Goal: Task Accomplishment & Management: Complete application form

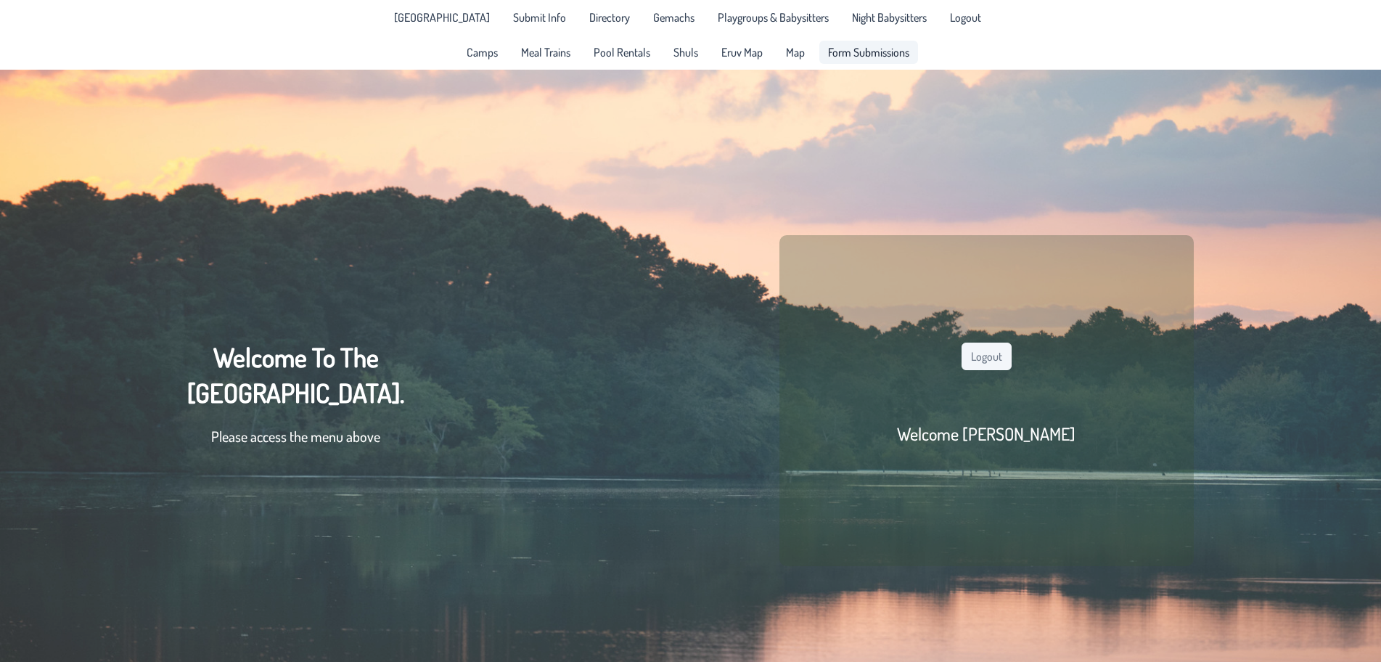
click at [880, 41] on link "Form Submissions" at bounding box center [868, 52] width 99 height 23
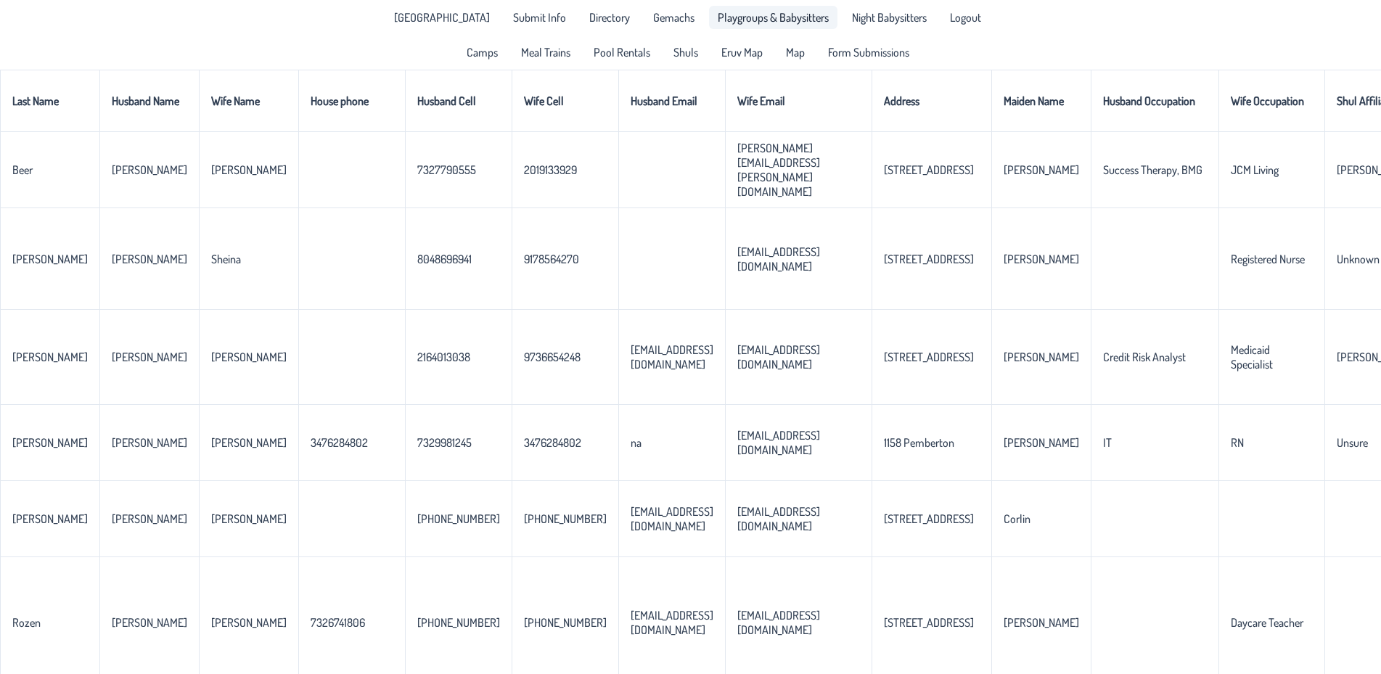
click at [734, 18] on span "Playgroups & Babysitters" at bounding box center [773, 18] width 111 height 12
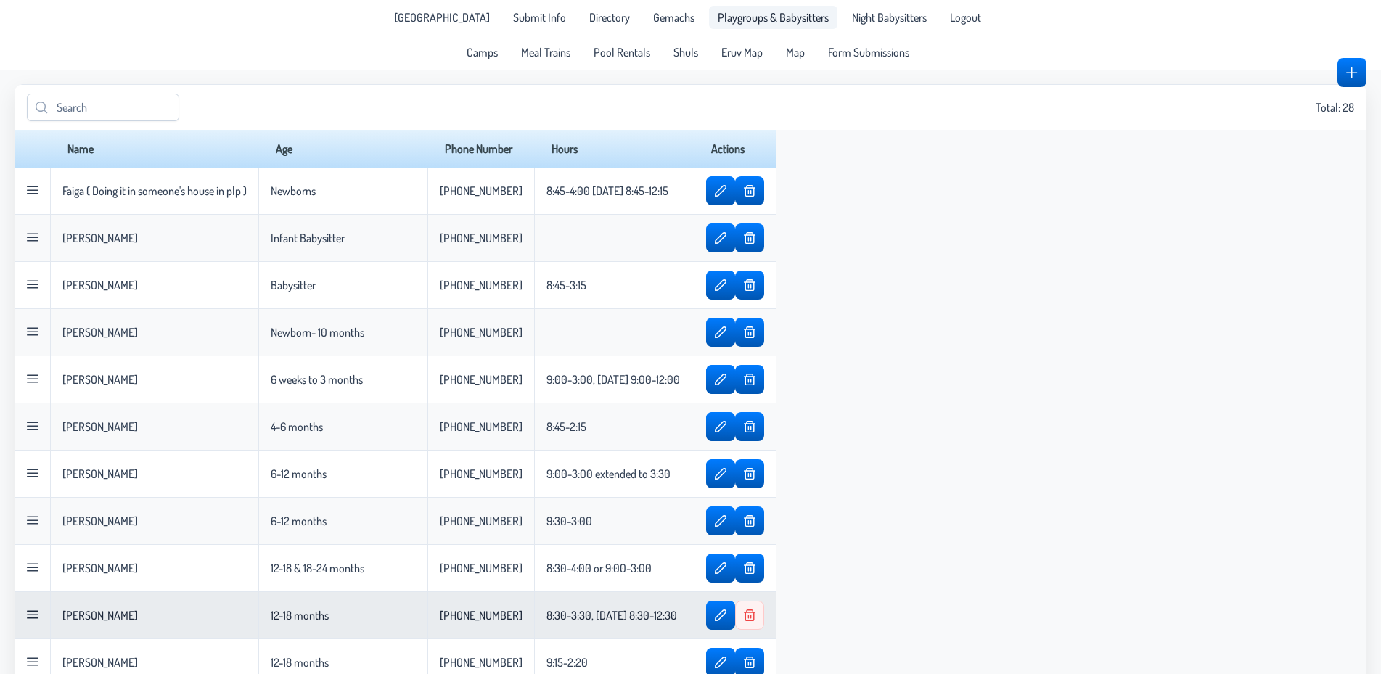
click at [756, 618] on span "button" at bounding box center [750, 616] width 12 height 12
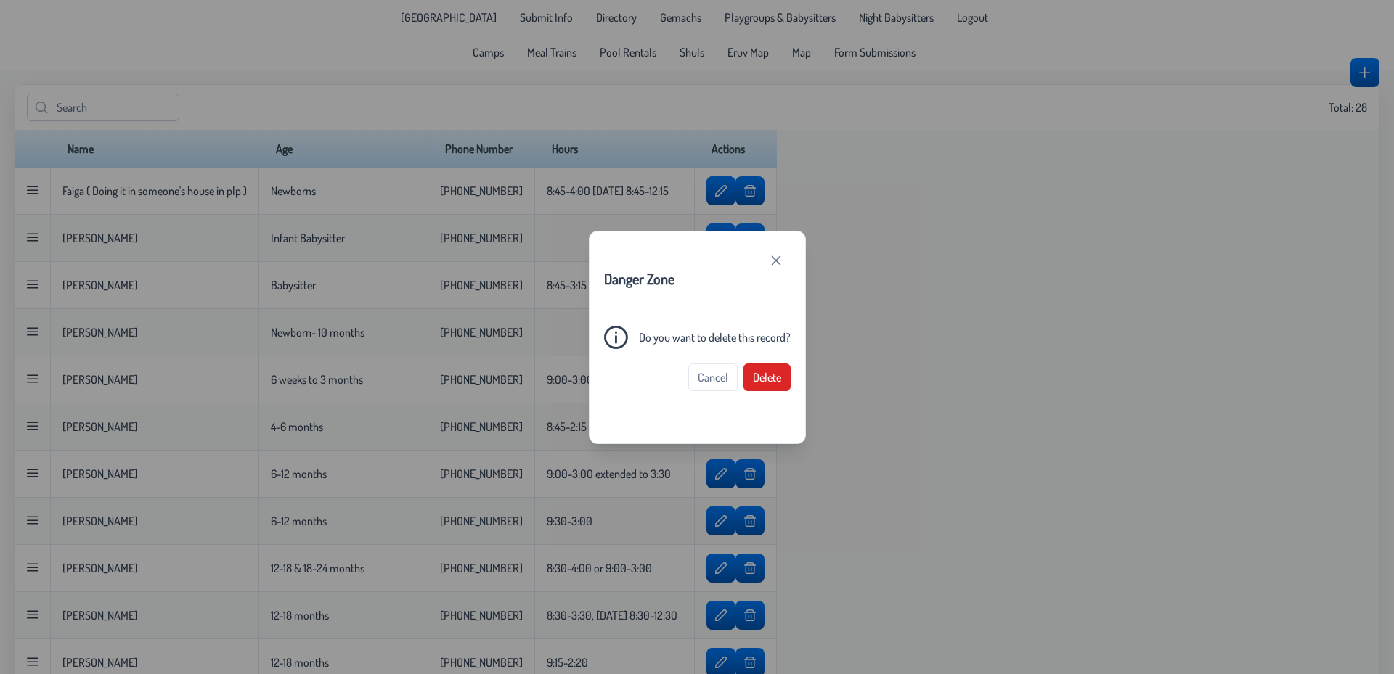
click at [781, 367] on button "Delete" at bounding box center [766, 378] width 47 height 28
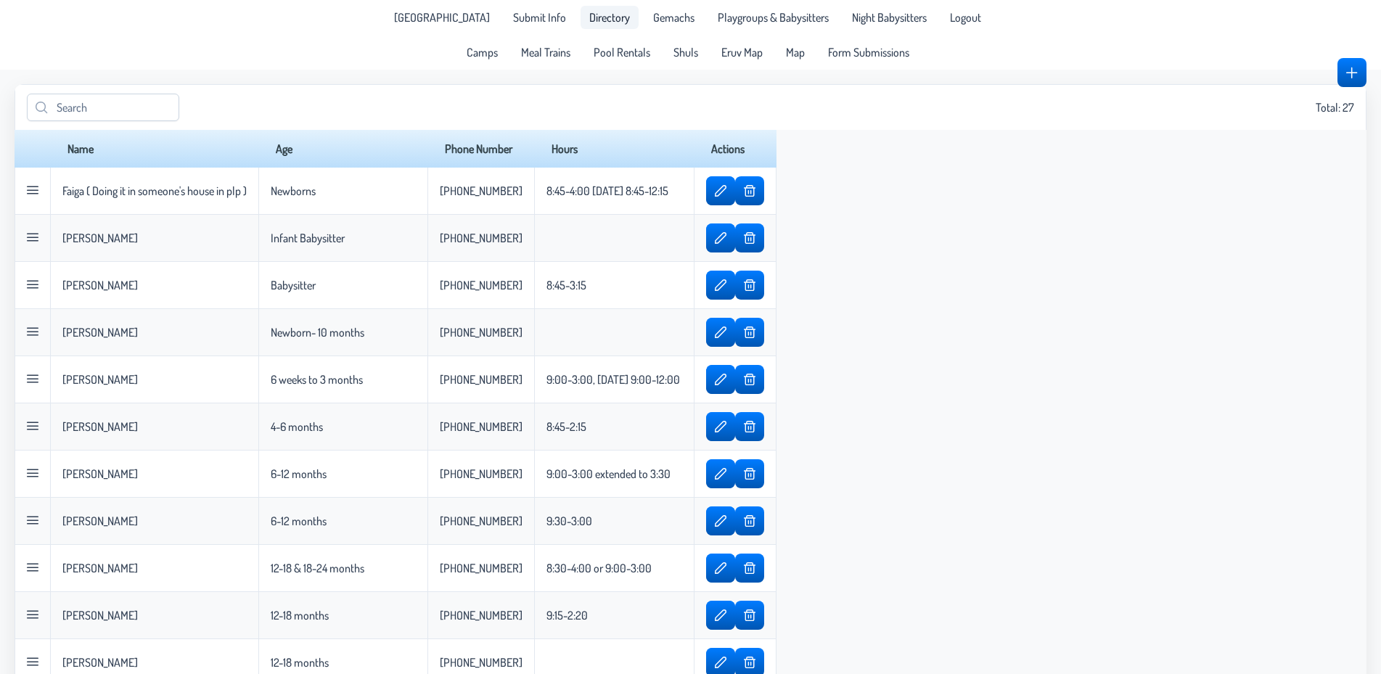
click at [594, 17] on span "Directory" at bounding box center [609, 18] width 41 height 12
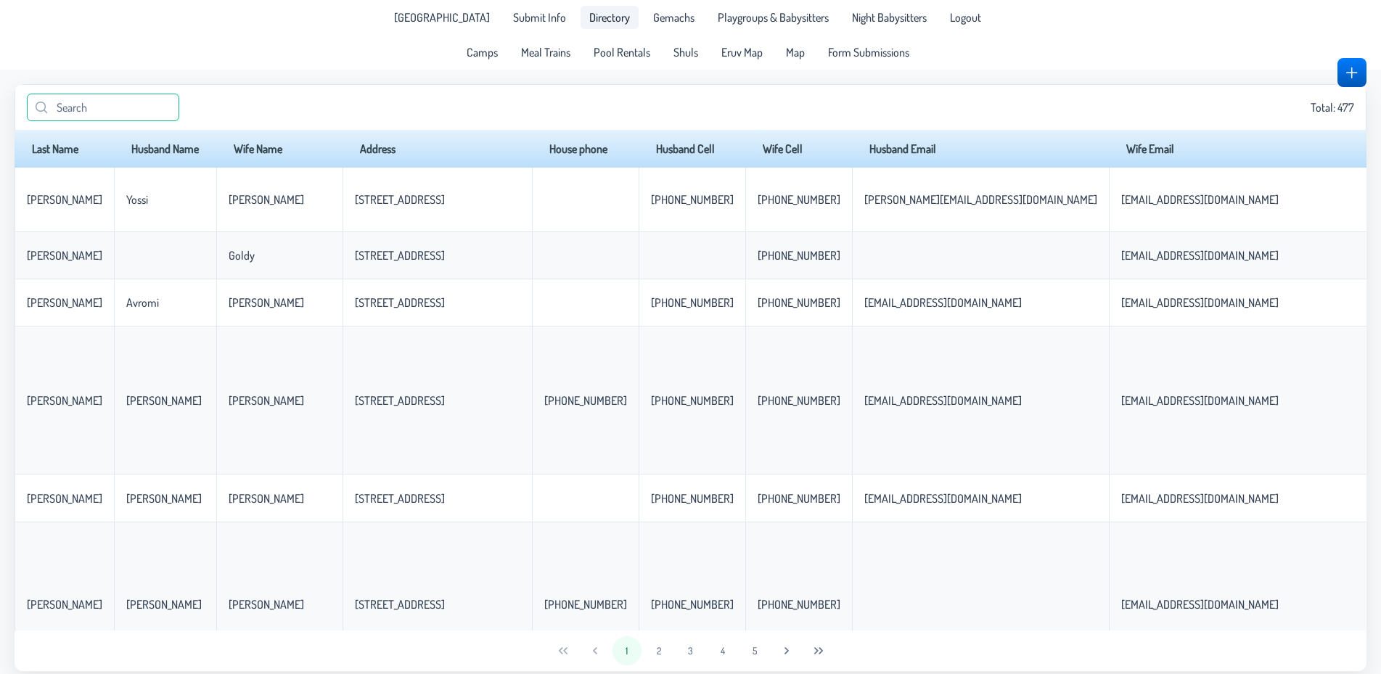
click at [153, 98] on input "text" at bounding box center [103, 108] width 152 height 28
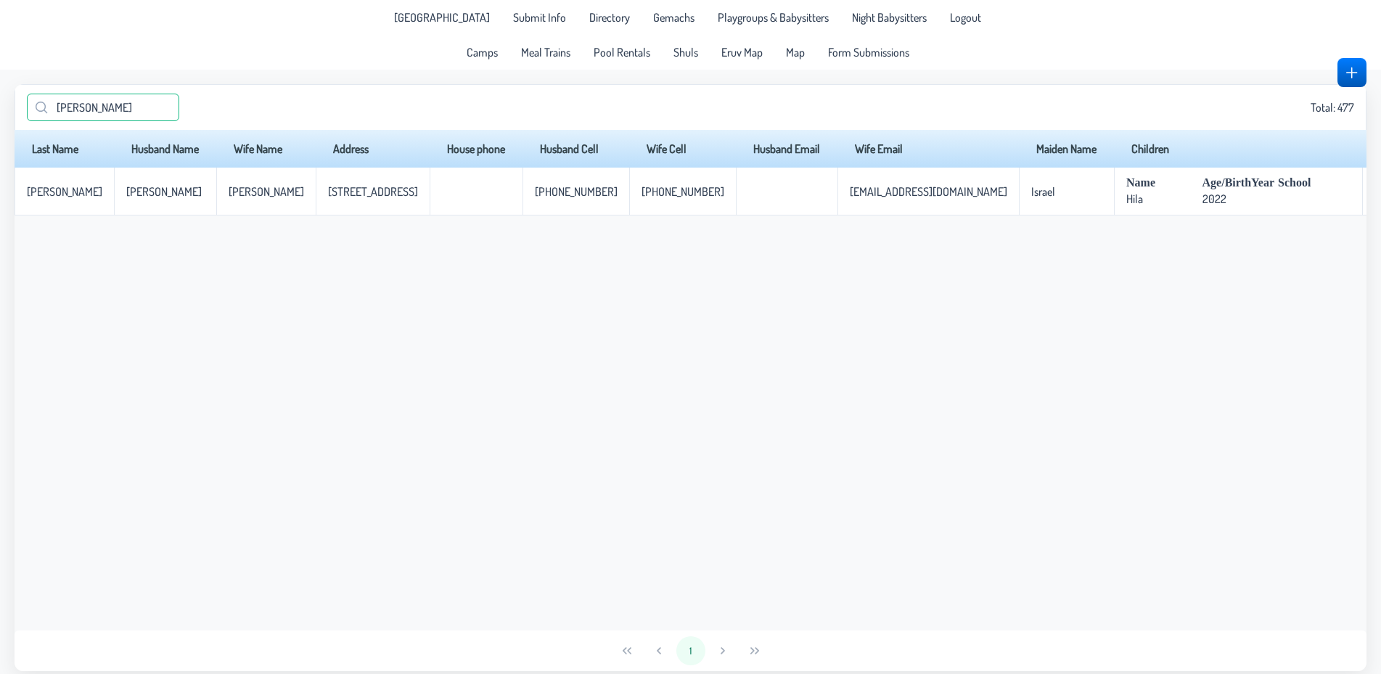
drag, startPoint x: 136, startPoint y: 107, endPoint x: 3, endPoint y: 128, distance: 134.4
click at [27, 121] on input "[PERSON_NAME]" at bounding box center [103, 108] width 152 height 28
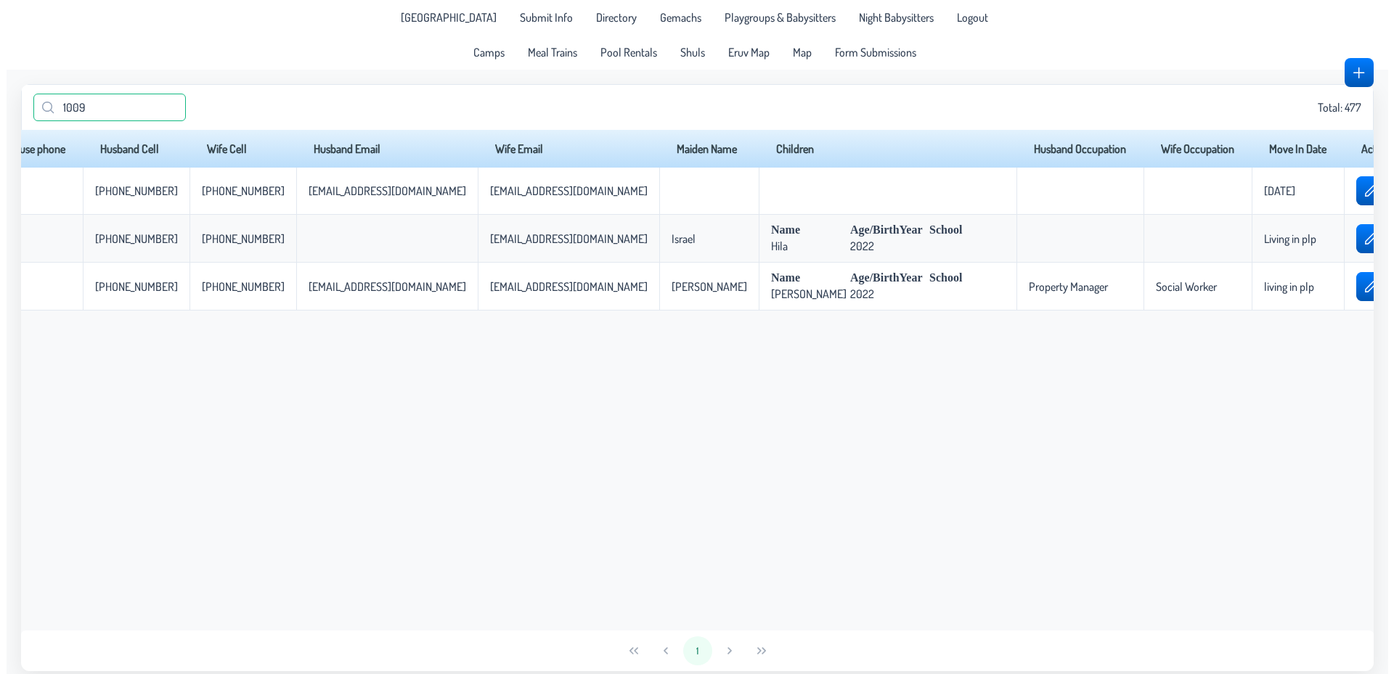
scroll to position [0, 448]
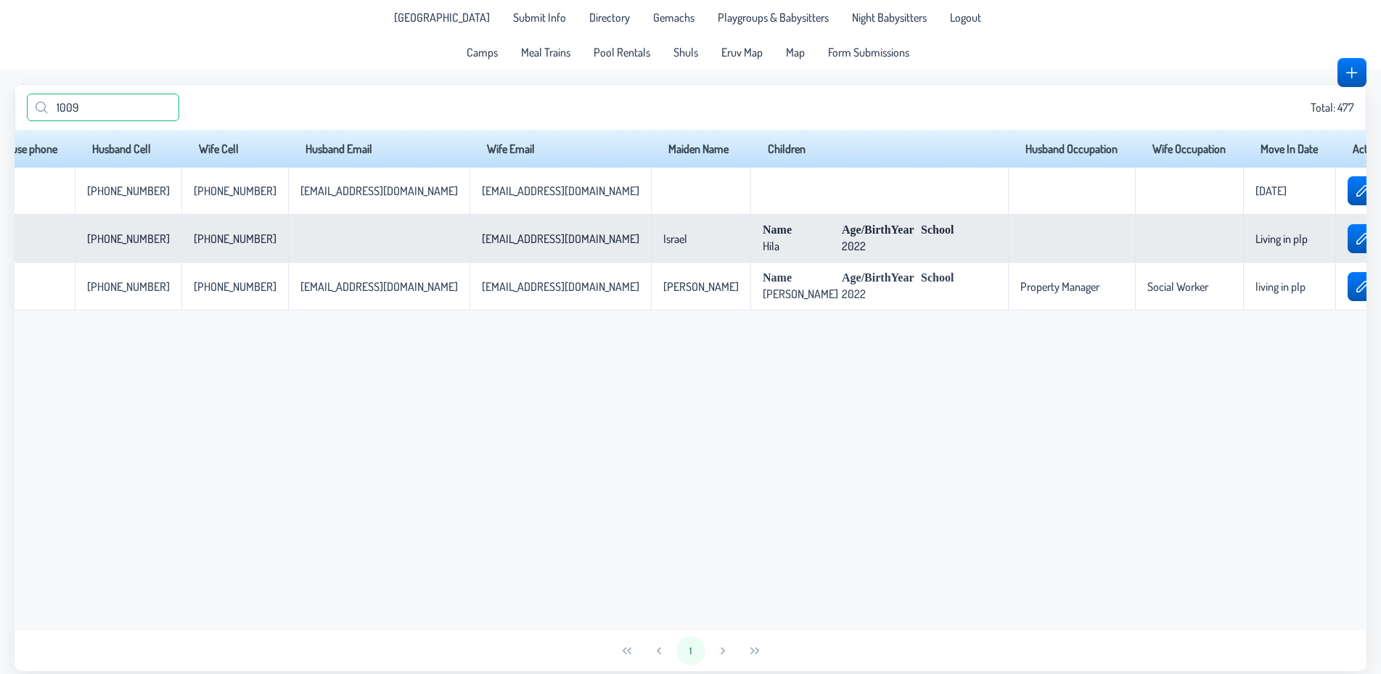
type input "1009"
click at [1380, 242] on span "button" at bounding box center [1392, 239] width 12 height 12
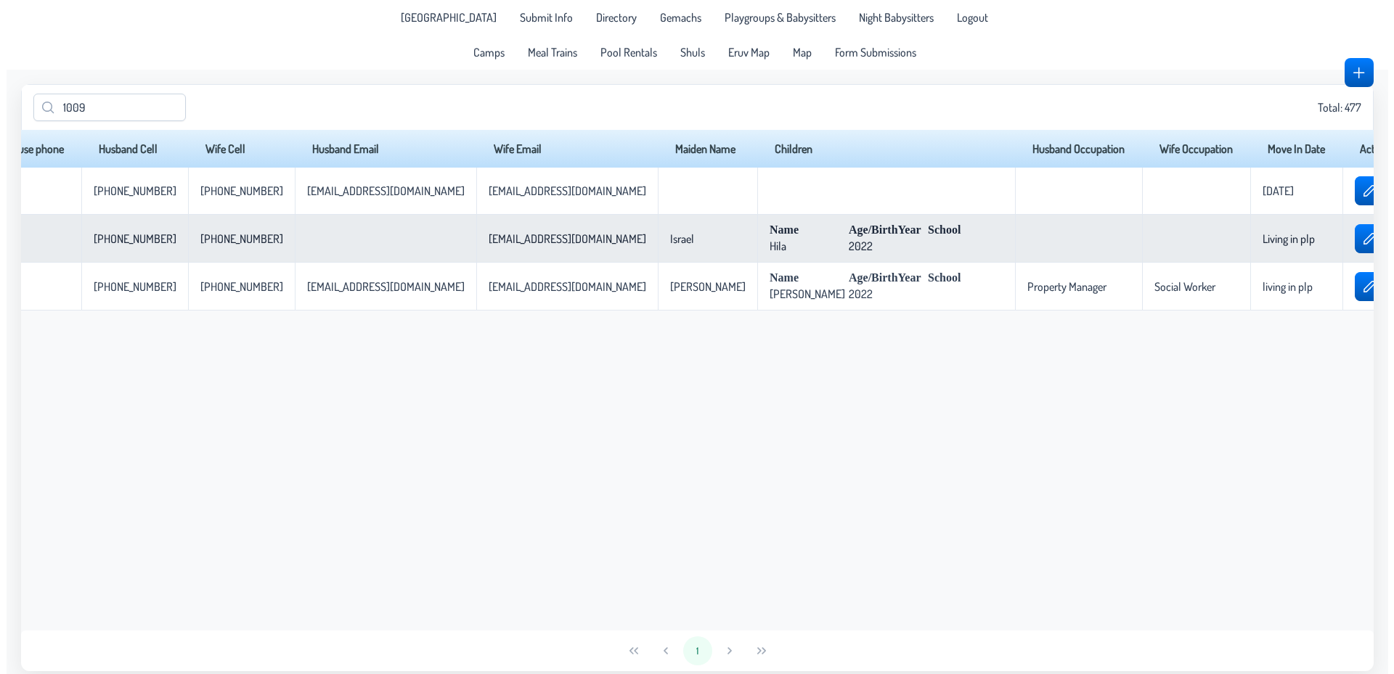
scroll to position [0, 435]
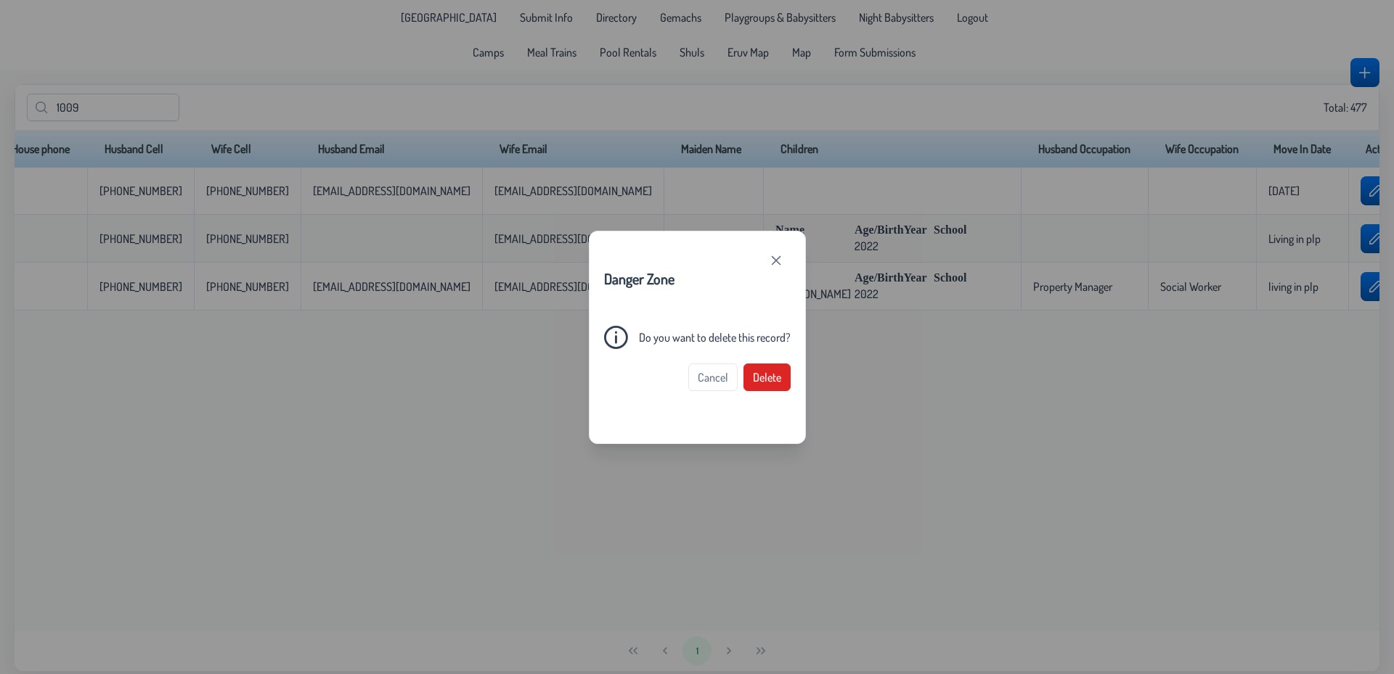
click at [776, 381] on span "Delete" at bounding box center [767, 377] width 28 height 15
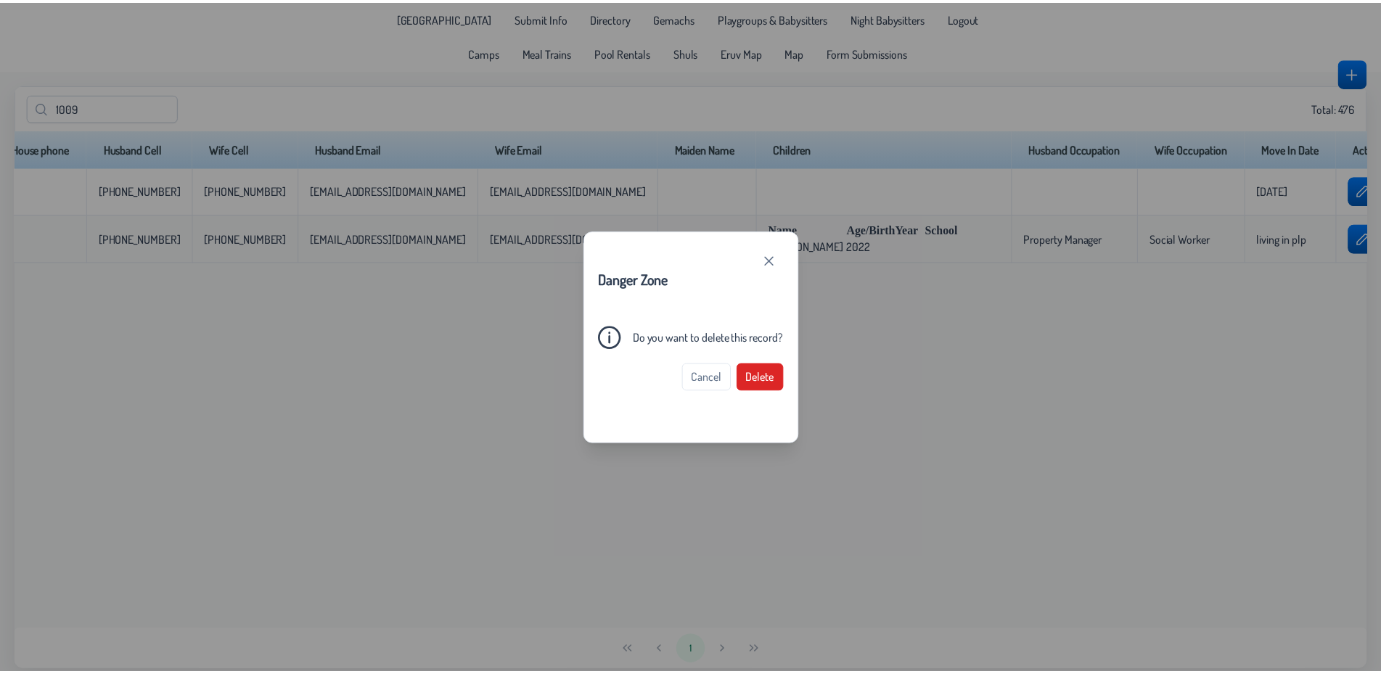
scroll to position [0, 425]
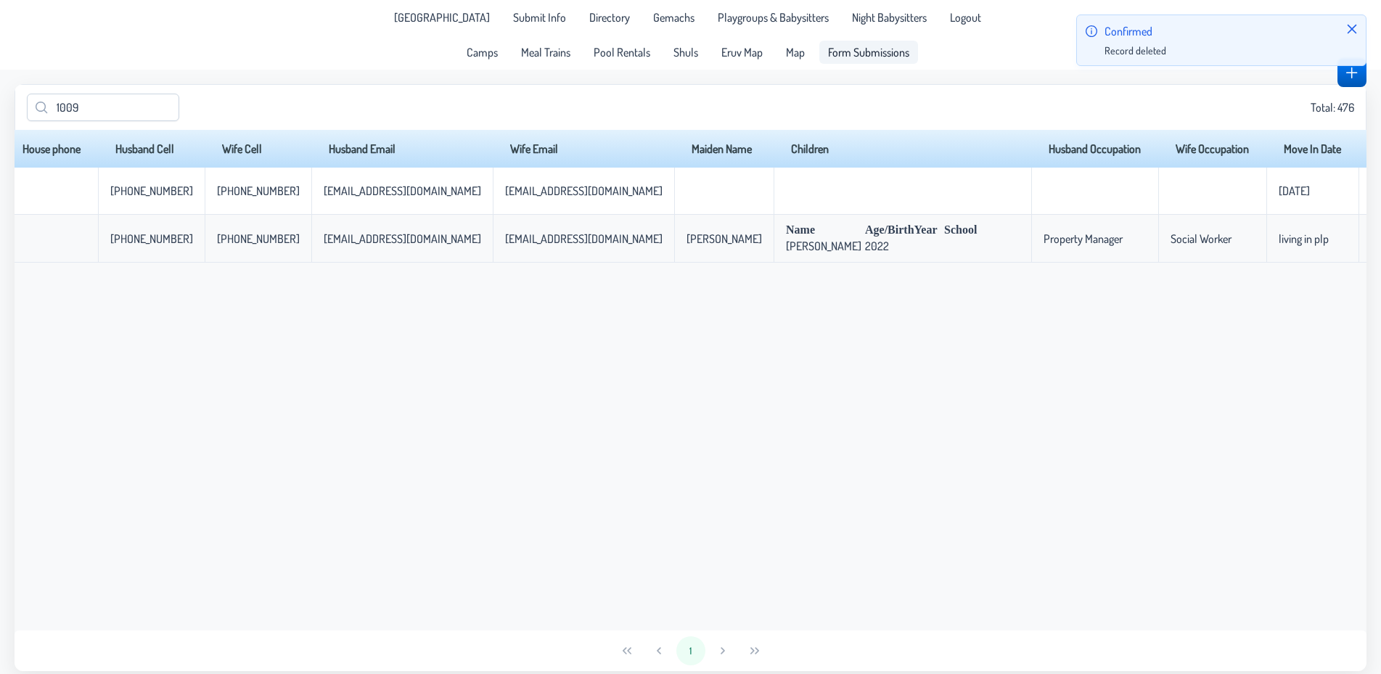
click at [867, 56] on span "Form Submissions" at bounding box center [868, 52] width 81 height 12
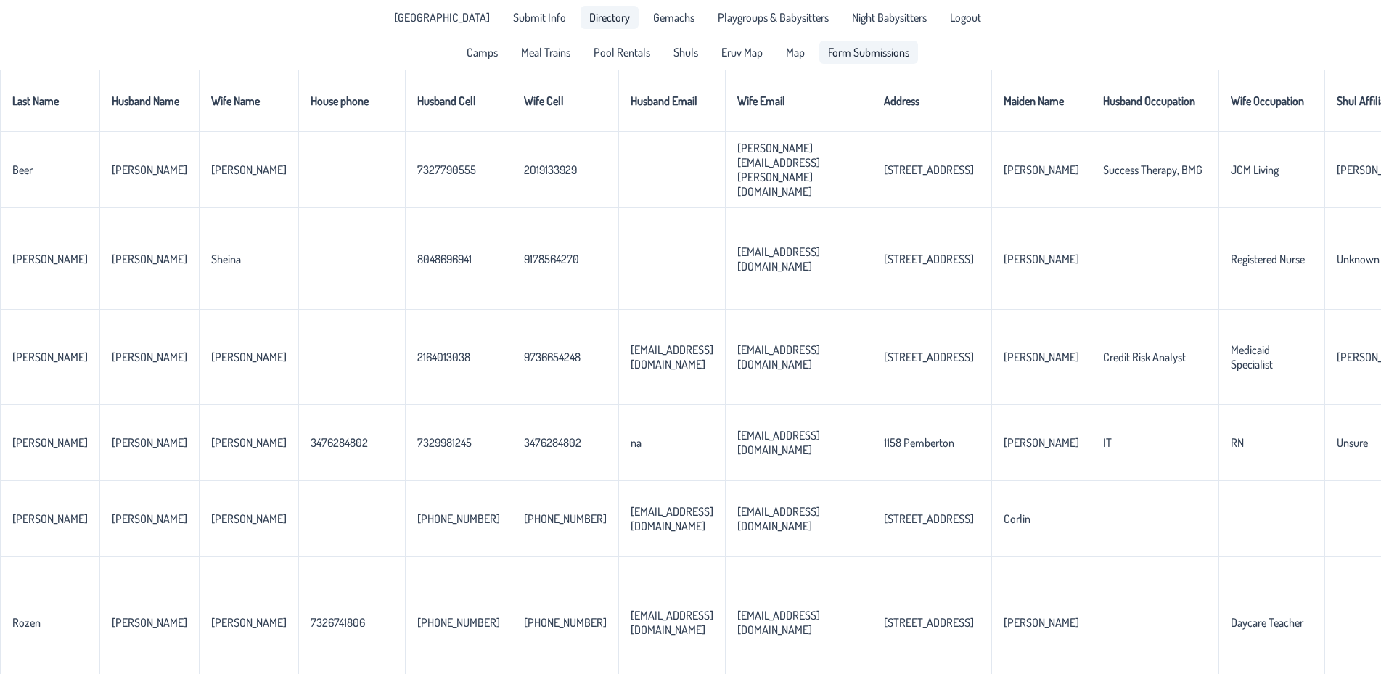
click at [589, 22] on span "Directory" at bounding box center [609, 18] width 41 height 12
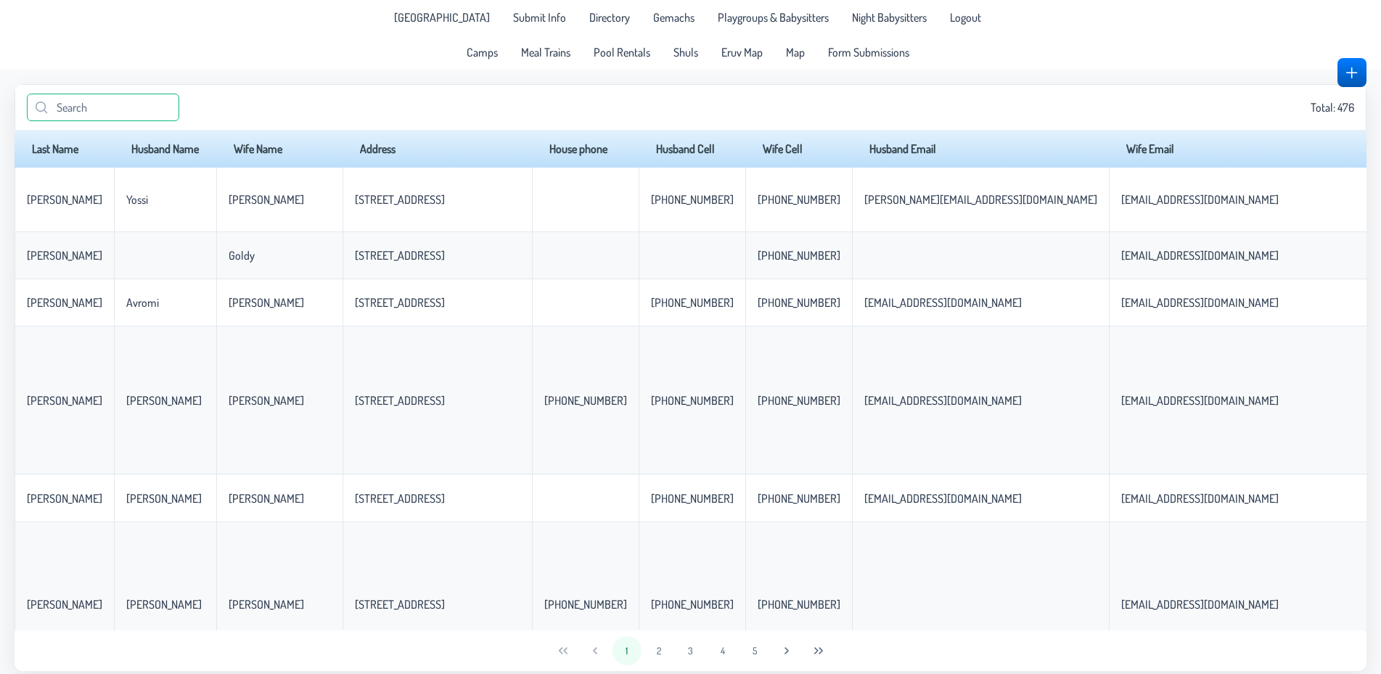
click at [140, 120] on input "text" at bounding box center [103, 108] width 152 height 28
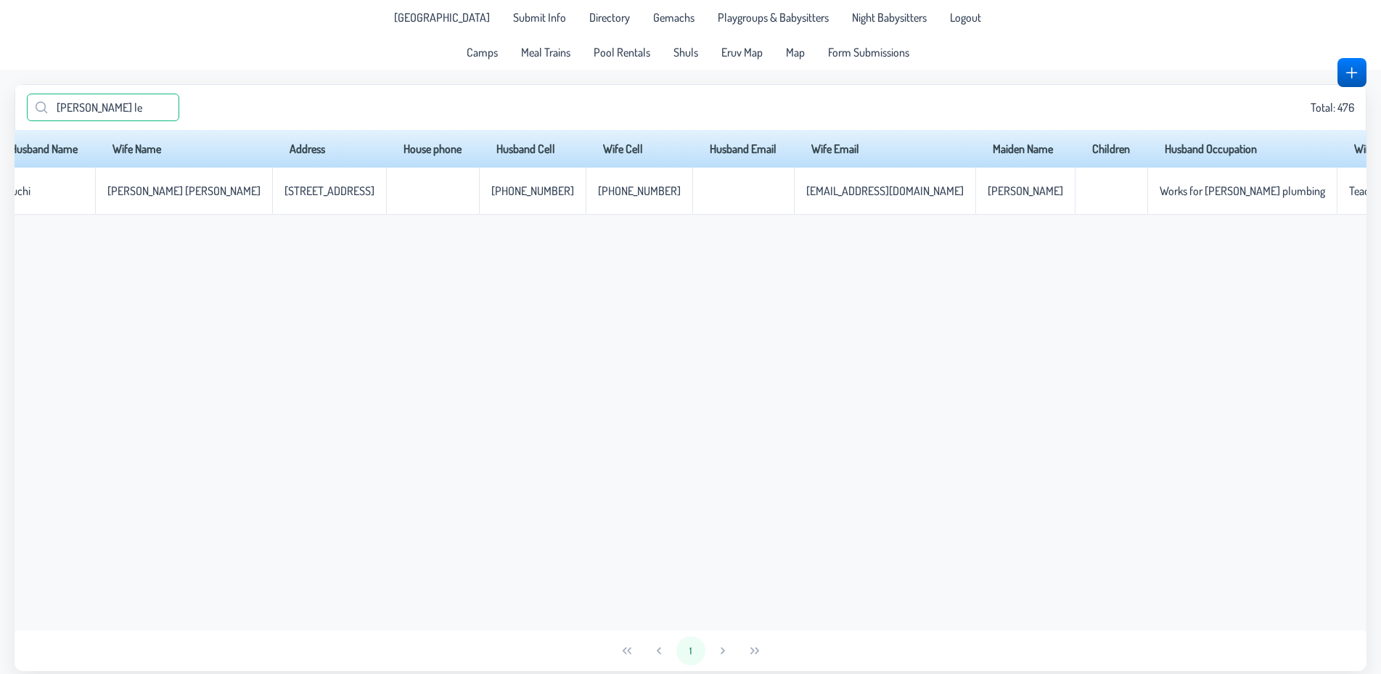
scroll to position [0, 226]
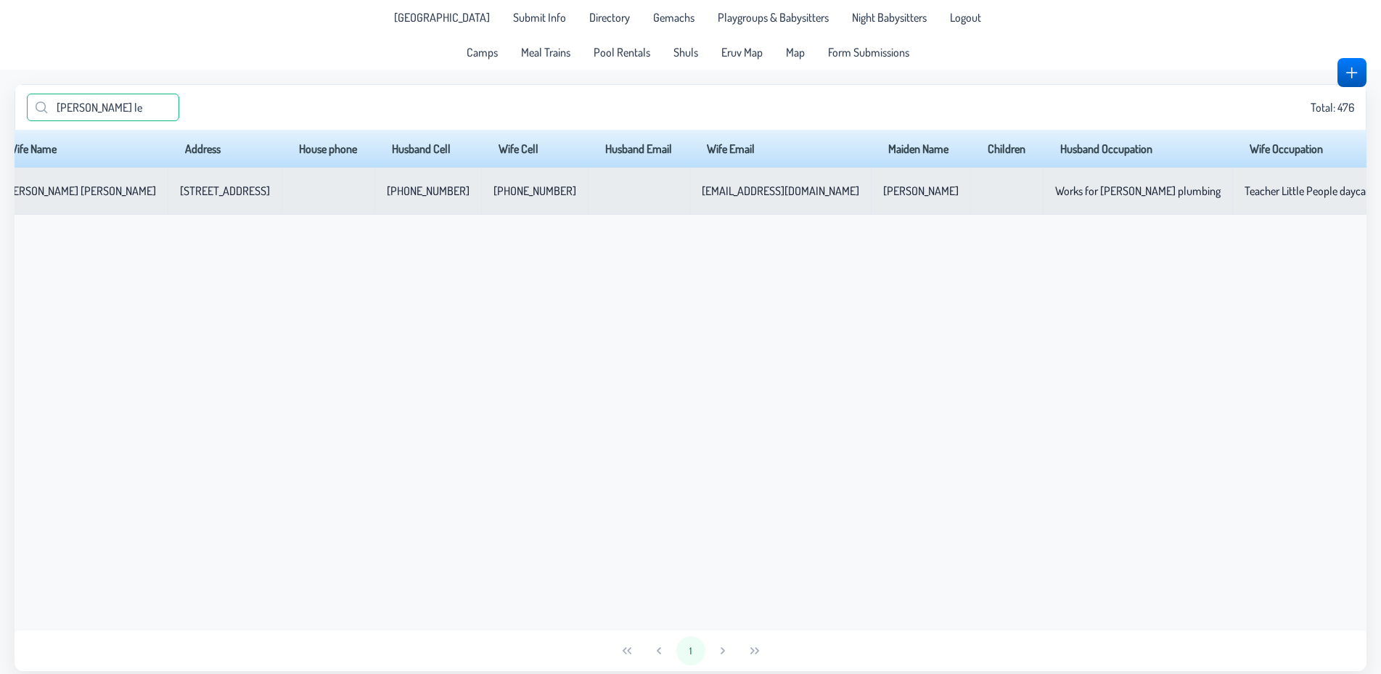
type input "[PERSON_NAME] le"
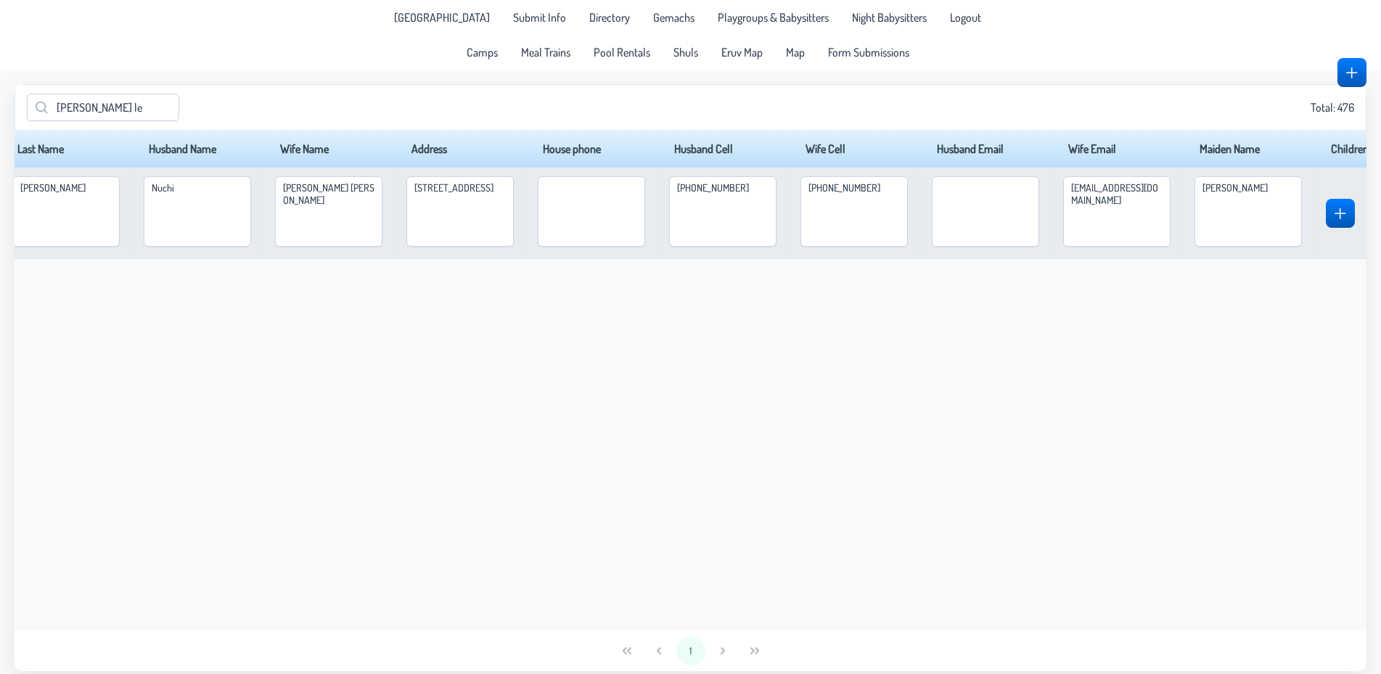
scroll to position [0, 0]
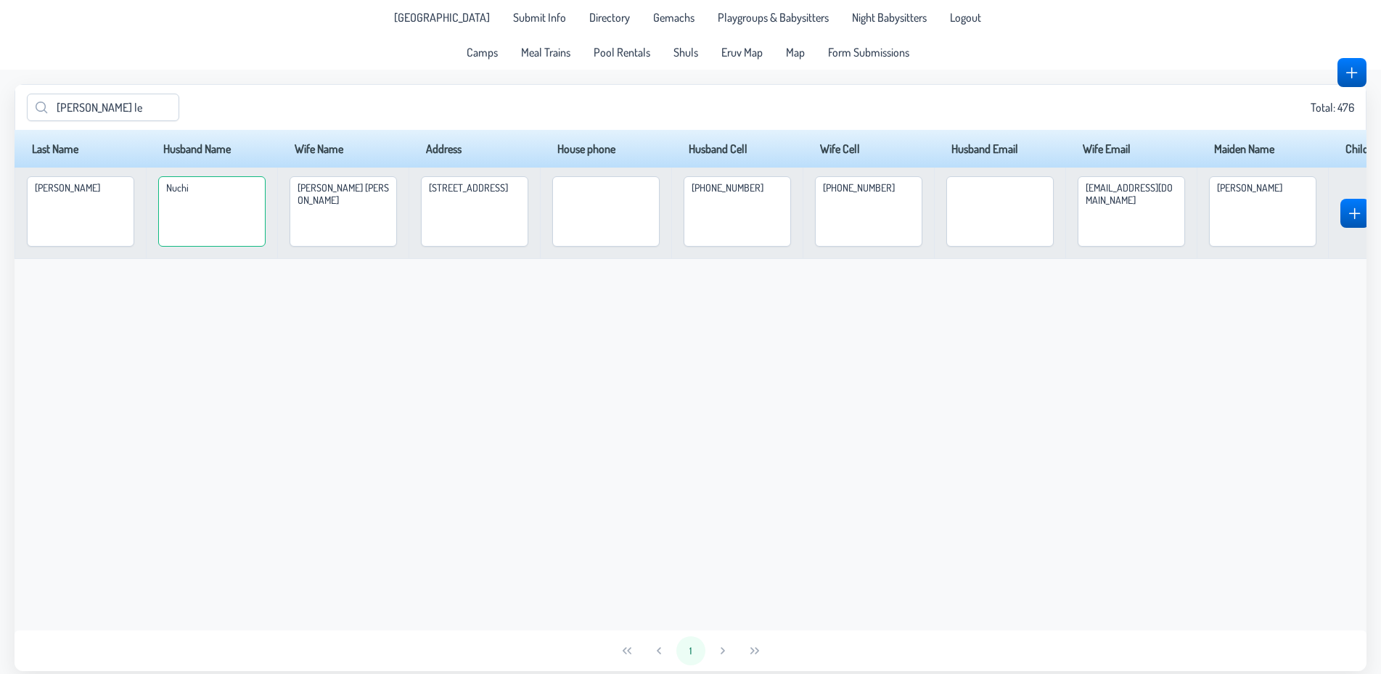
drag, startPoint x: 239, startPoint y: 181, endPoint x: 151, endPoint y: 184, distance: 87.8
click at [158, 184] on textarea "Nuchi" at bounding box center [211, 211] width 107 height 70
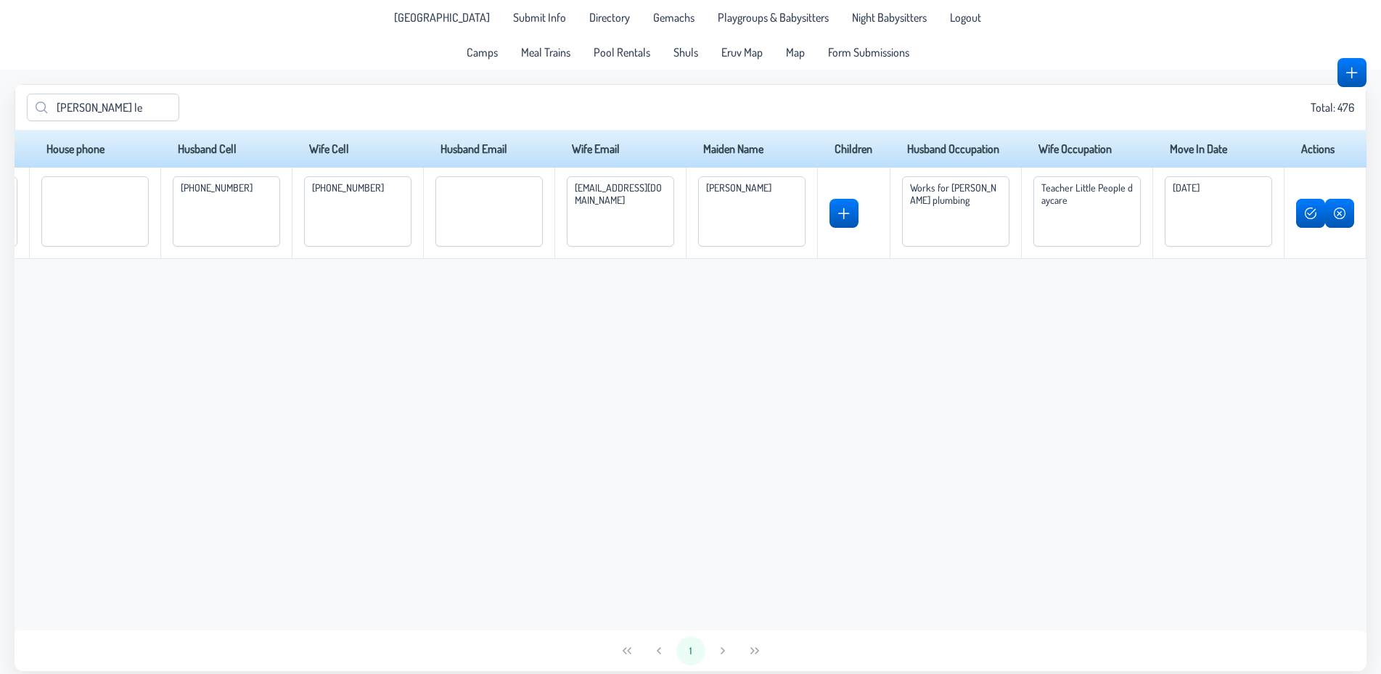
scroll to position [0, 856]
type textarea "[PERSON_NAME]"
click at [1304, 228] on td at bounding box center [1325, 213] width 83 height 91
click at [1305, 211] on button "button" at bounding box center [1311, 213] width 28 height 29
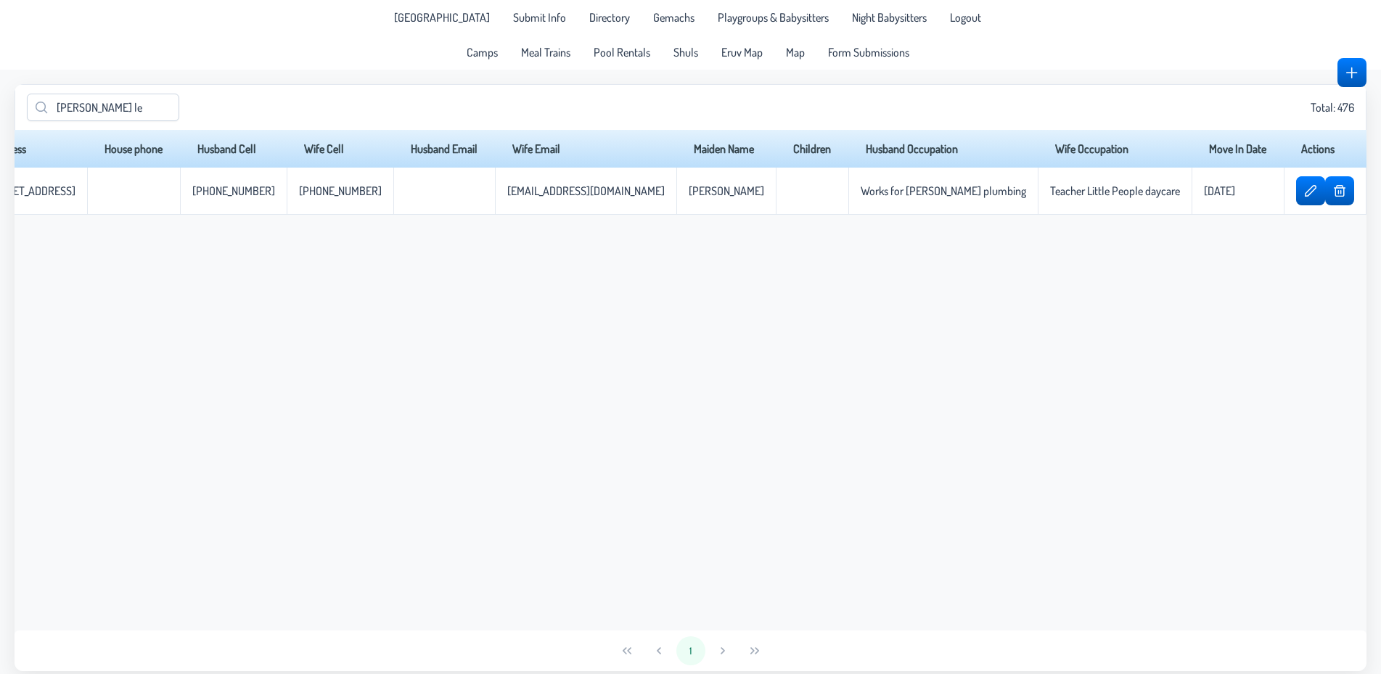
scroll to position [0, 226]
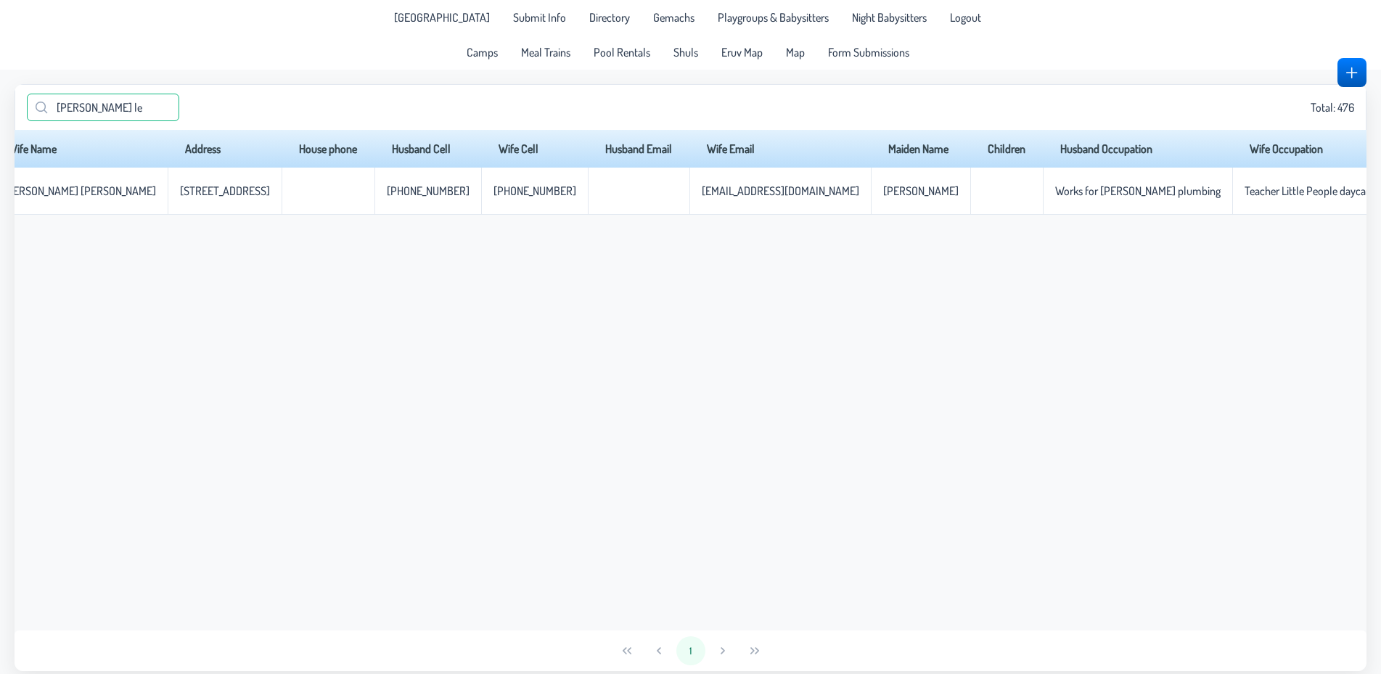
drag, startPoint x: 120, startPoint y: 118, endPoint x: 0, endPoint y: 128, distance: 120.1
click at [27, 121] on input "[PERSON_NAME] le" at bounding box center [103, 108] width 152 height 28
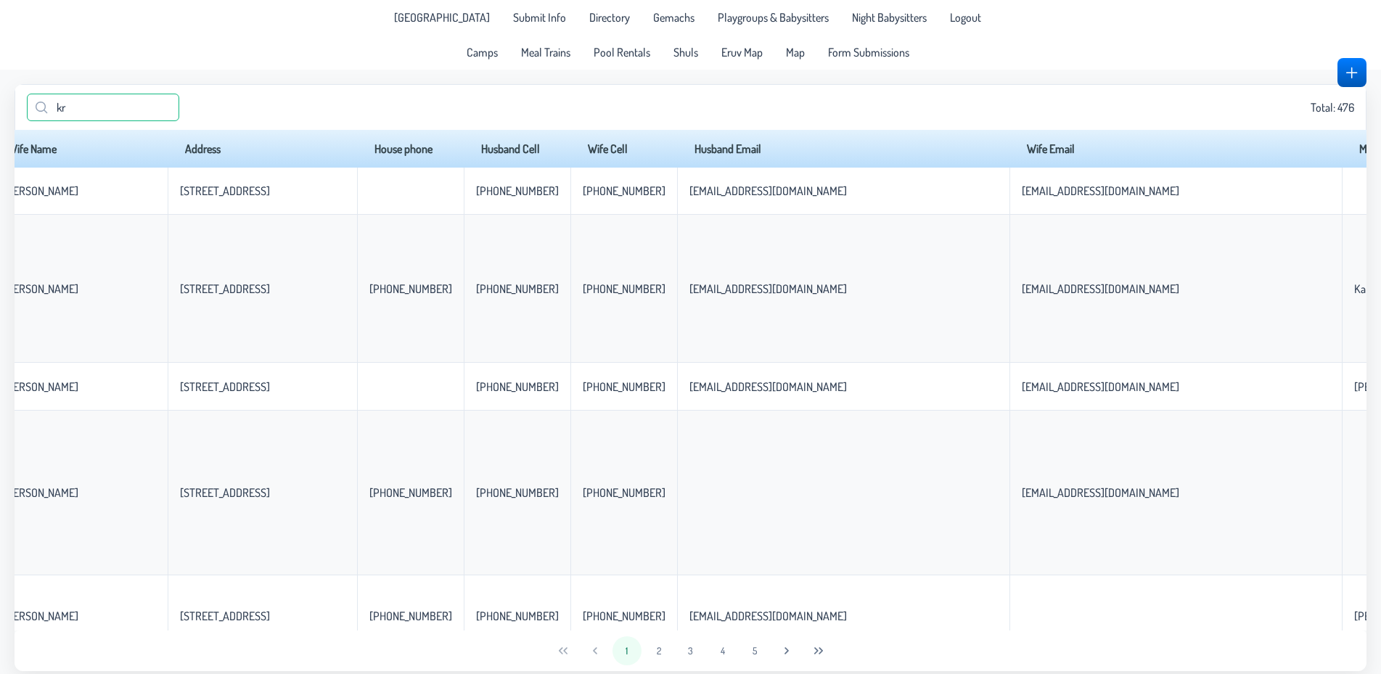
type input "k"
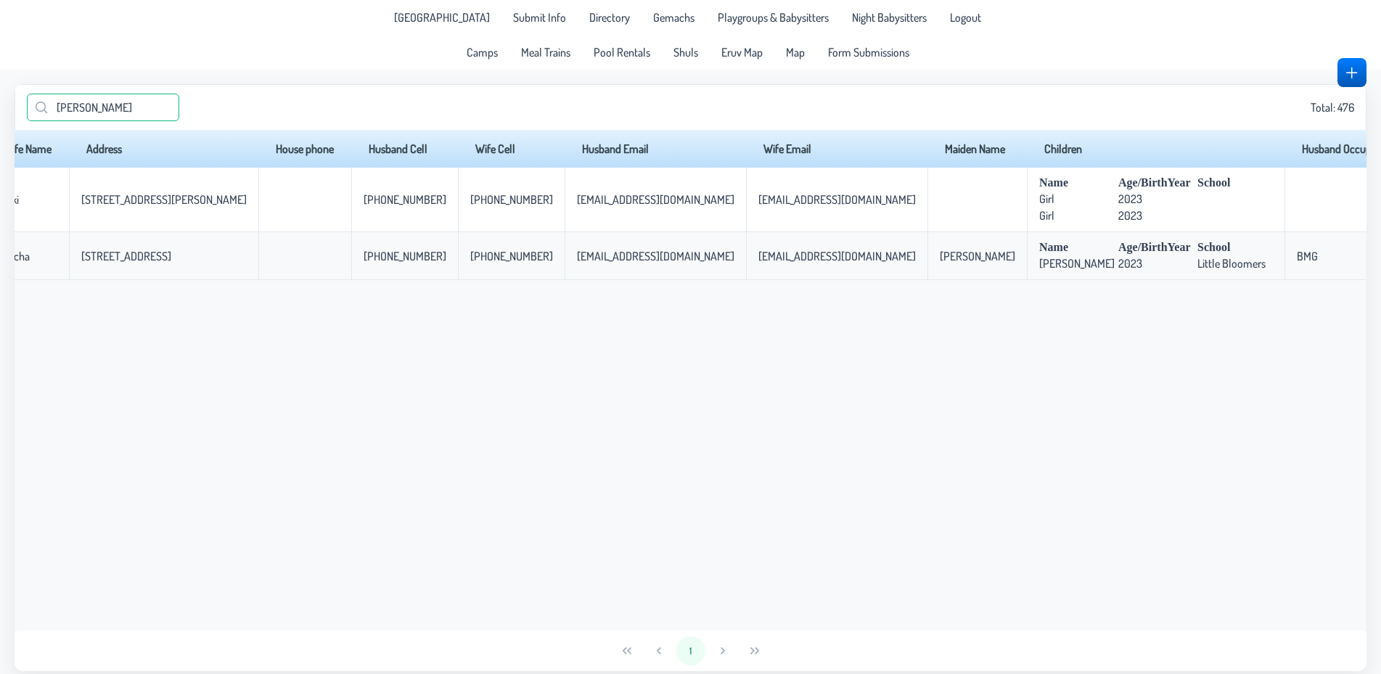
scroll to position [0, 414]
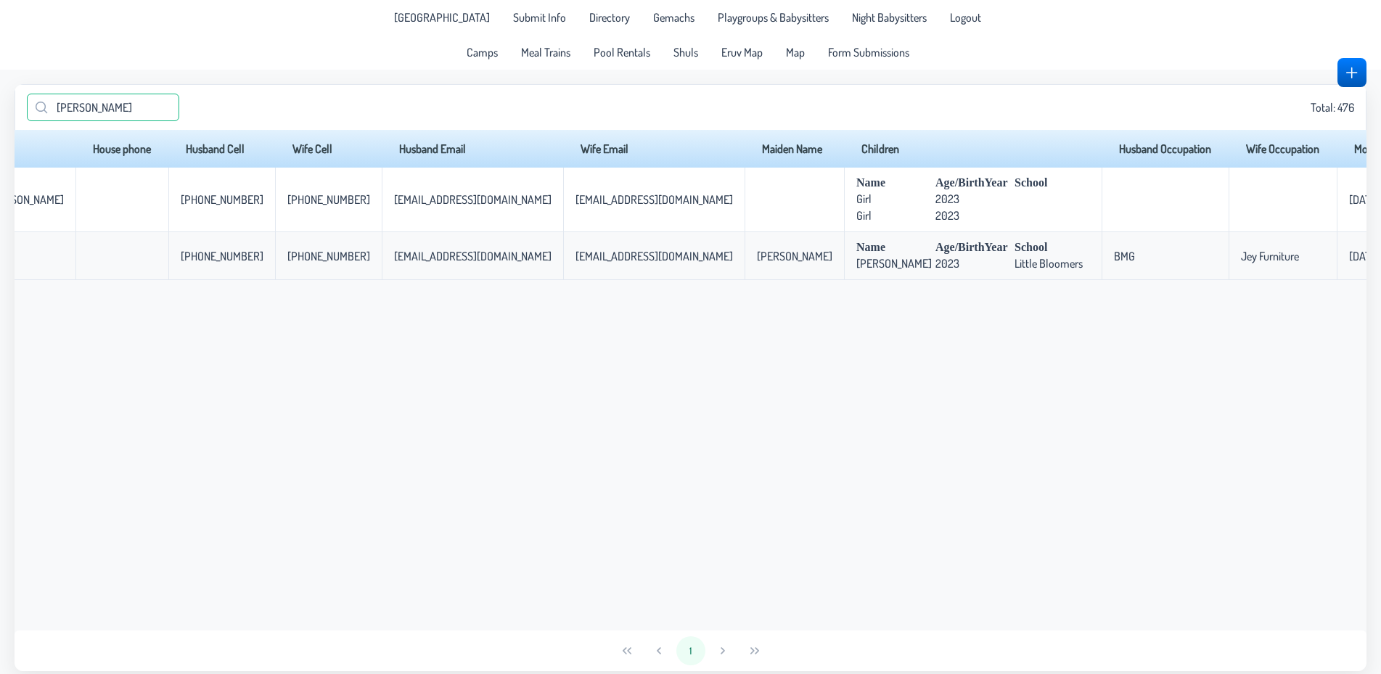
type input "[PERSON_NAME]"
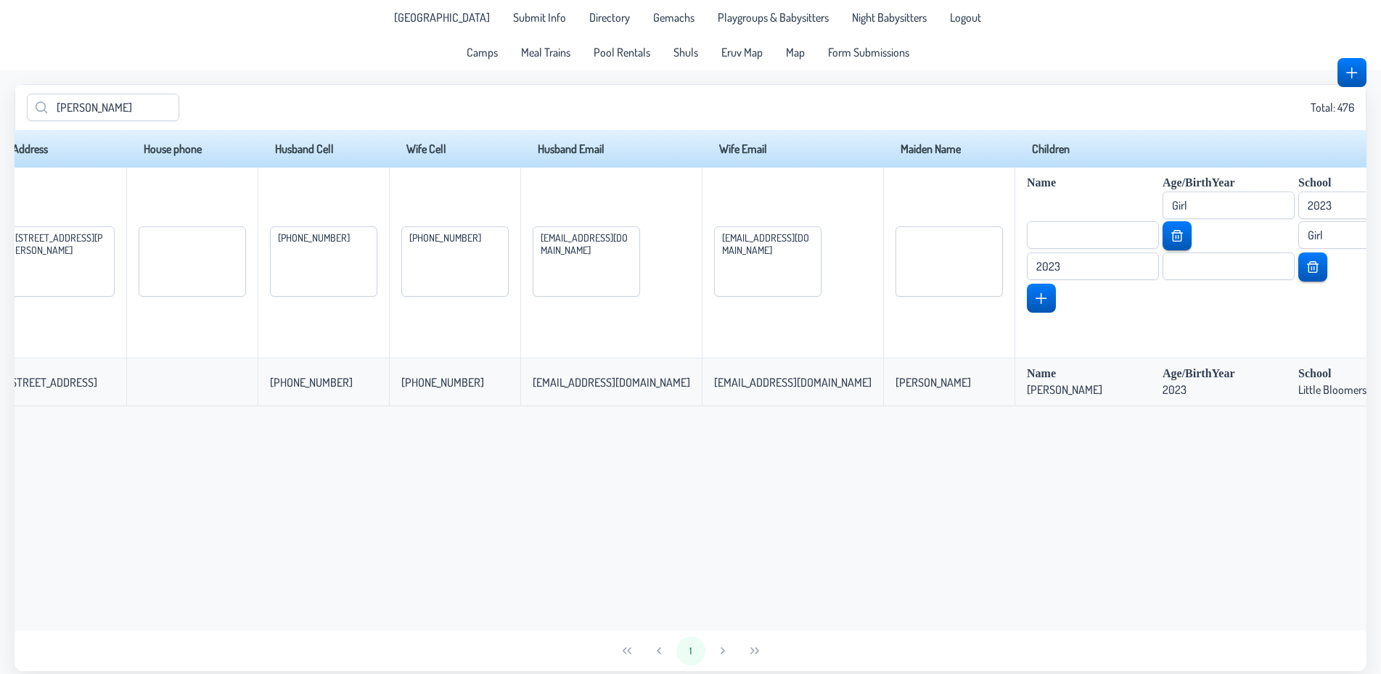
drag, startPoint x: 831, startPoint y: 615, endPoint x: 915, endPoint y: 639, distance: 86.8
click at [915, 631] on div "Last Name Husband Name Wife Name Address House phone Husband Cell Wife Cell Hus…" at bounding box center [691, 380] width 1352 height 501
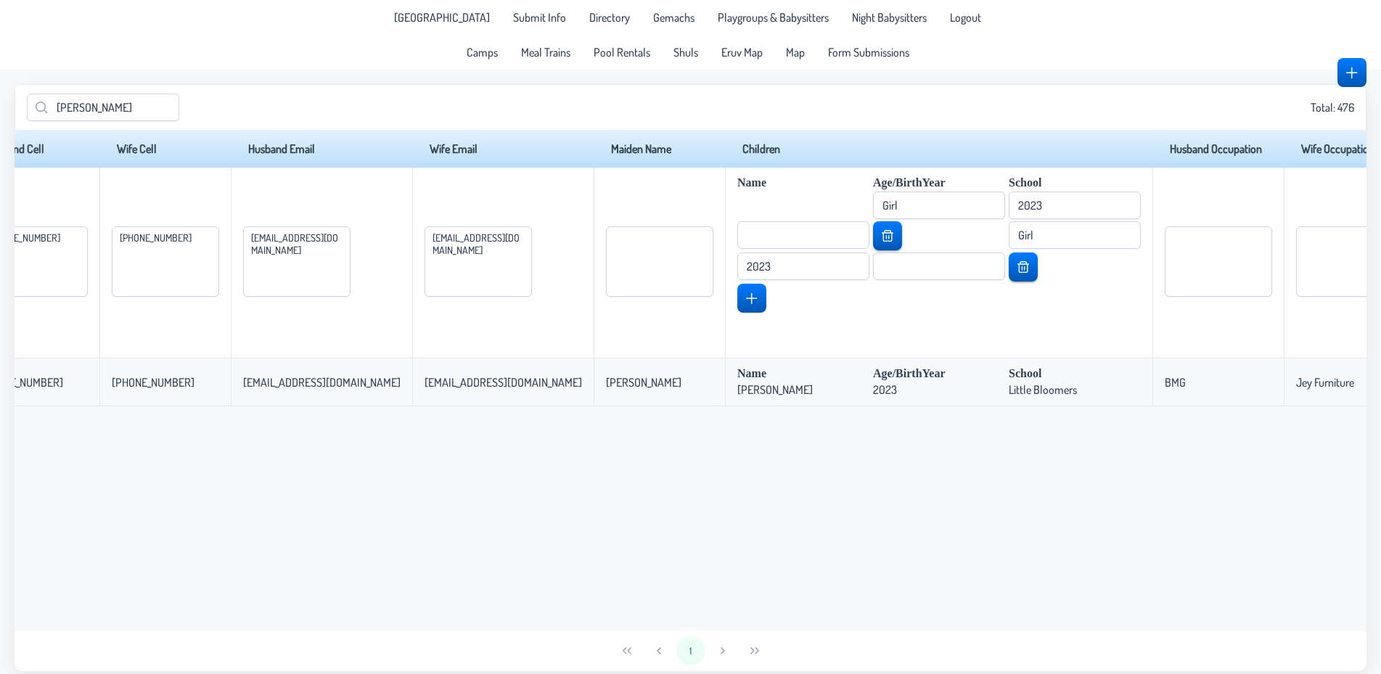
scroll to position [0, 1033]
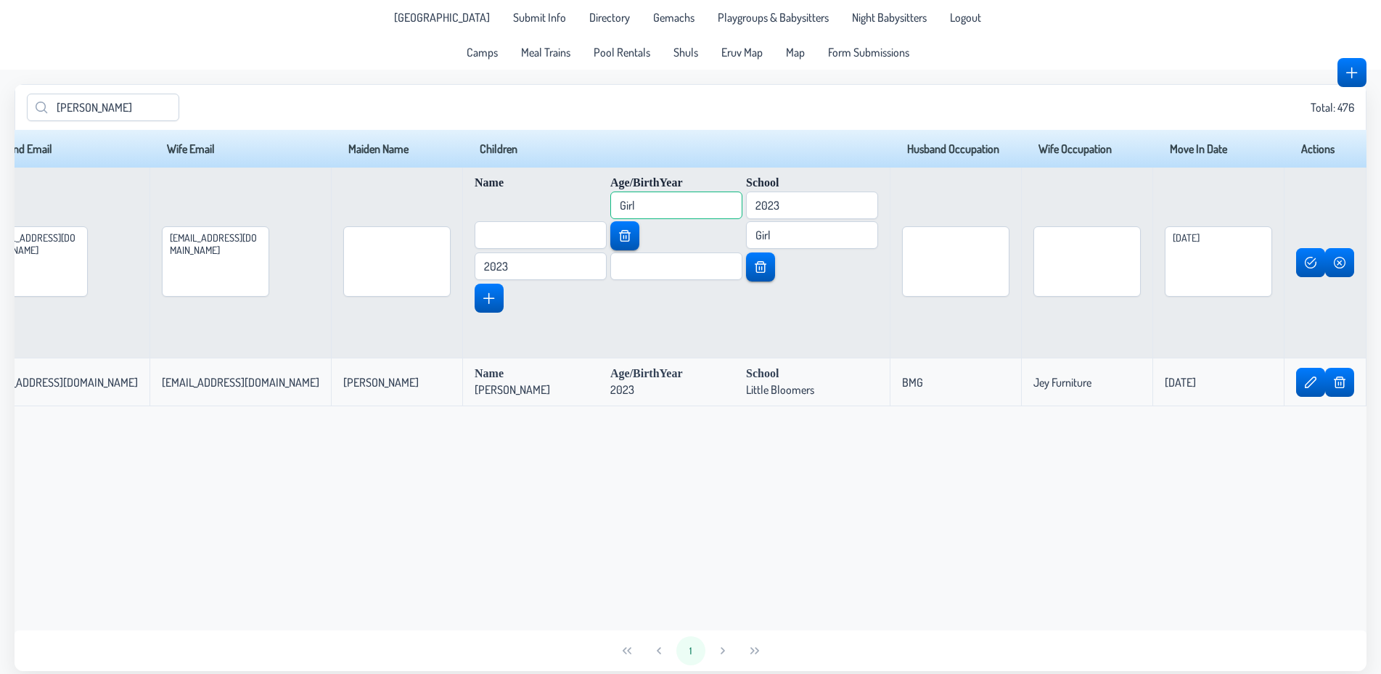
drag, startPoint x: 777, startPoint y: 193, endPoint x: 660, endPoint y: 214, distance: 118.0
click at [660, 214] on input "Girl" at bounding box center [676, 206] width 132 height 28
type input "[PERSON_NAME]"
drag, startPoint x: 921, startPoint y: 241, endPoint x: 856, endPoint y: 240, distance: 64.6
drag, startPoint x: 929, startPoint y: 232, endPoint x: 877, endPoint y: 221, distance: 52.7
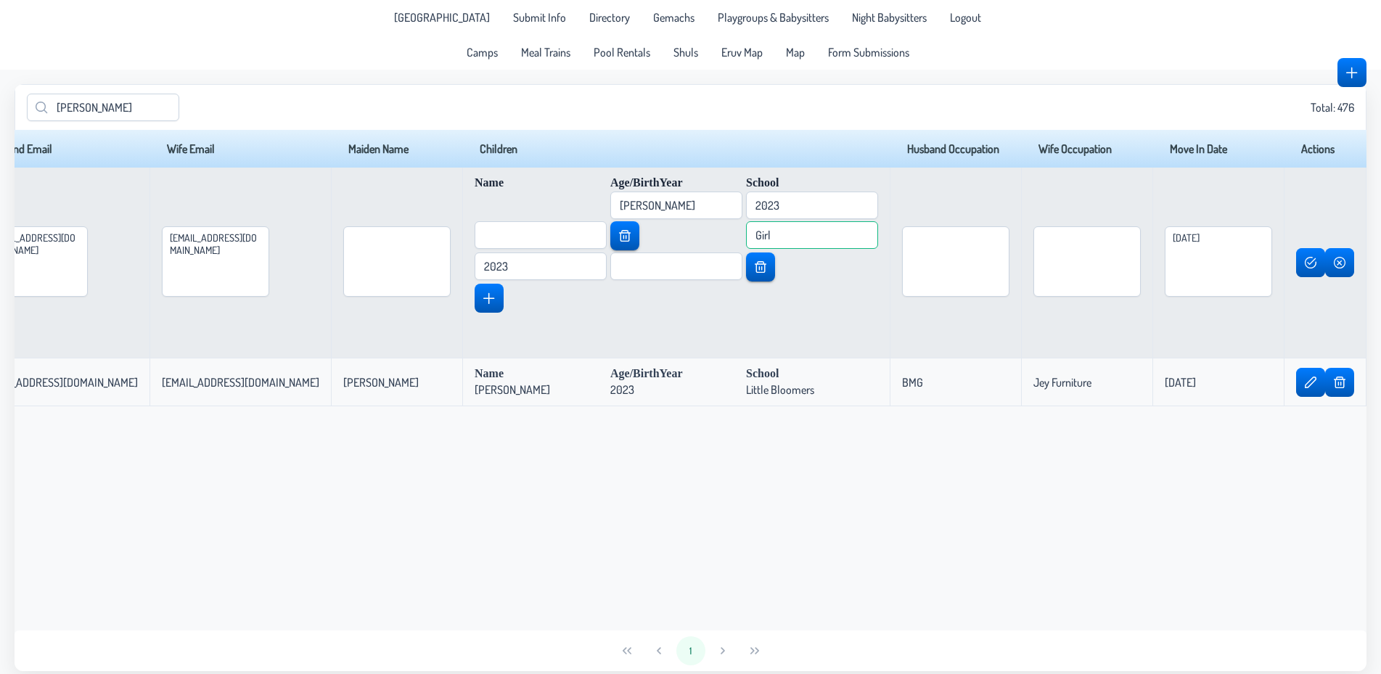
click at [877, 221] on input "Girl" at bounding box center [812, 235] width 132 height 28
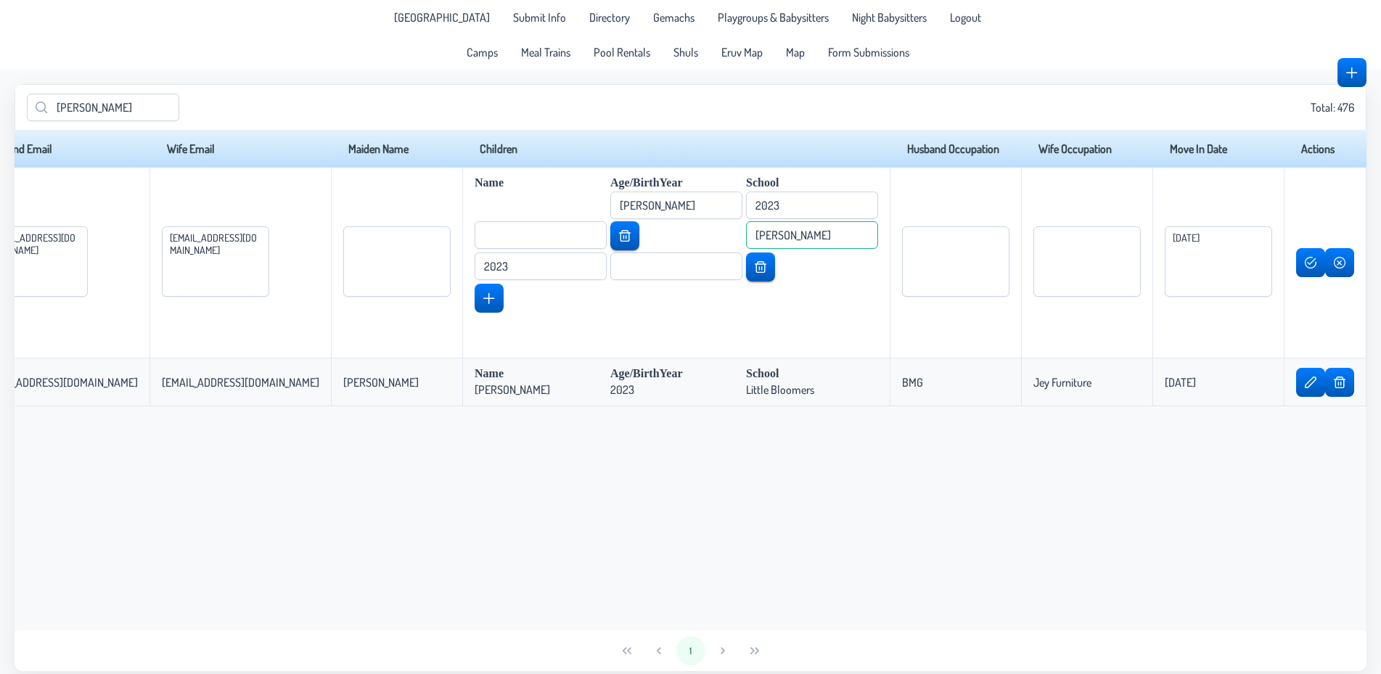
scroll to position [0, 1274]
type input "[PERSON_NAME]"
click at [1308, 264] on span "button" at bounding box center [1311, 263] width 12 height 12
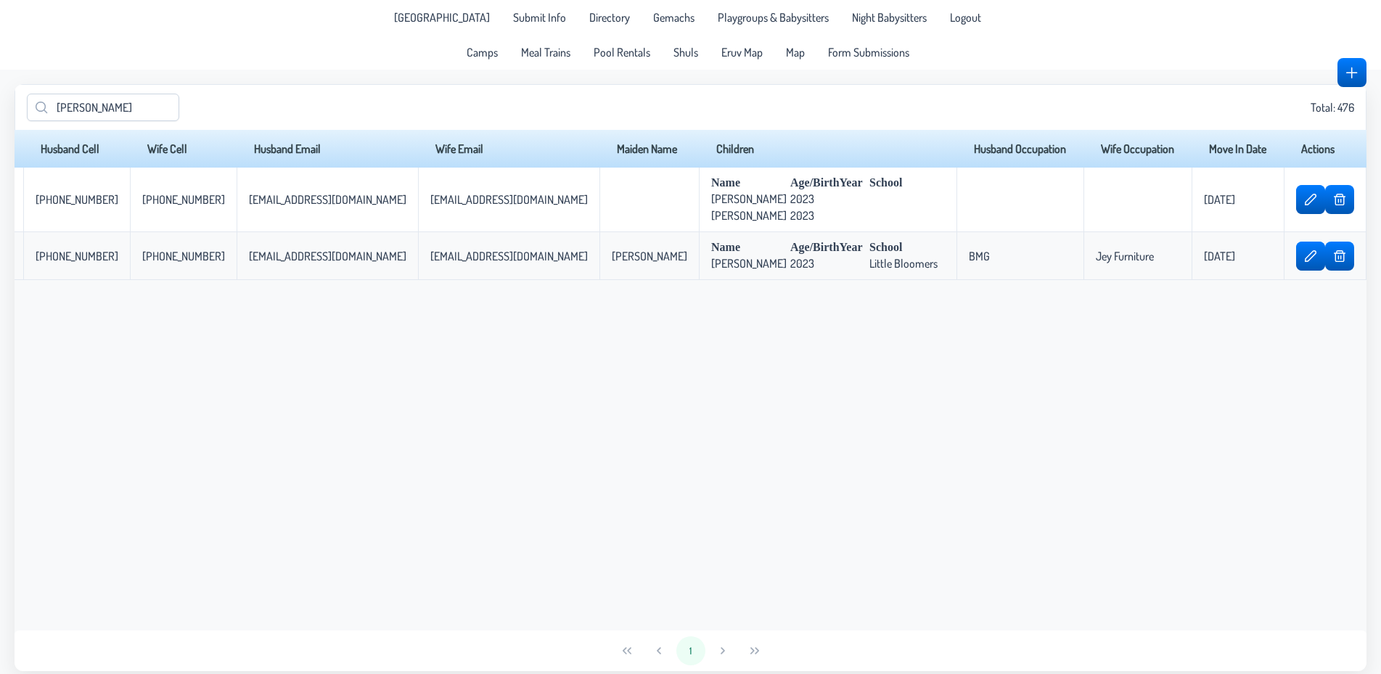
scroll to position [0, 414]
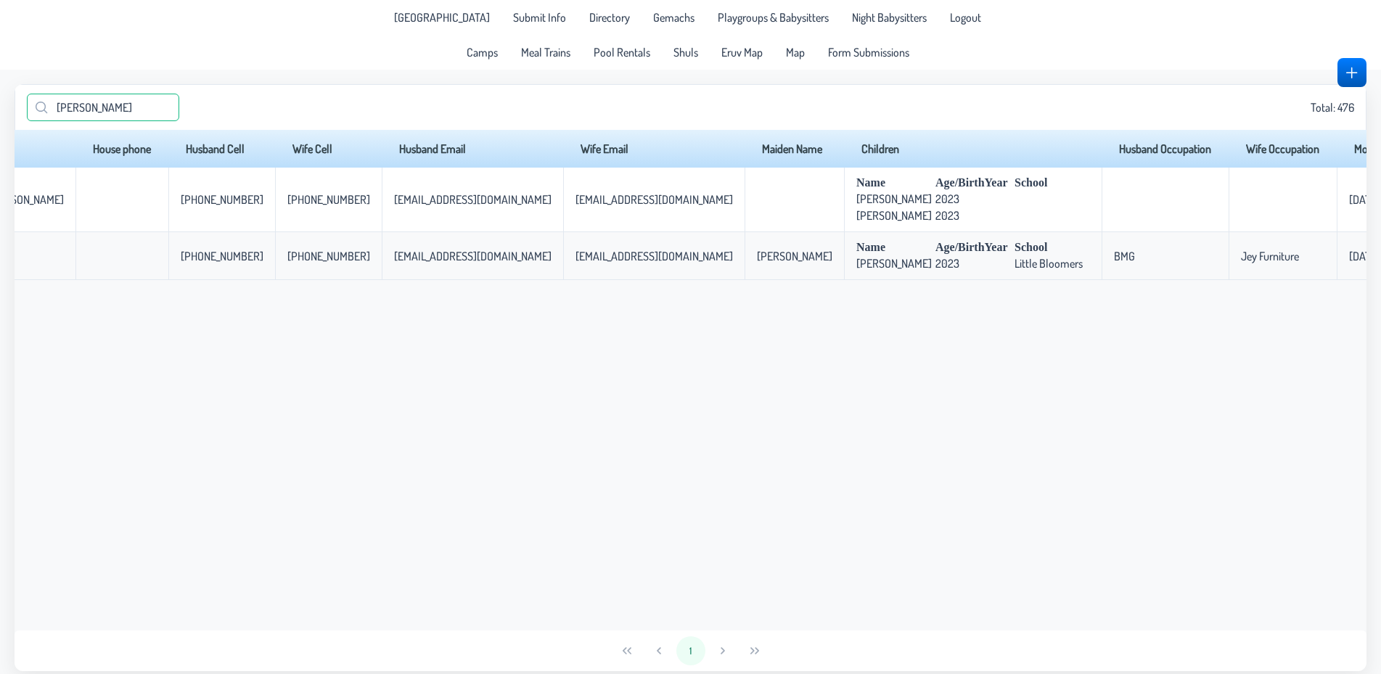
drag, startPoint x: 131, startPoint y: 114, endPoint x: 0, endPoint y: 115, distance: 130.7
click at [27, 115] on input "[PERSON_NAME]" at bounding box center [103, 108] width 152 height 28
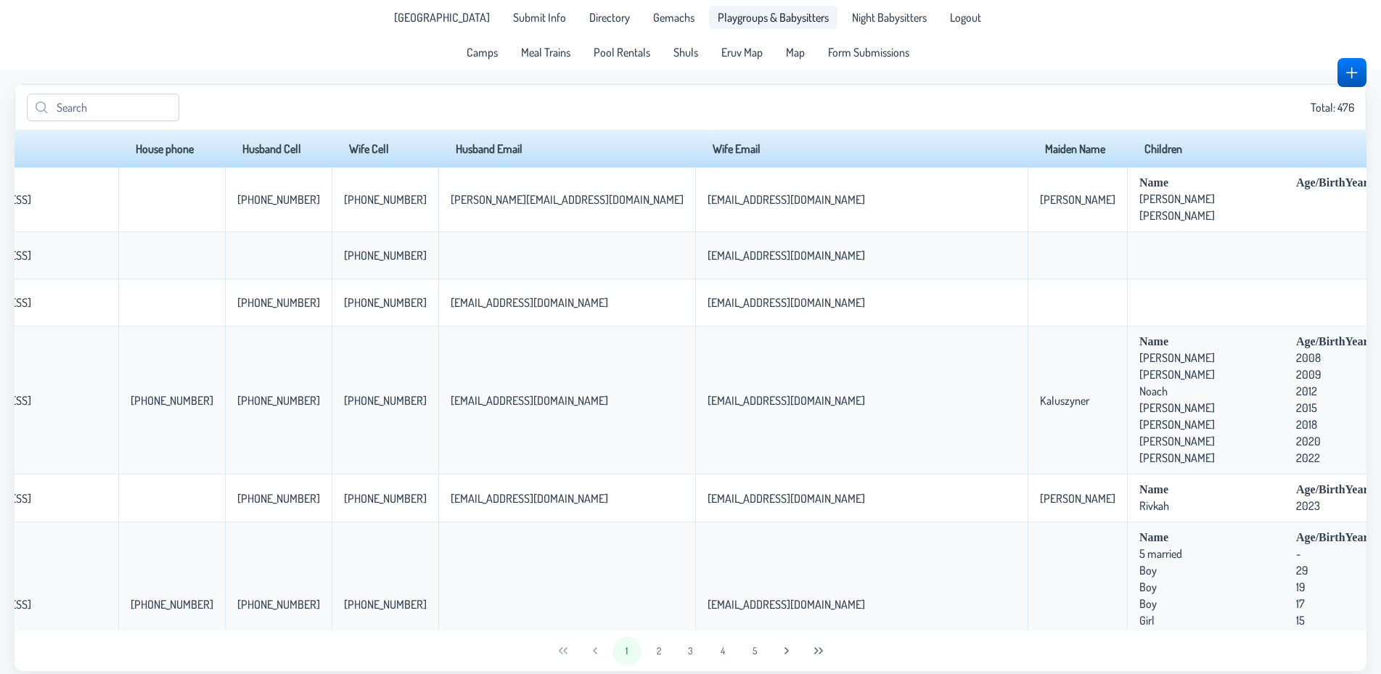
click at [745, 14] on span "Playgroups & Babysitters" at bounding box center [773, 18] width 111 height 12
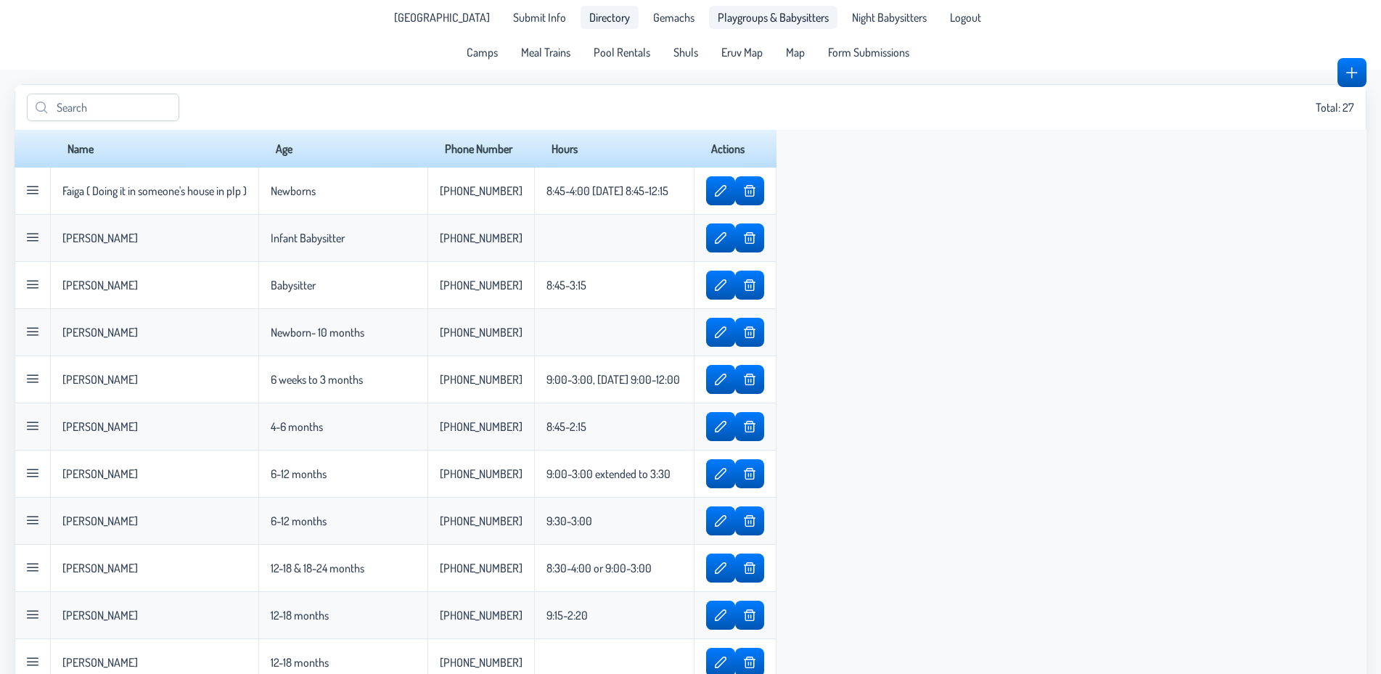
click at [589, 13] on span "Directory" at bounding box center [609, 18] width 41 height 12
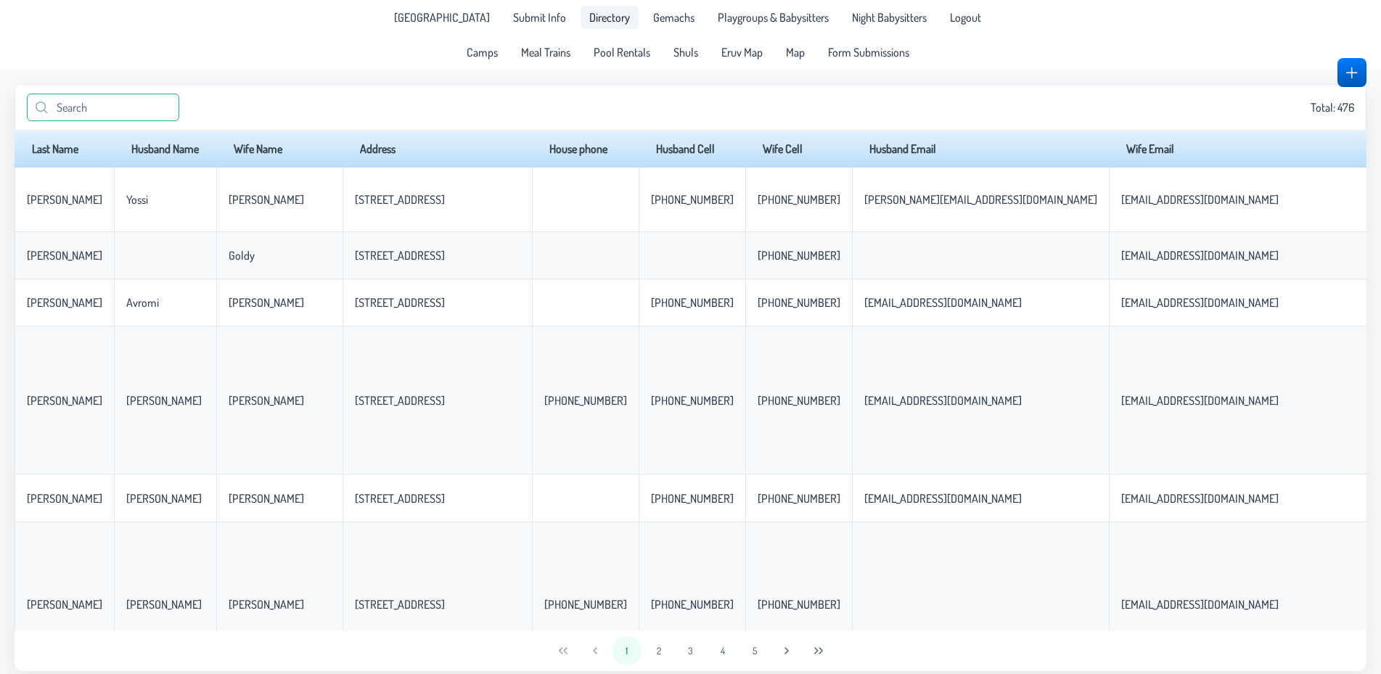
click at [129, 105] on input "text" at bounding box center [103, 108] width 152 height 28
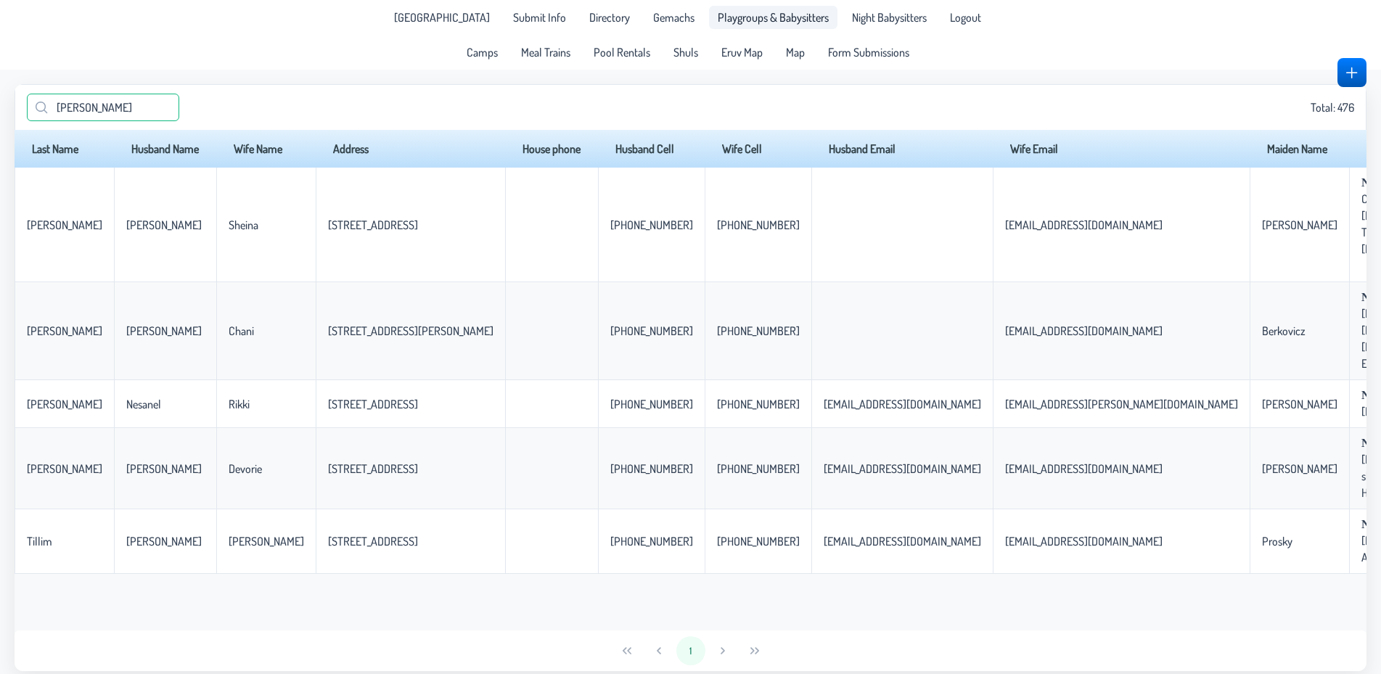
type input "[PERSON_NAME]"
click at [727, 21] on span "Playgroups & Babysitters" at bounding box center [773, 18] width 111 height 12
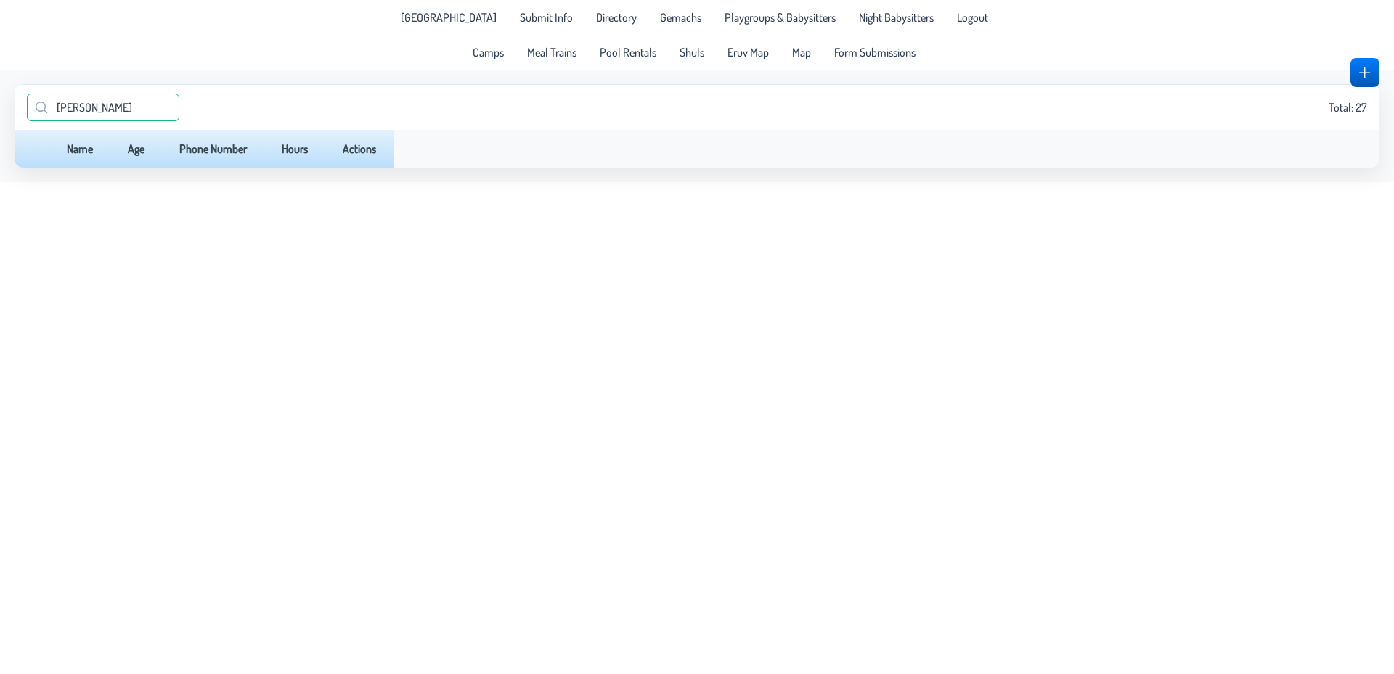
drag, startPoint x: 98, startPoint y: 107, endPoint x: 1, endPoint y: 110, distance: 97.3
click at [27, 110] on input "[PERSON_NAME]" at bounding box center [103, 108] width 152 height 28
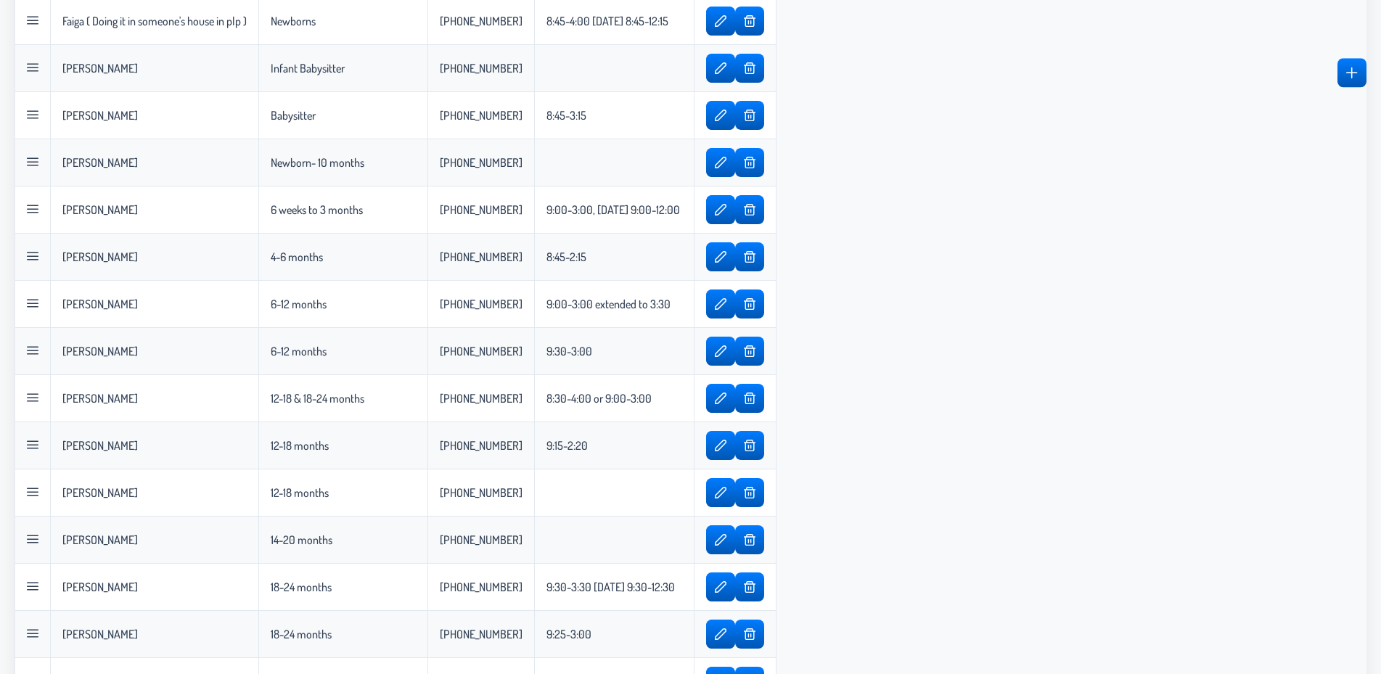
scroll to position [163, 0]
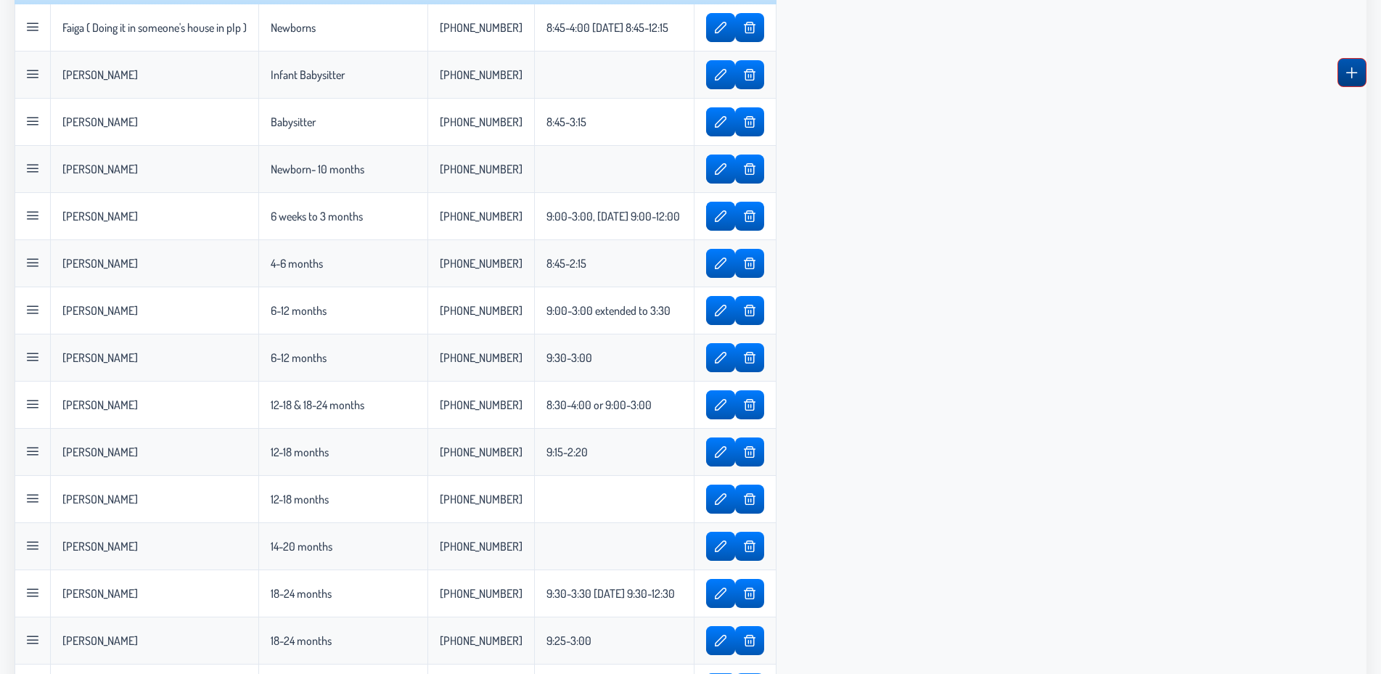
click at [1349, 78] on span "button" at bounding box center [1352, 73] width 12 height 12
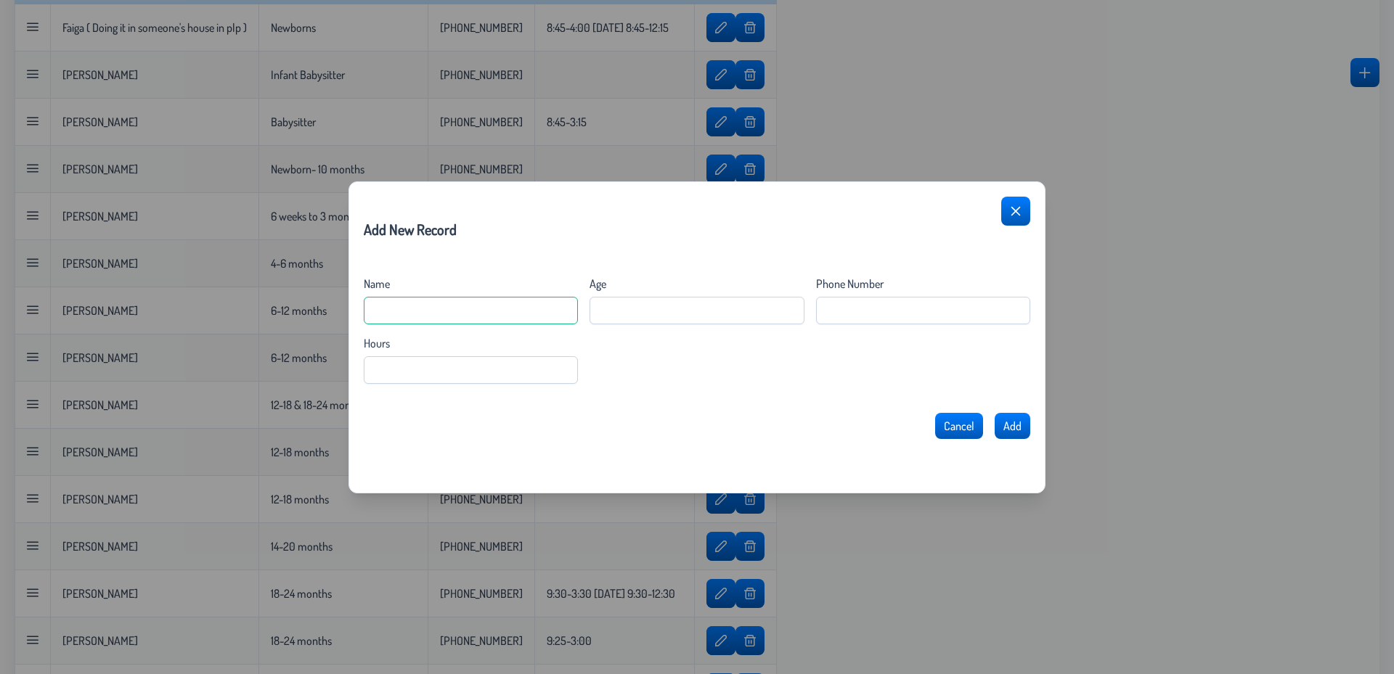
click at [481, 315] on input "Name" at bounding box center [471, 311] width 214 height 28
type input "[PERSON_NAME]"
click at [636, 311] on input "Age" at bounding box center [696, 311] width 214 height 28
type input "Older [DATE]- March"
click at [396, 372] on input "Hours" at bounding box center [471, 370] width 214 height 28
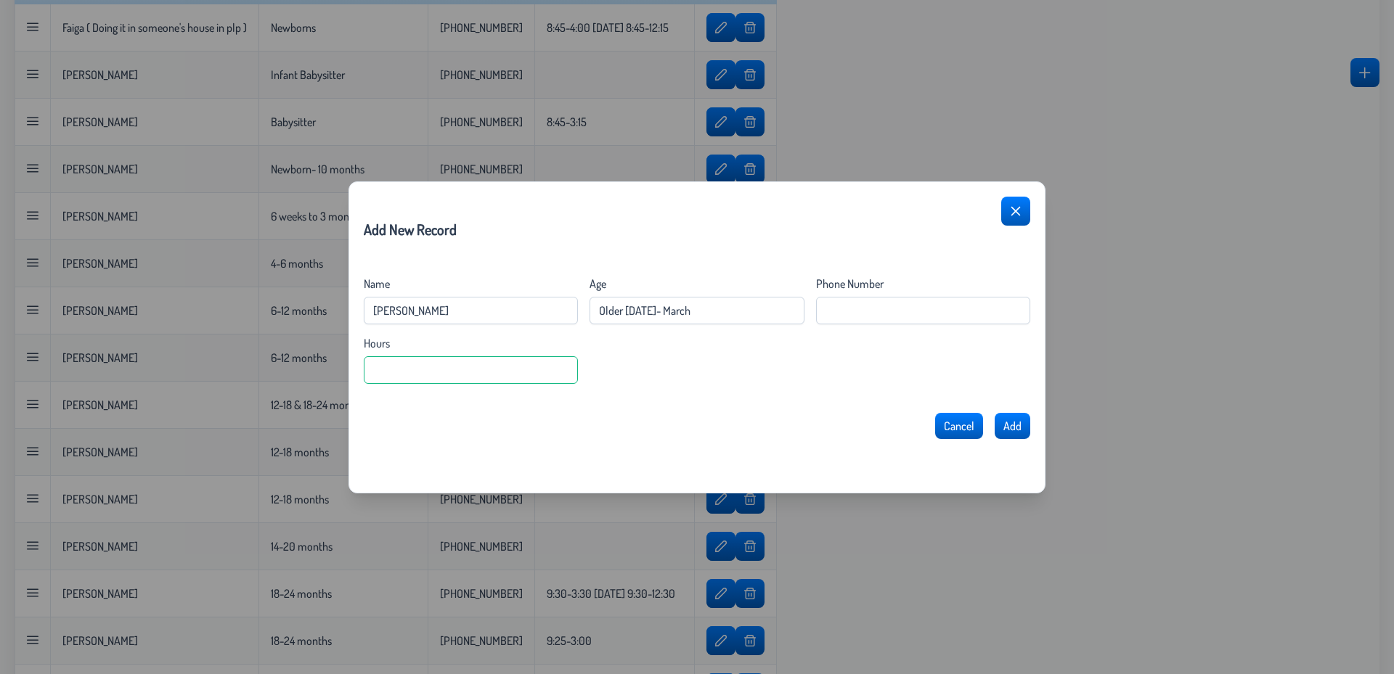
type input "("
click at [381, 370] on input "9-3 extended 8:30-4" at bounding box center [471, 370] width 214 height 28
click at [407, 375] on input "9:00-3 extended 8:30-4" at bounding box center [471, 370] width 214 height 28
click at [504, 374] on input "9:00-3:00 extended 8:30-4" at bounding box center [471, 370] width 214 height 28
type input "9:00-3:00 extended 8:30-4:00"
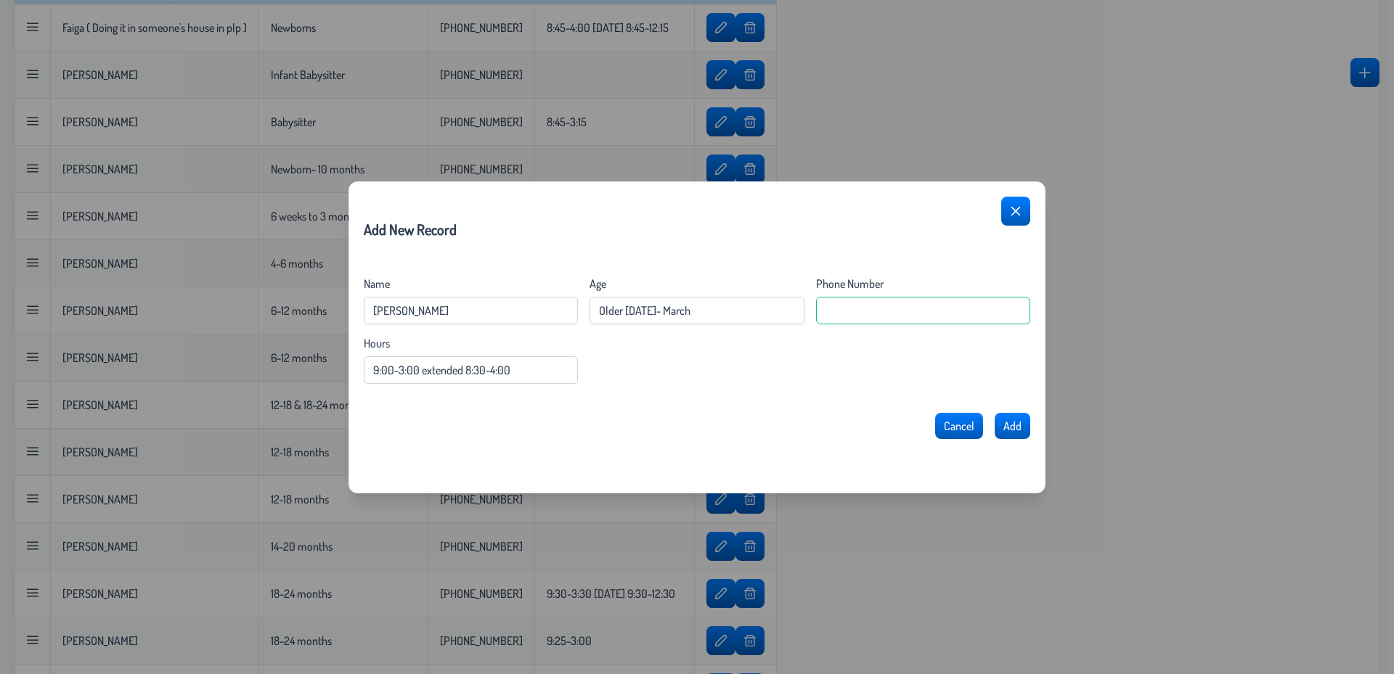
click at [839, 310] on Number "Phone Number" at bounding box center [923, 311] width 214 height 28
type Number "[PHONE_NUMBER]"
click at [1015, 432] on span "Add" at bounding box center [1011, 427] width 18 height 15
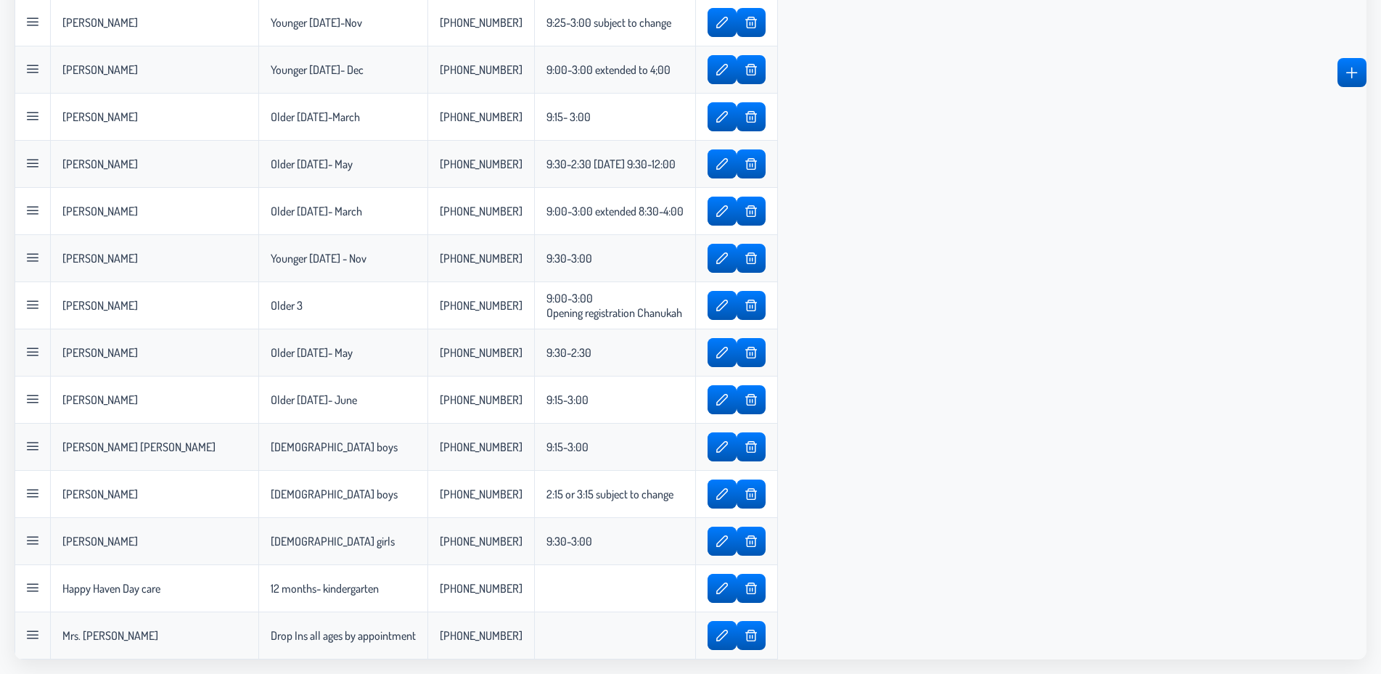
scroll to position [0, 0]
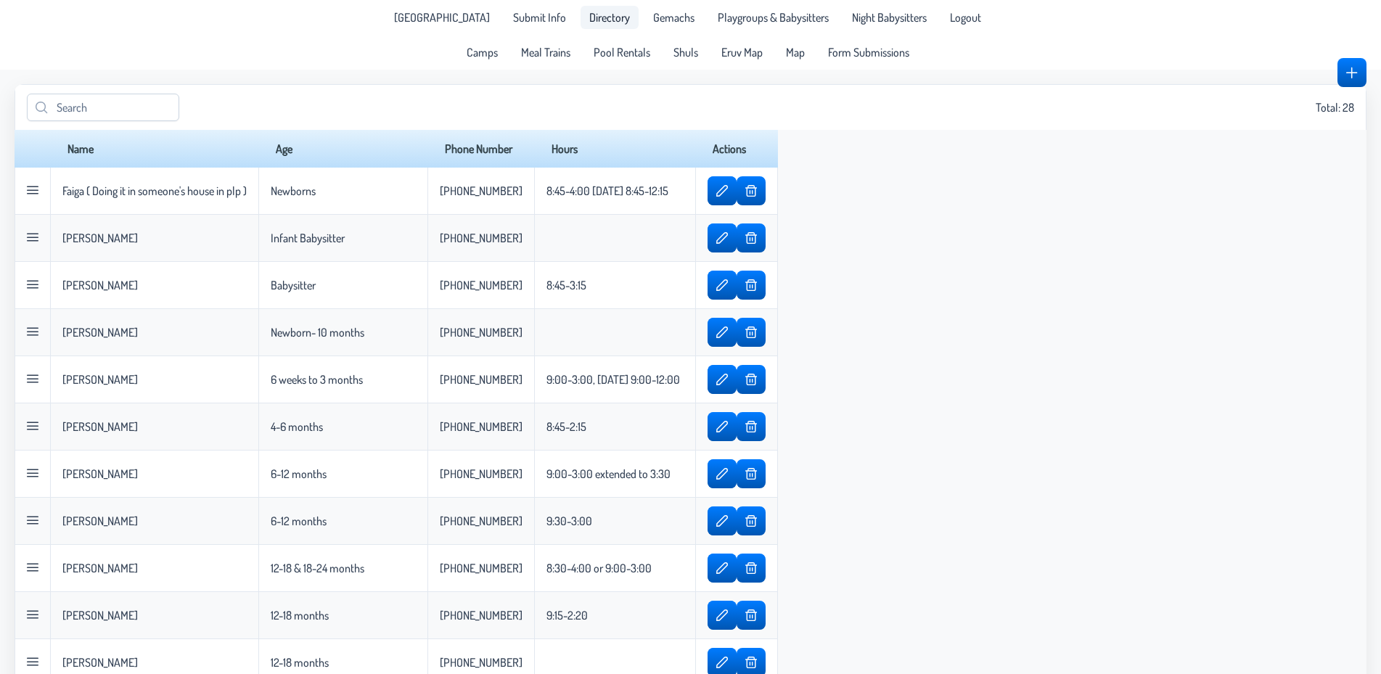
click at [593, 22] on span "Directory" at bounding box center [609, 18] width 41 height 12
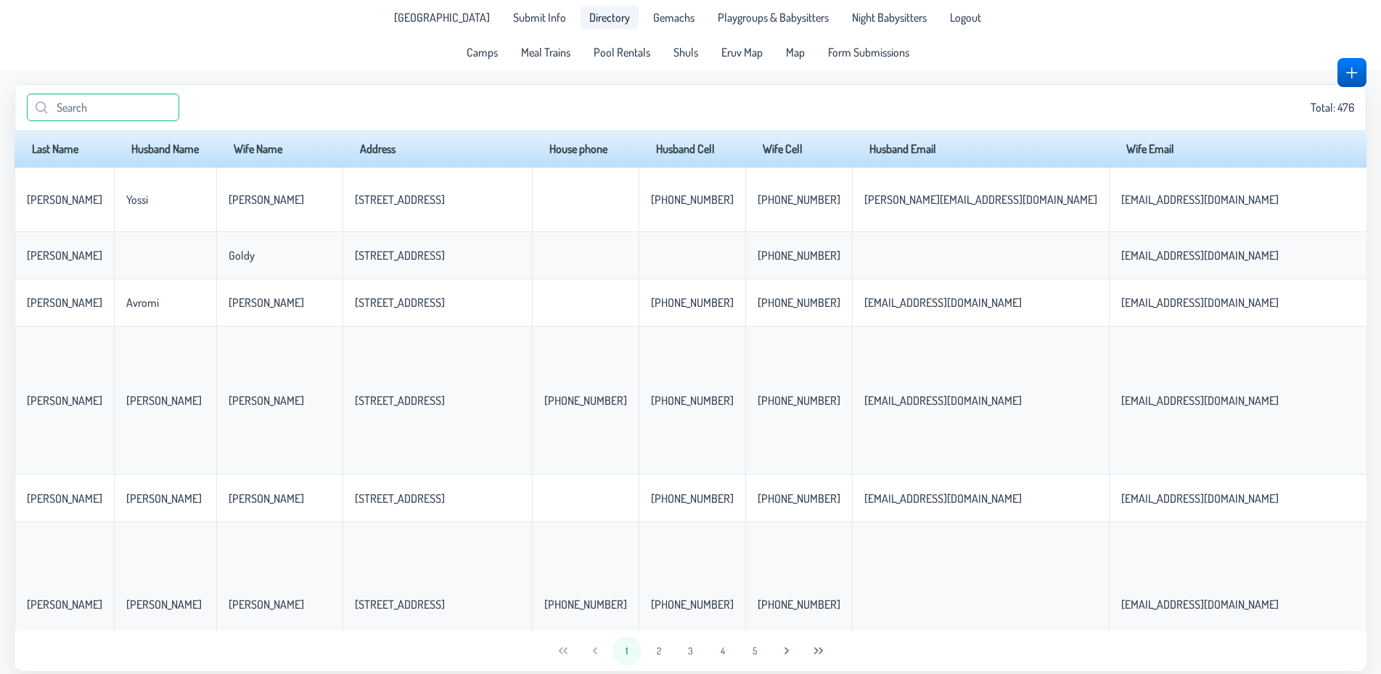
click at [130, 107] on input "text" at bounding box center [103, 108] width 152 height 28
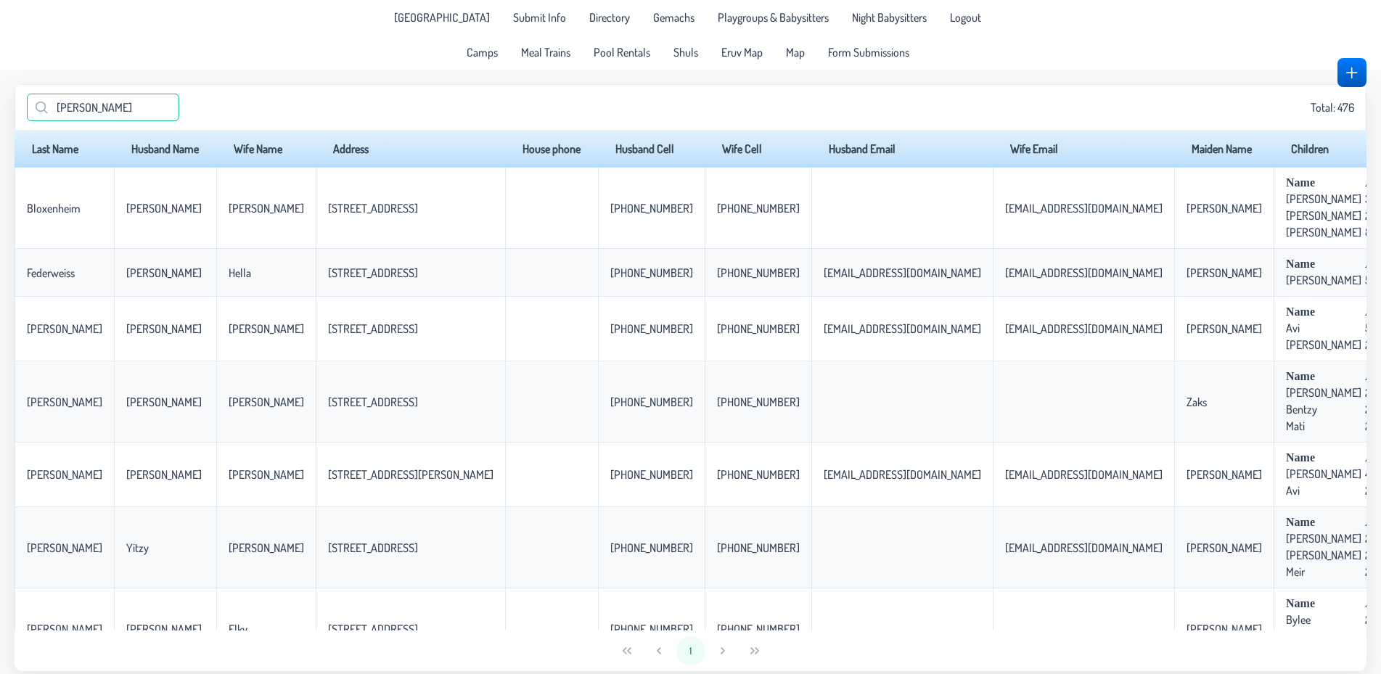
click at [129, 99] on input "[PERSON_NAME]" at bounding box center [103, 108] width 152 height 28
drag, startPoint x: 129, startPoint y: 99, endPoint x: 41, endPoint y: 107, distance: 88.8
click at [41, 107] on input "[PERSON_NAME]" at bounding box center [103, 108] width 152 height 28
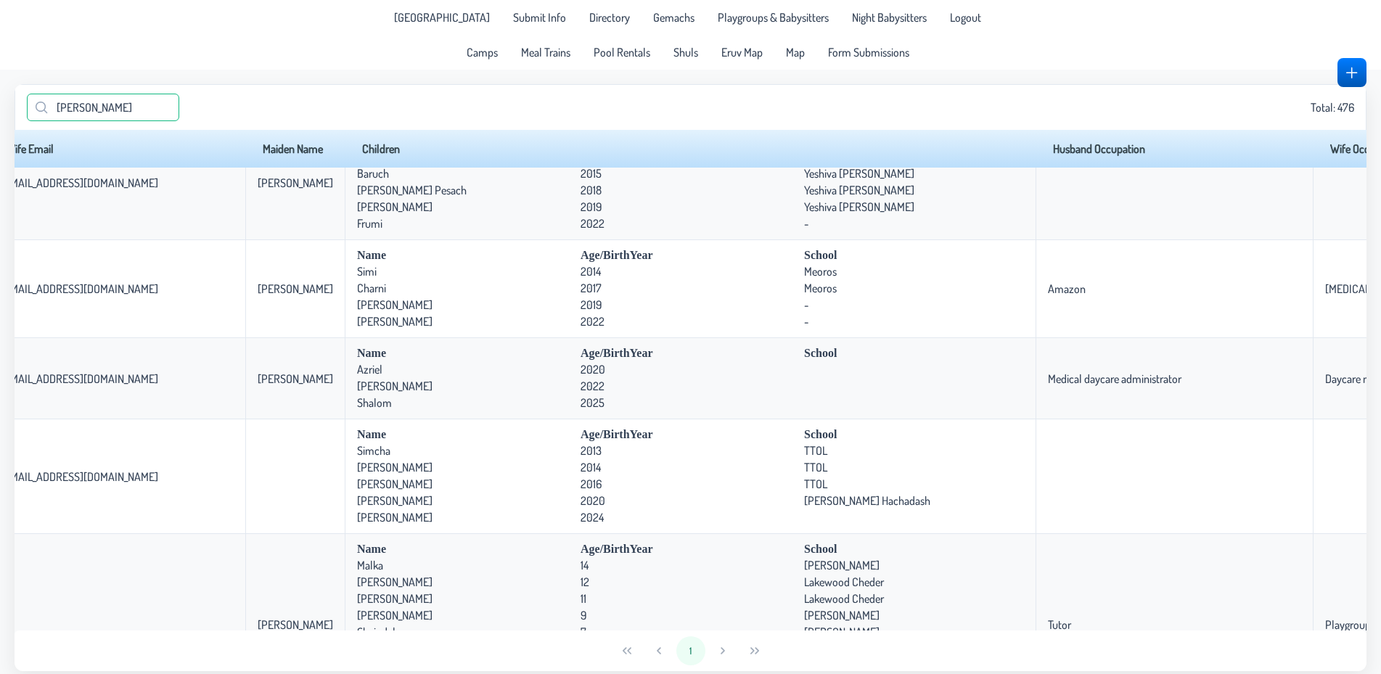
scroll to position [907, 1068]
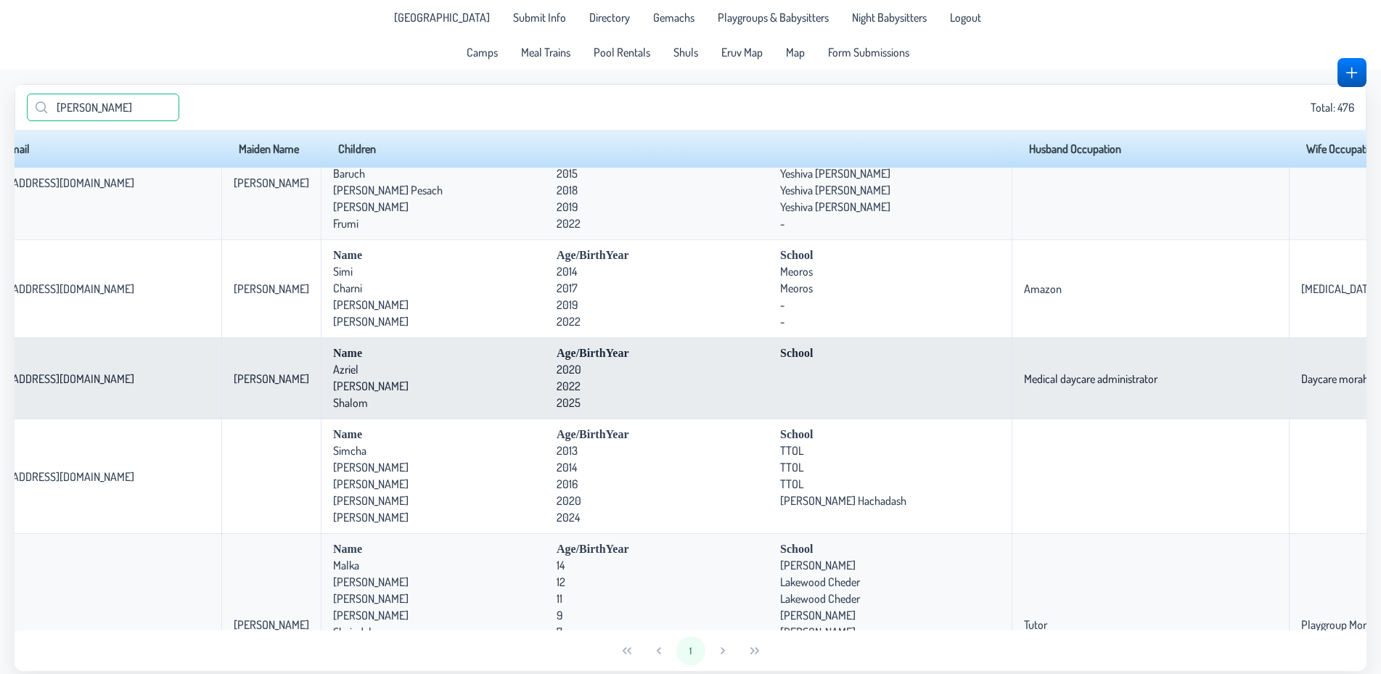
type input "[PERSON_NAME]"
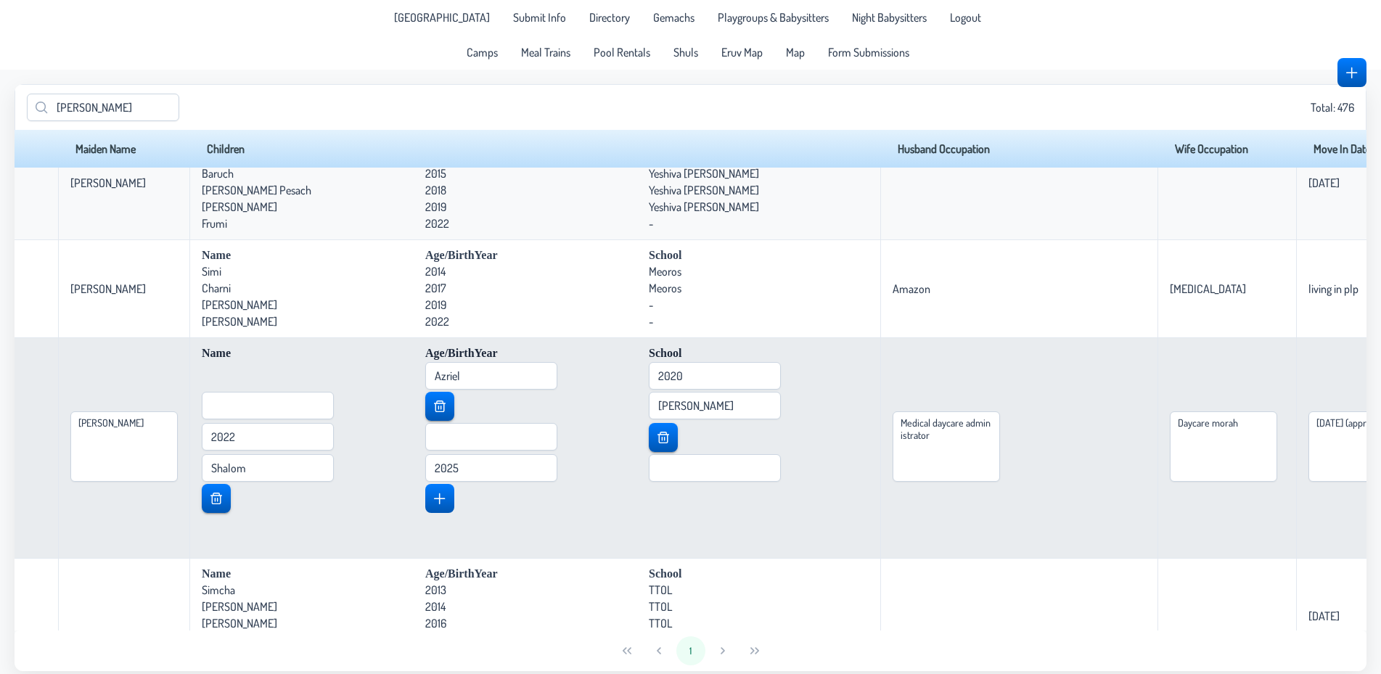
scroll to position [907, 1500]
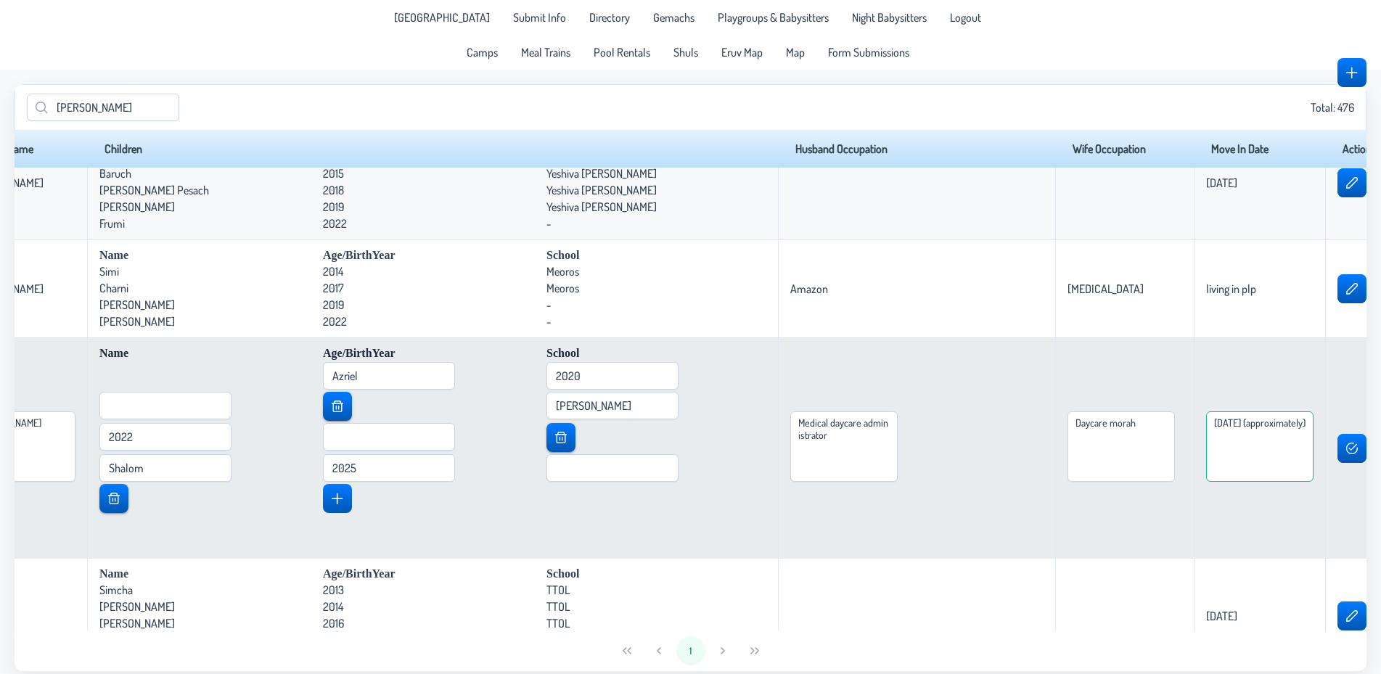
drag, startPoint x: 1259, startPoint y: 422, endPoint x: 1180, endPoint y: 423, distance: 78.4
click at [1206, 423] on textarea "[DATE] (approximately)" at bounding box center [1259, 447] width 107 height 70
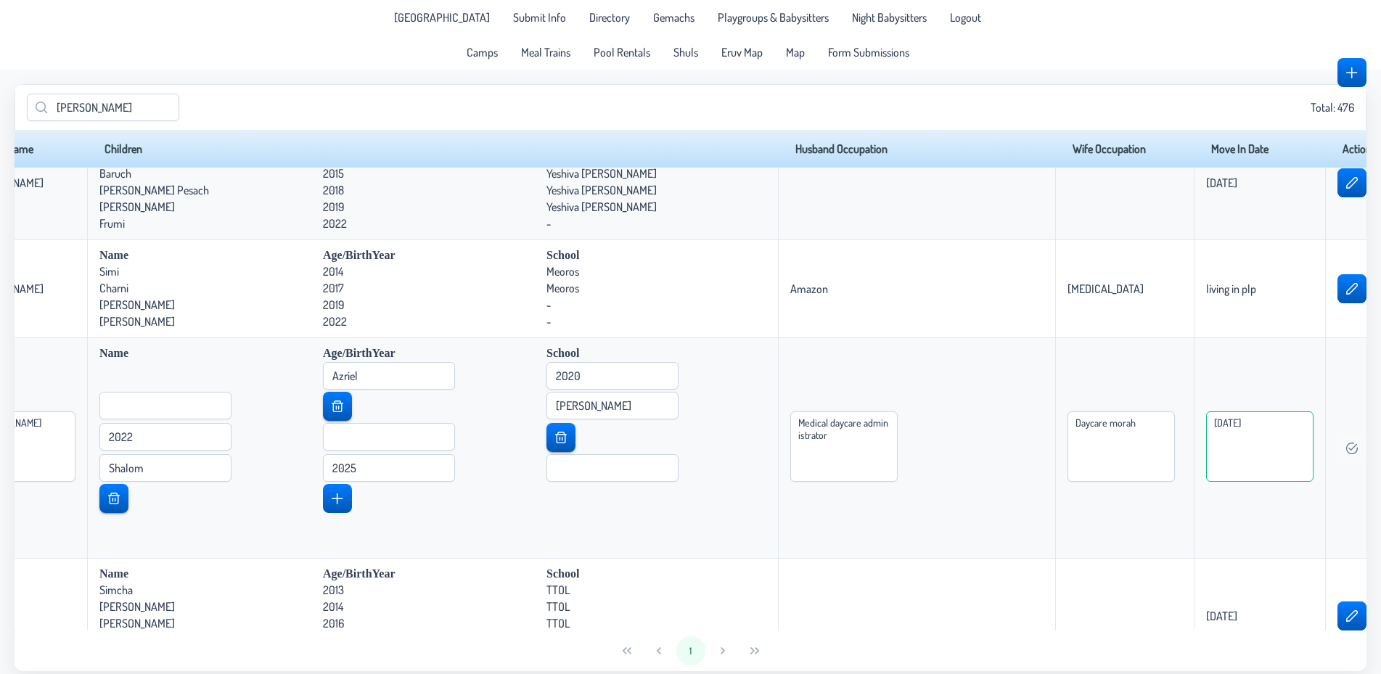
type textarea "[DATE]"
click at [1338, 457] on button "button" at bounding box center [1352, 448] width 28 height 29
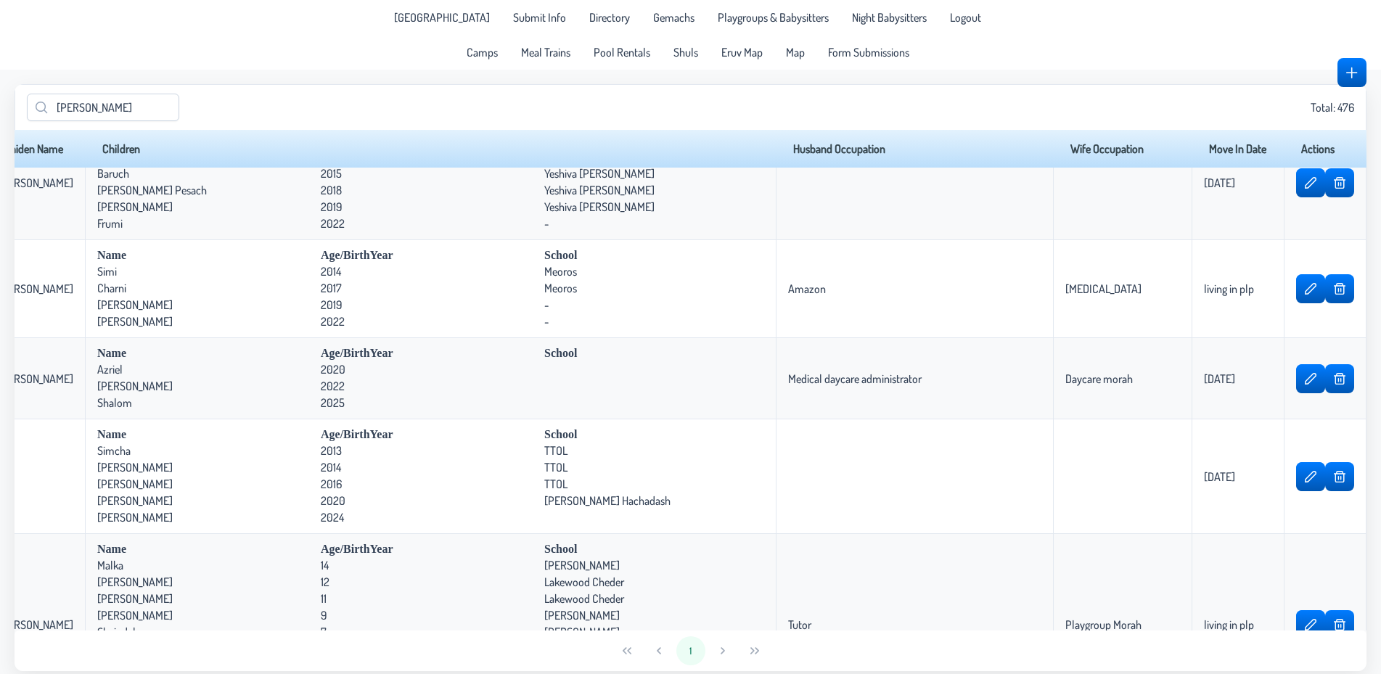
scroll to position [0, 1009]
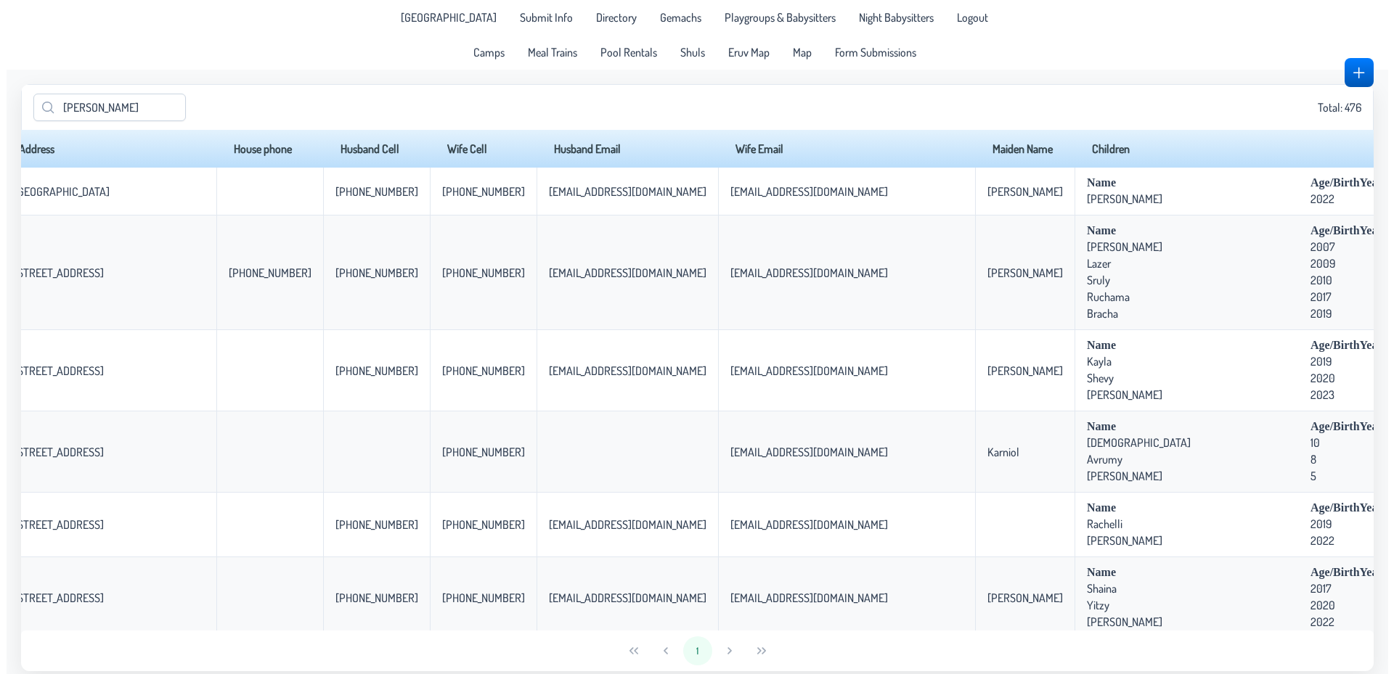
scroll to position [0, 0]
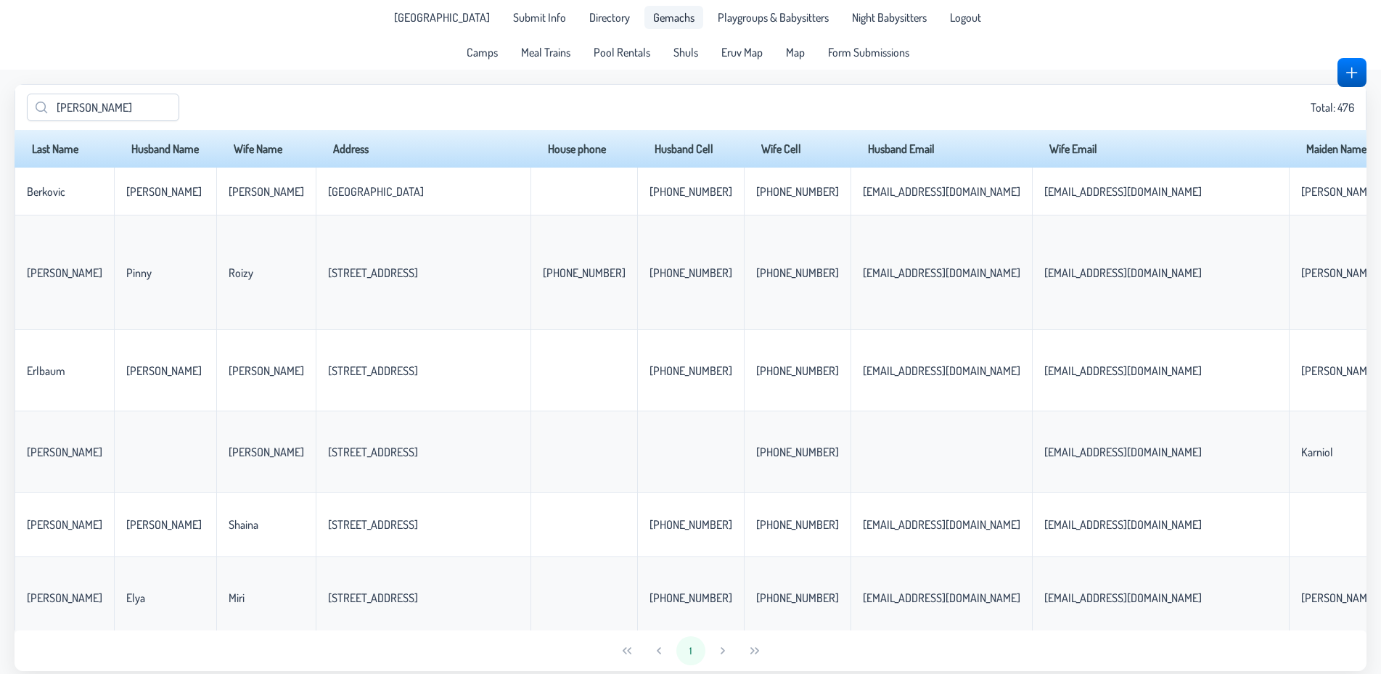
click at [653, 19] on span "Gemachs" at bounding box center [673, 18] width 41 height 12
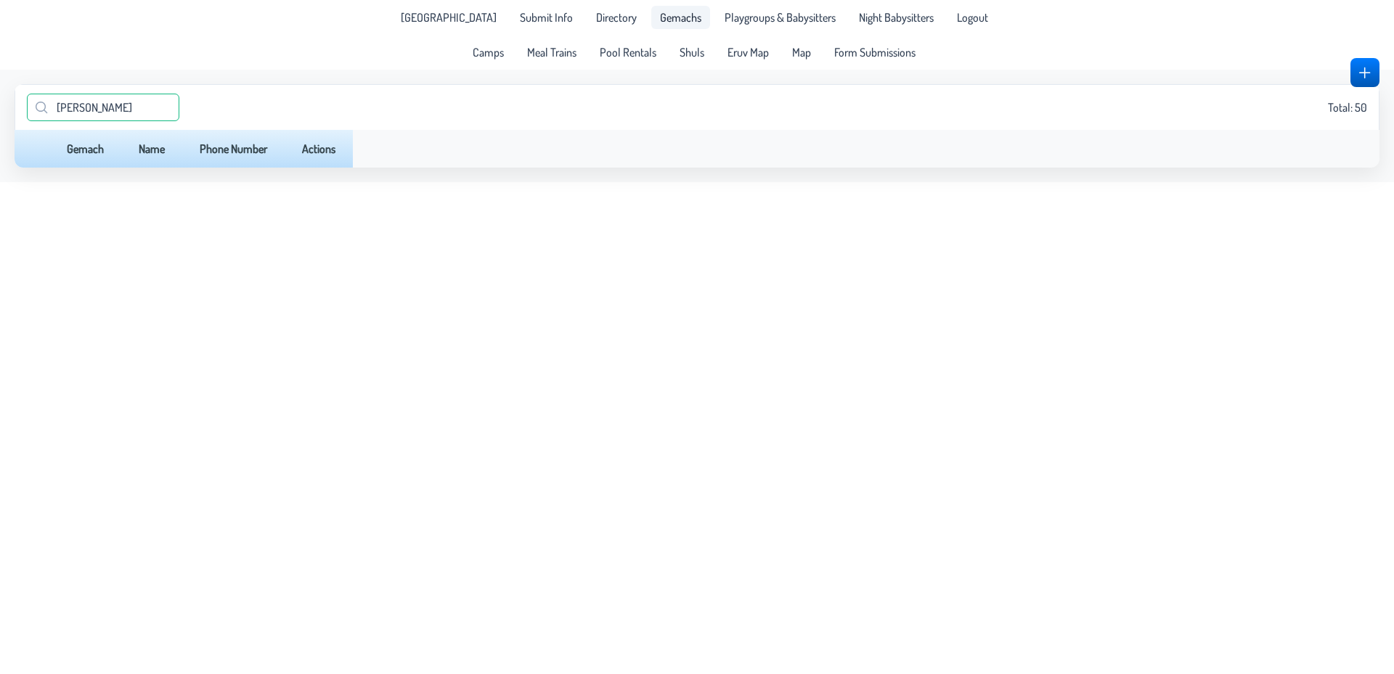
drag, startPoint x: 97, startPoint y: 110, endPoint x: 0, endPoint y: 130, distance: 99.2
click at [27, 121] on input "[PERSON_NAME]" at bounding box center [103, 108] width 152 height 28
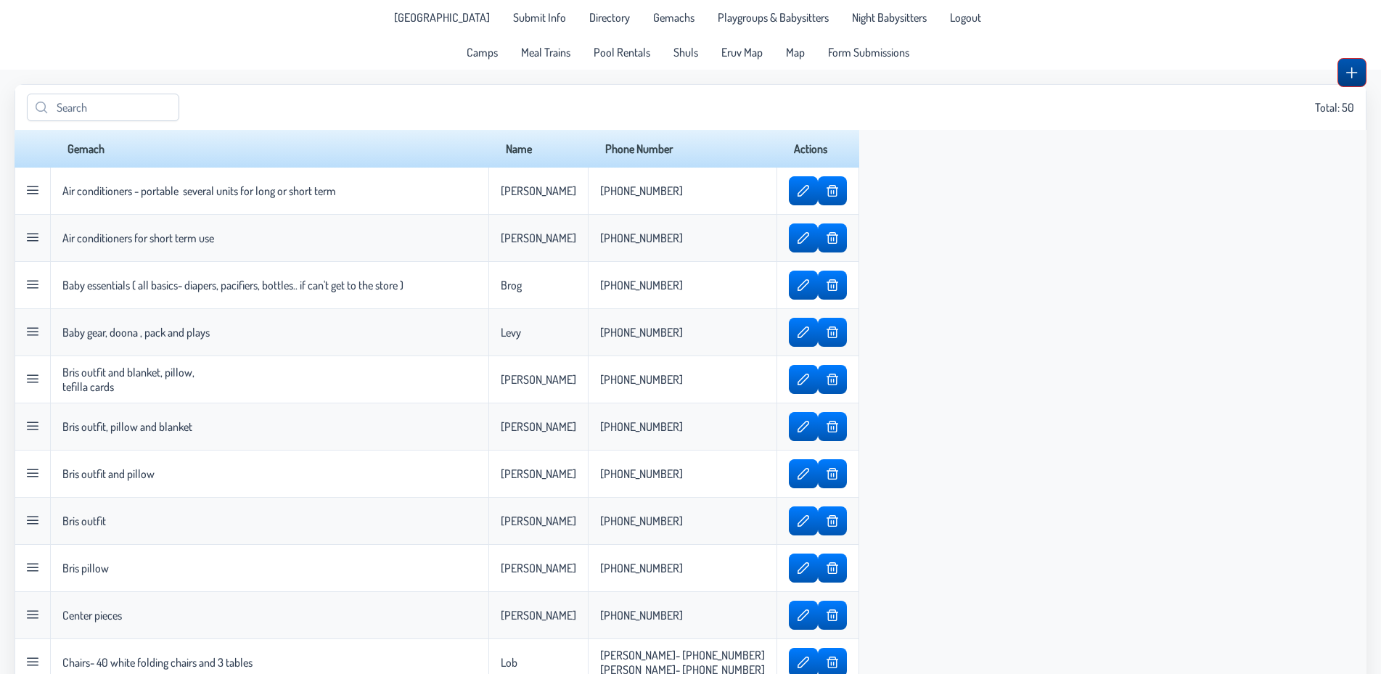
click at [1351, 73] on span "button" at bounding box center [1352, 73] width 12 height 12
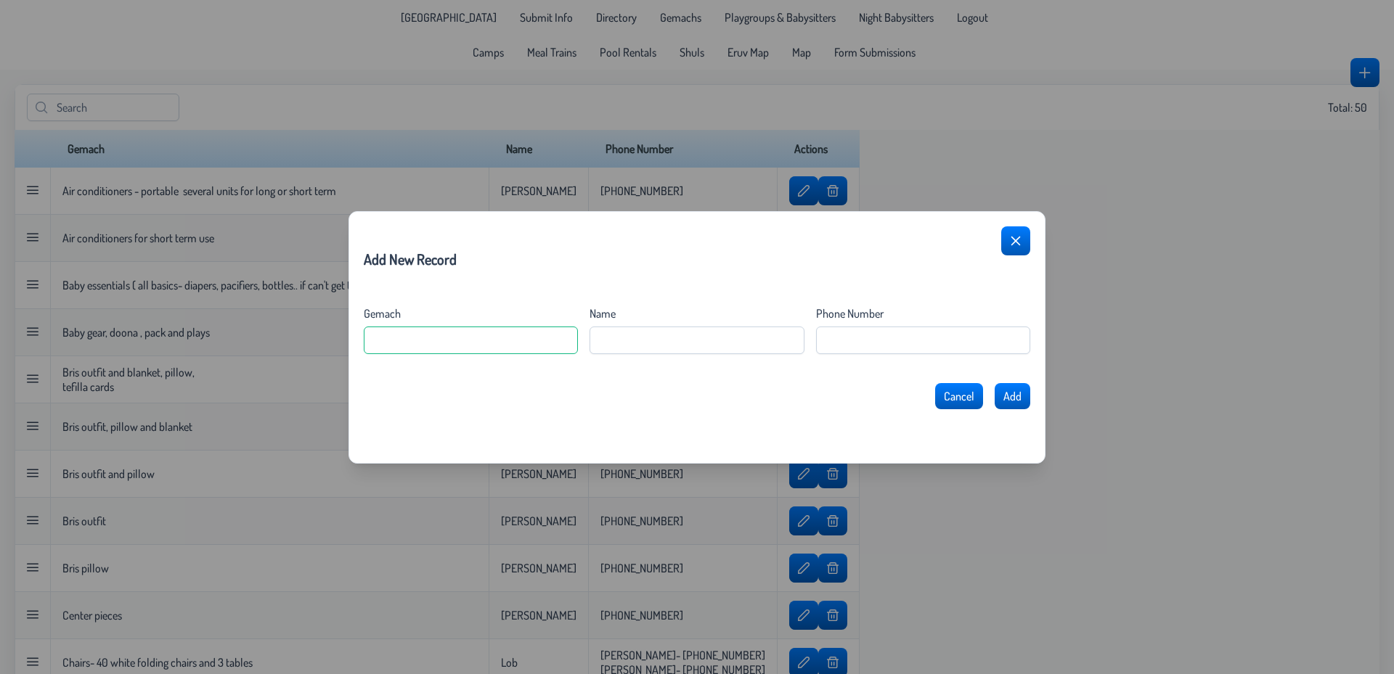
click at [504, 340] on input "Gemach" at bounding box center [471, 341] width 214 height 28
type input "P"
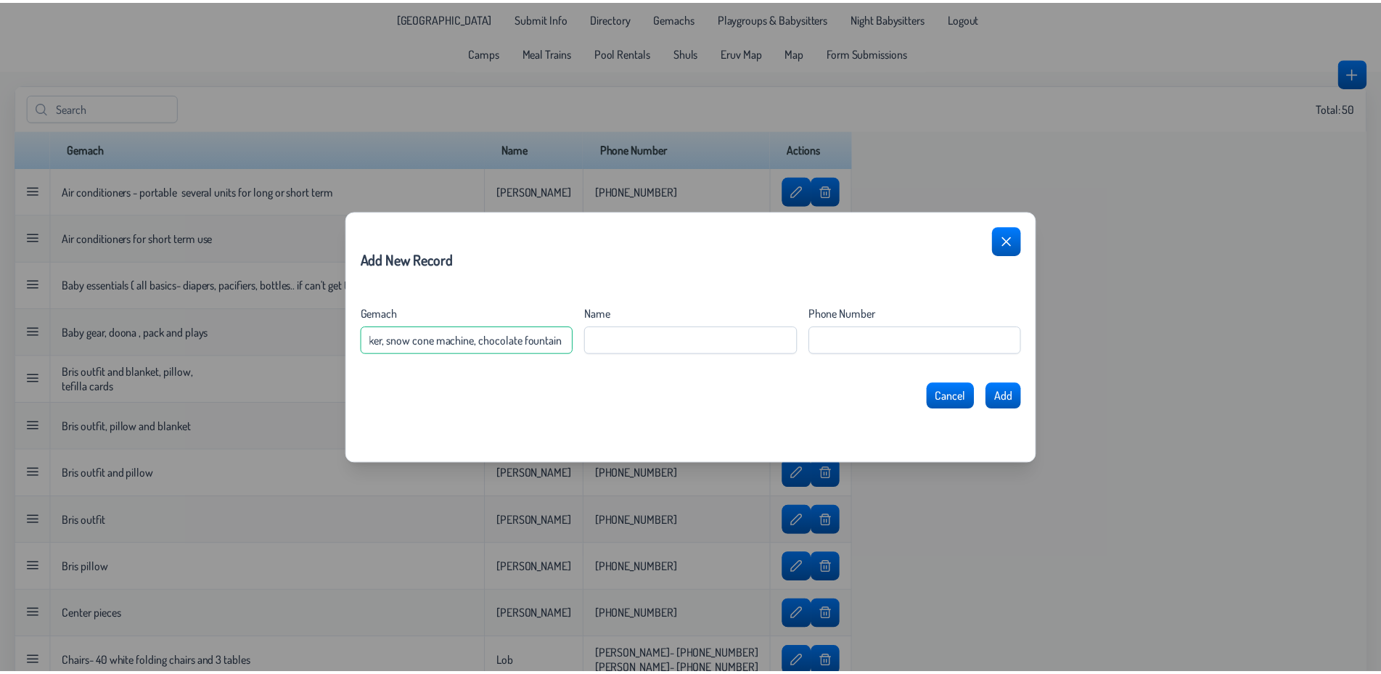
scroll to position [0, 318]
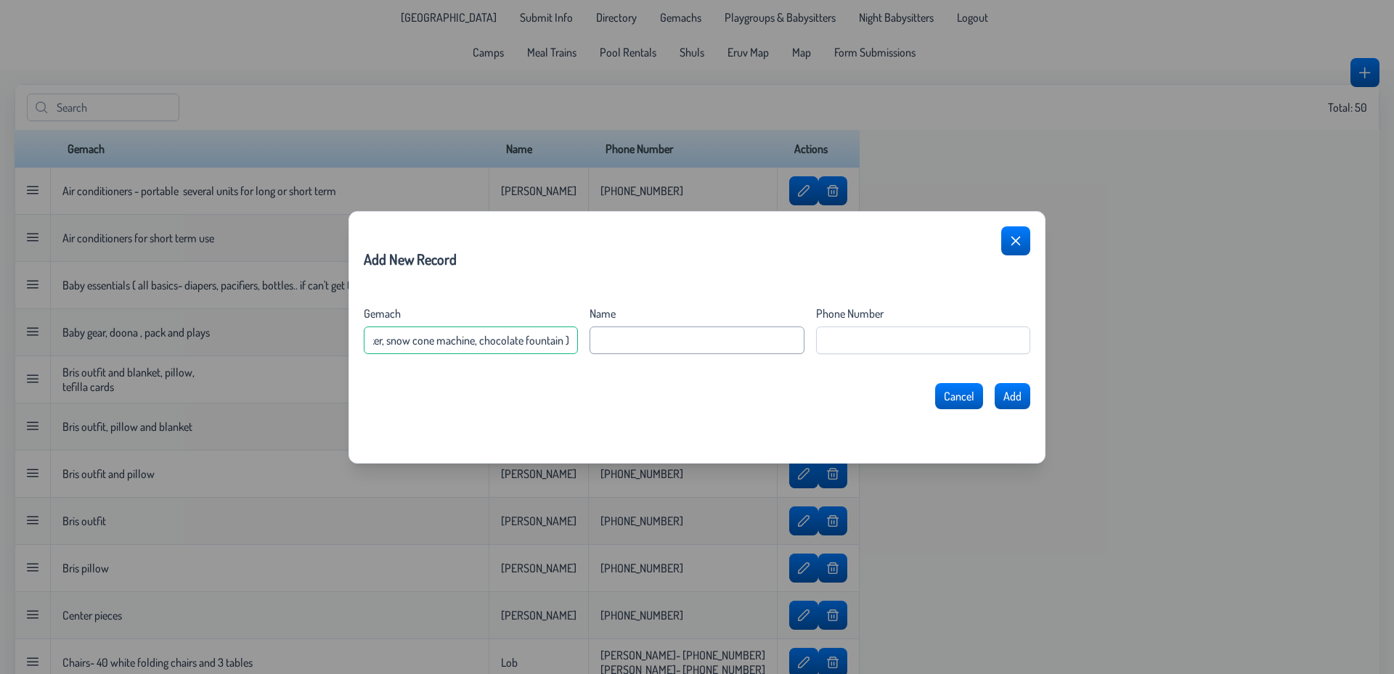
type input "Carnival/ Party ( cotton candy machine, popcorn machine, s'mores maker, snow co…"
click at [665, 338] on input "Name" at bounding box center [696, 341] width 214 height 28
type input "E"
type input "[PERSON_NAME]"
click at [845, 334] on Number "Phone Number" at bounding box center [923, 341] width 214 height 28
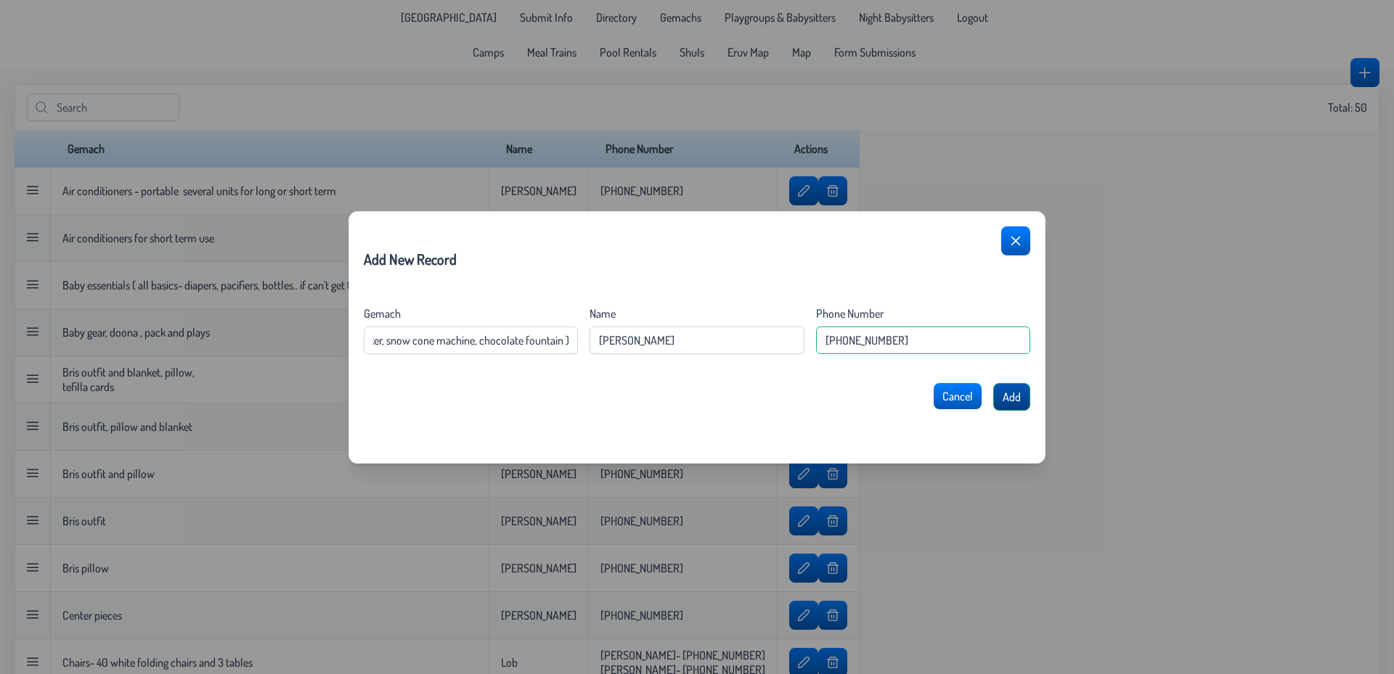
type Number "[PHONE_NUMBER]"
click at [1015, 390] on span "Add" at bounding box center [1011, 397] width 18 height 15
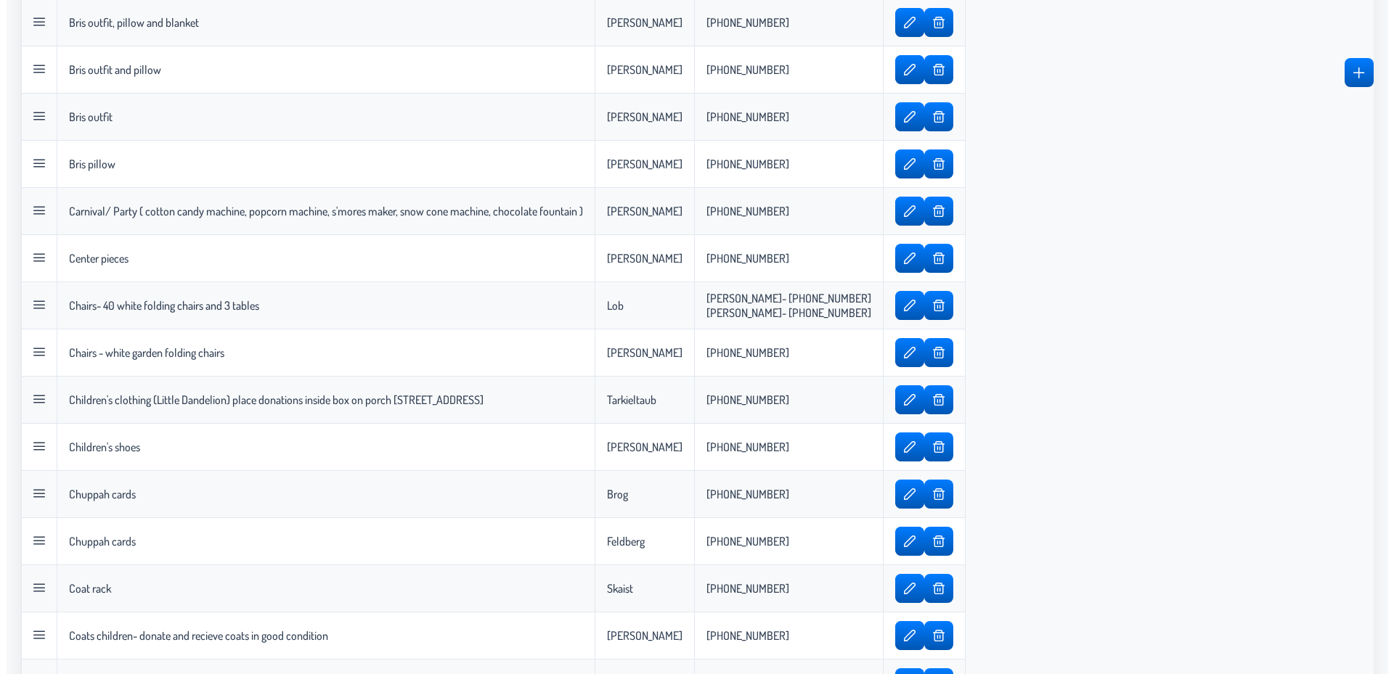
scroll to position [0, 0]
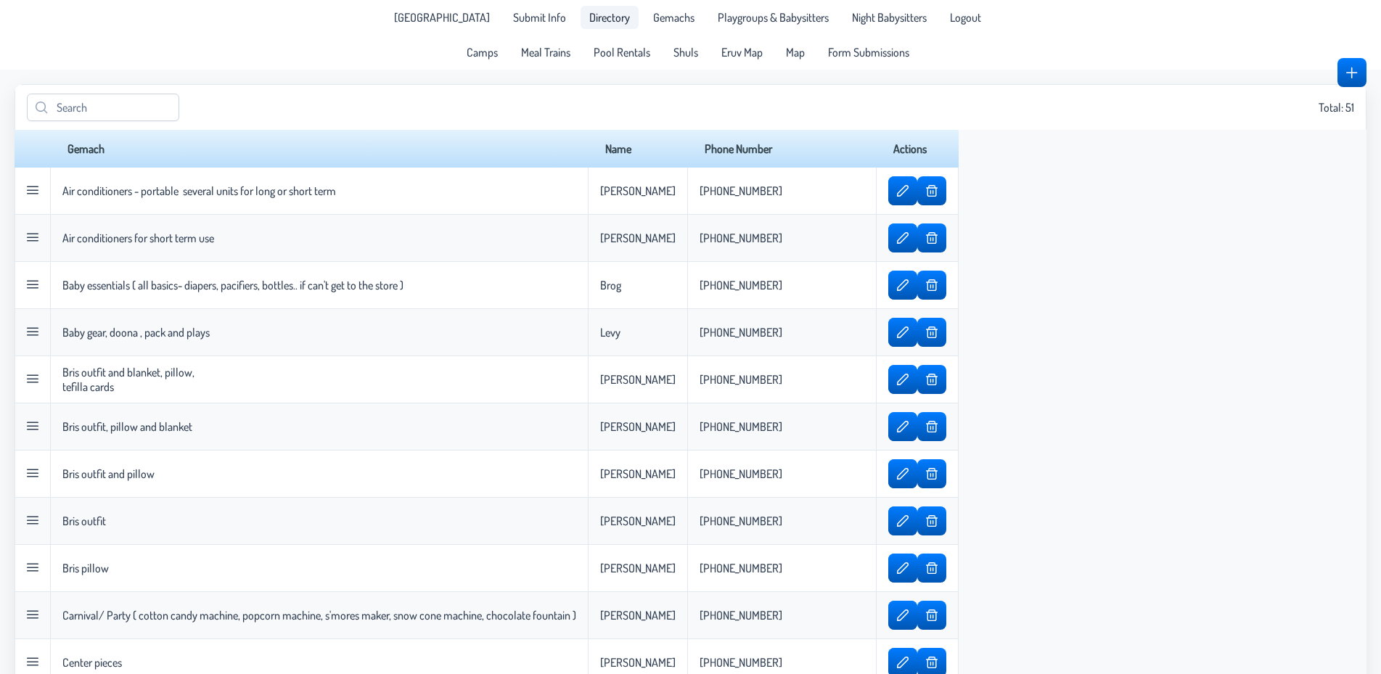
click at [589, 17] on span "Directory" at bounding box center [609, 18] width 41 height 12
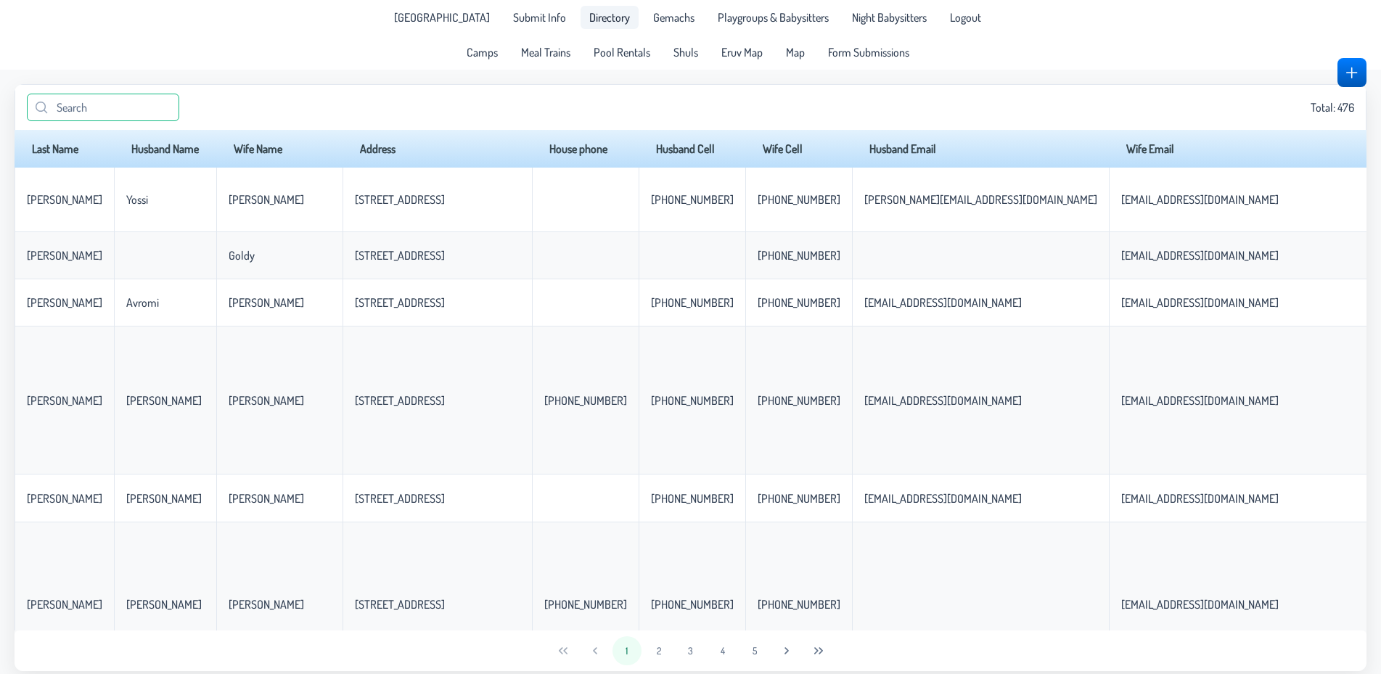
click at [160, 104] on input "text" at bounding box center [103, 108] width 152 height 28
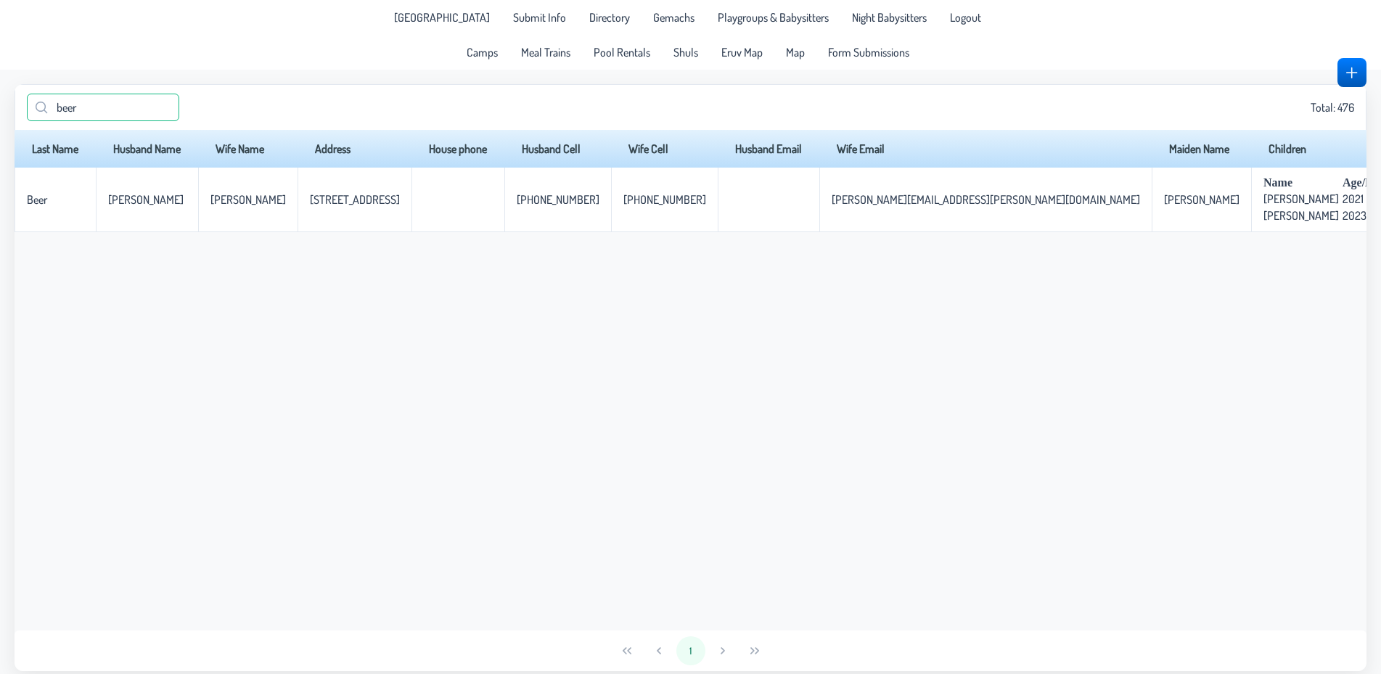
drag, startPoint x: 110, startPoint y: 100, endPoint x: 0, endPoint y: 112, distance: 110.9
click at [27, 112] on input "beer" at bounding box center [103, 108] width 152 height 28
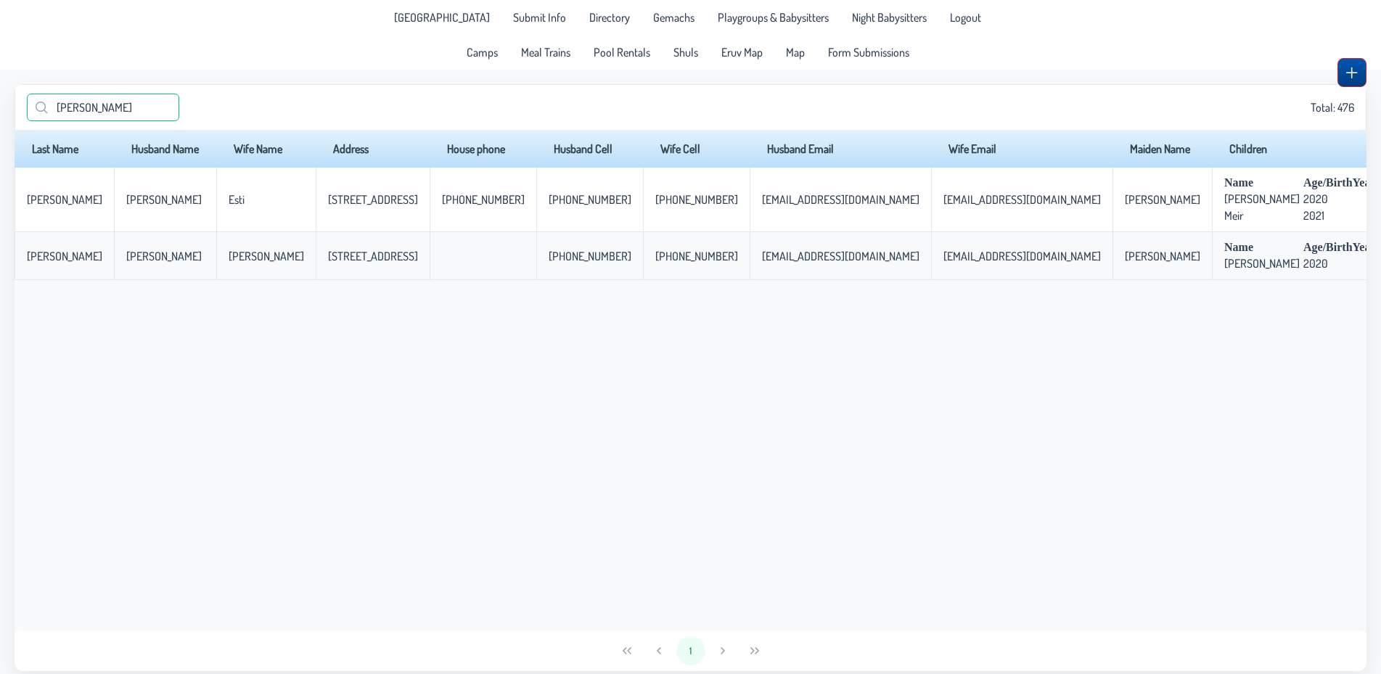
type input "[PERSON_NAME]"
click at [1345, 73] on button "button" at bounding box center [1352, 72] width 29 height 29
click at [1349, 72] on span "button" at bounding box center [1352, 73] width 12 height 12
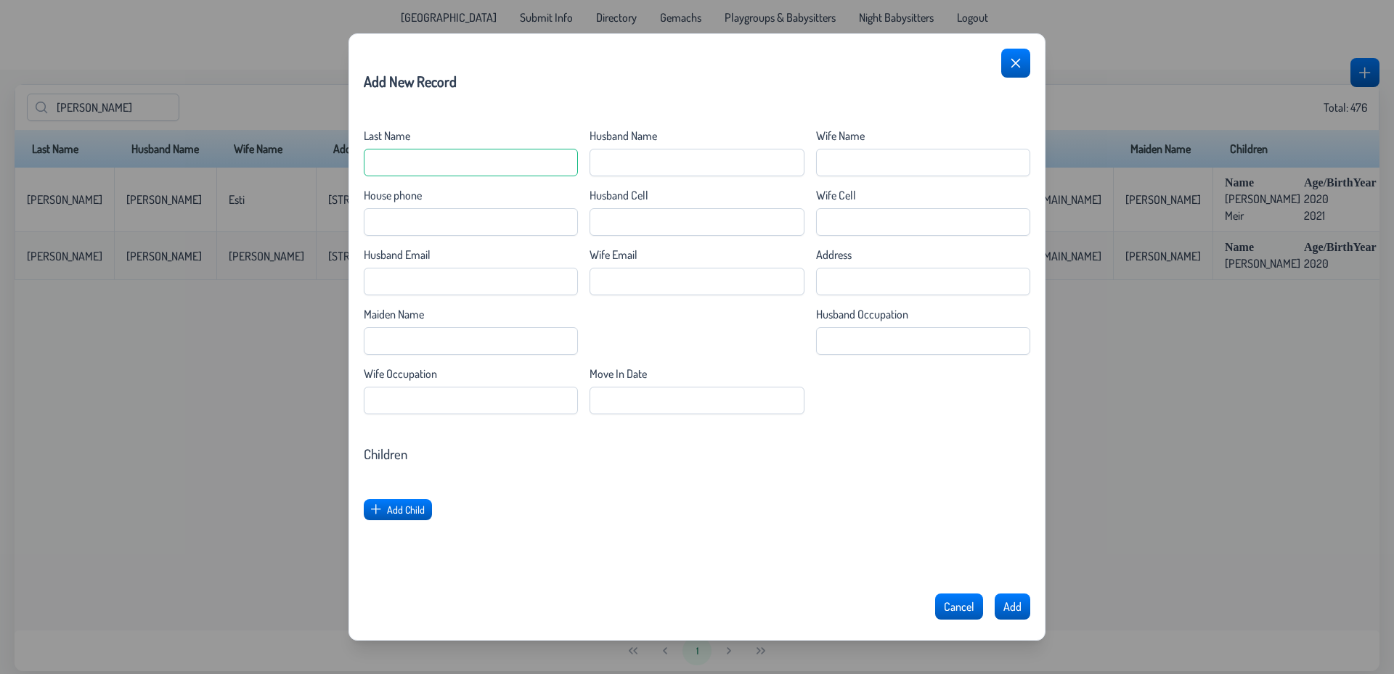
click at [471, 161] on Name "Last Name" at bounding box center [471, 163] width 214 height 28
type Name "[PERSON_NAME]"
click at [698, 163] on Name "Husband Name" at bounding box center [696, 163] width 214 height 28
type Name "[PERSON_NAME]"
click at [891, 159] on Name "Wife Name" at bounding box center [923, 163] width 214 height 28
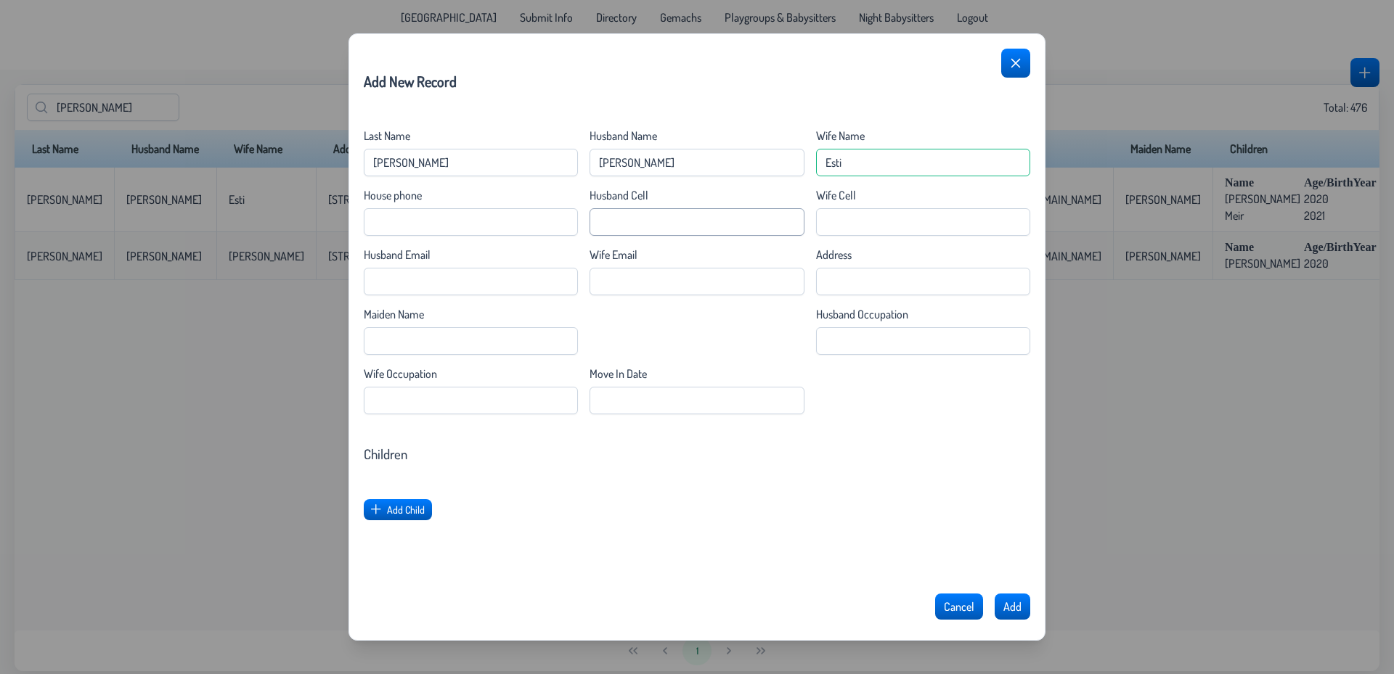
type Name "Esti"
click at [663, 218] on Cell "Husband Cell" at bounding box center [696, 222] width 214 height 28
type Cell "[PHONE_NUMBER]"
click at [836, 229] on Cell "Wife Cell" at bounding box center [923, 222] width 214 height 28
type Cell "[PHONE_NUMBER]"
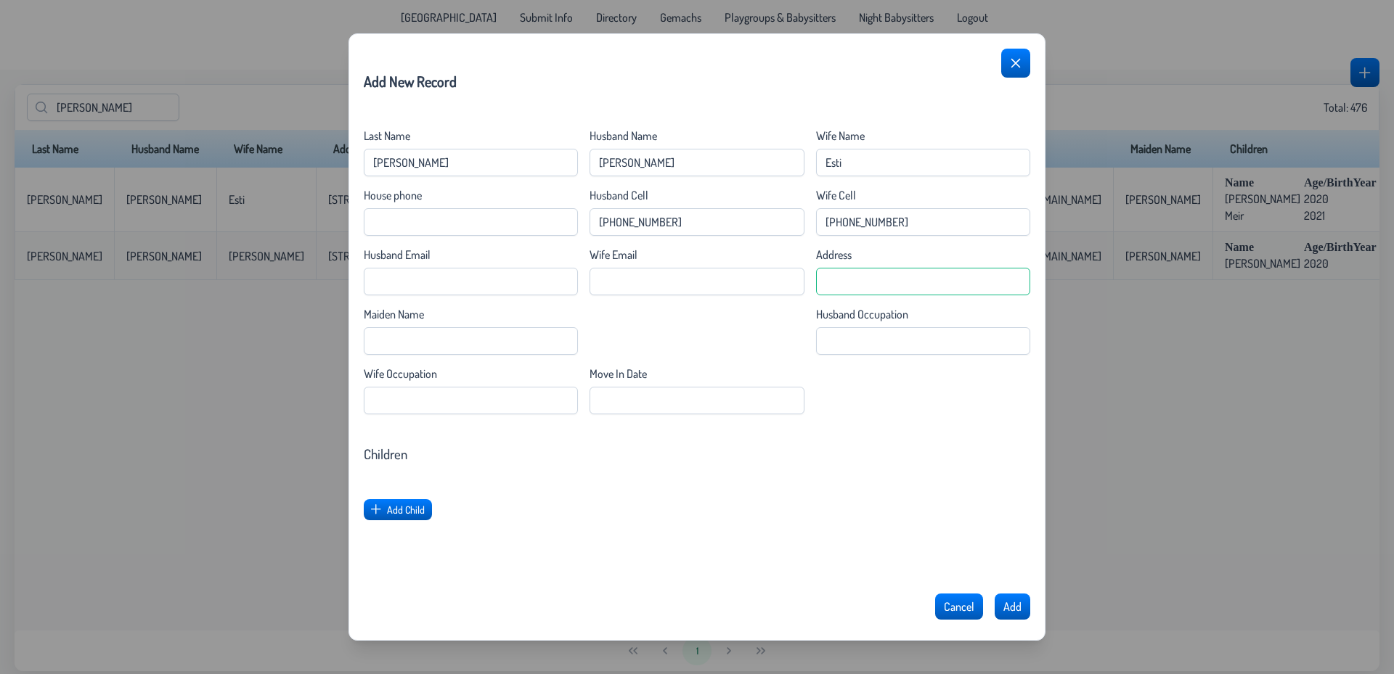
click at [877, 278] on input "Address" at bounding box center [923, 282] width 214 height 28
type input "500"
type input "500 [PERSON_NAME]"
click at [684, 387] on div "Move In Date" at bounding box center [696, 391] width 214 height 48
type Date "[DATE]"
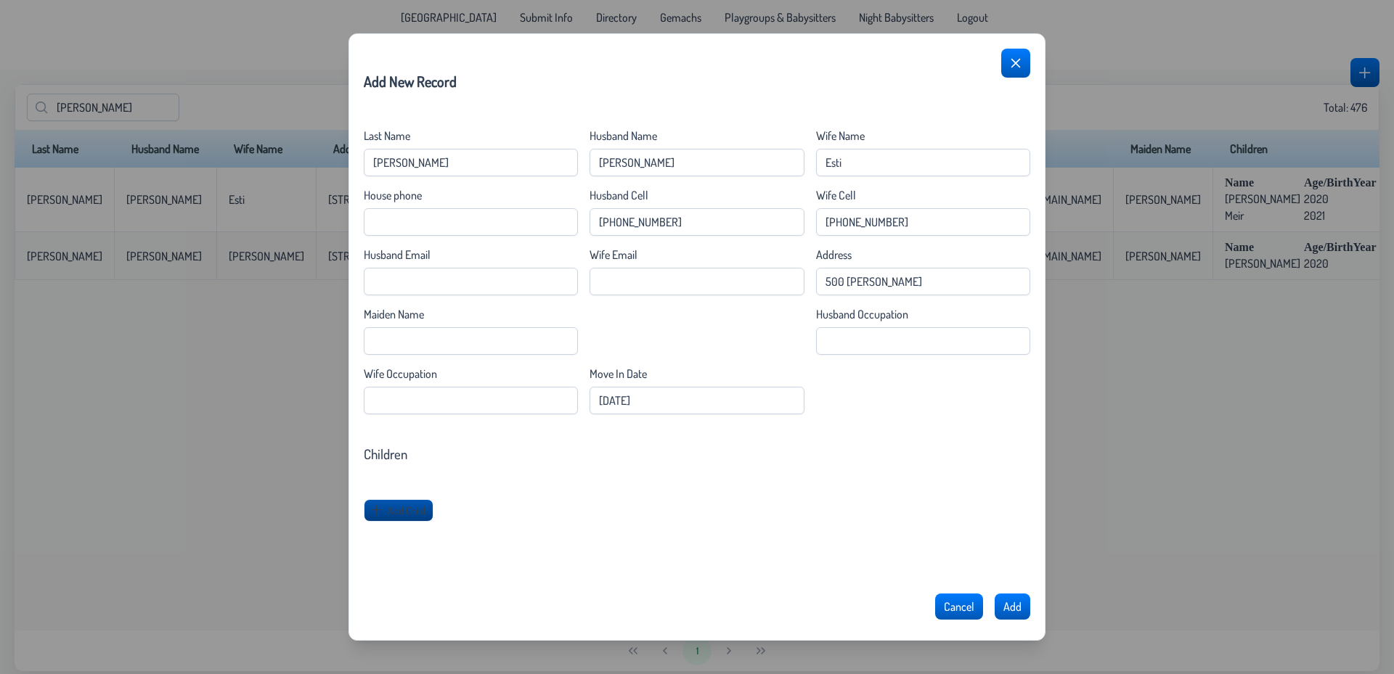
click at [396, 502] on button "Add Child" at bounding box center [399, 510] width 70 height 22
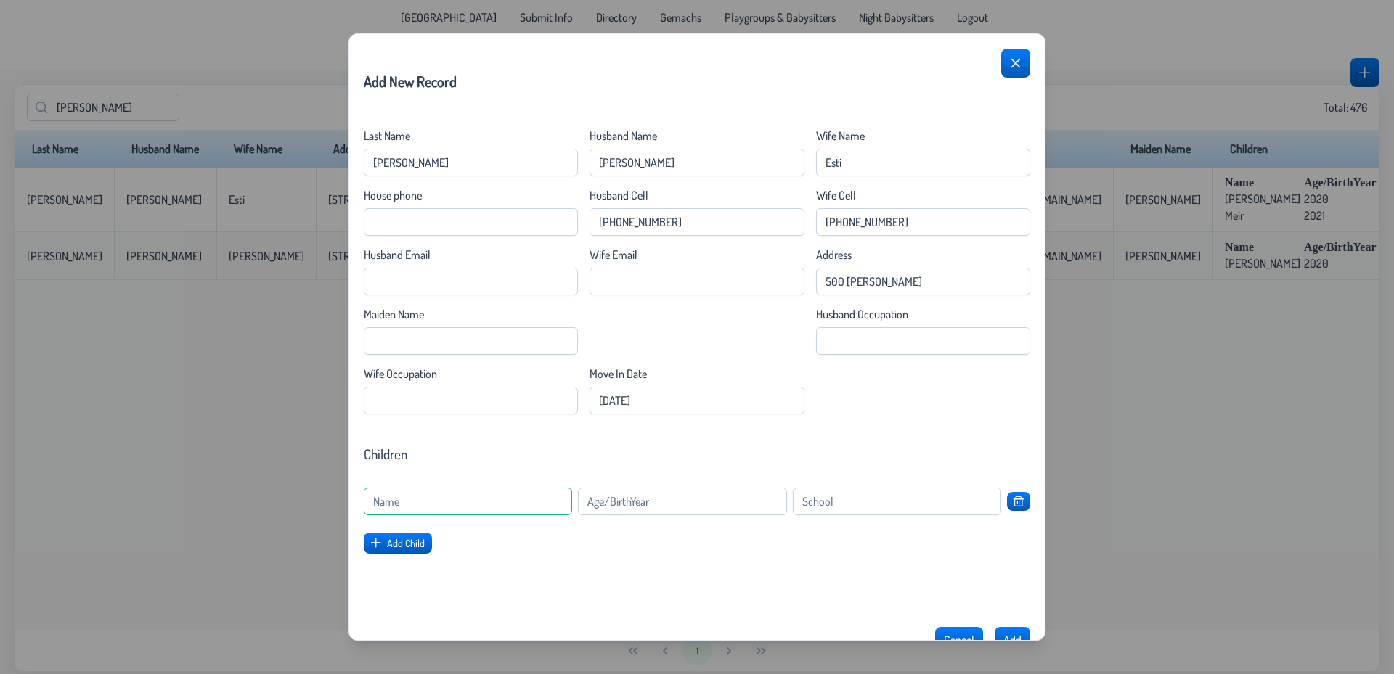
click at [429, 504] on input at bounding box center [468, 502] width 208 height 28
type input "Rikki"
click at [671, 504] on input at bounding box center [682, 502] width 208 height 28
type input "2022"
click at [394, 547] on span "Add Child" at bounding box center [407, 544] width 38 height 12
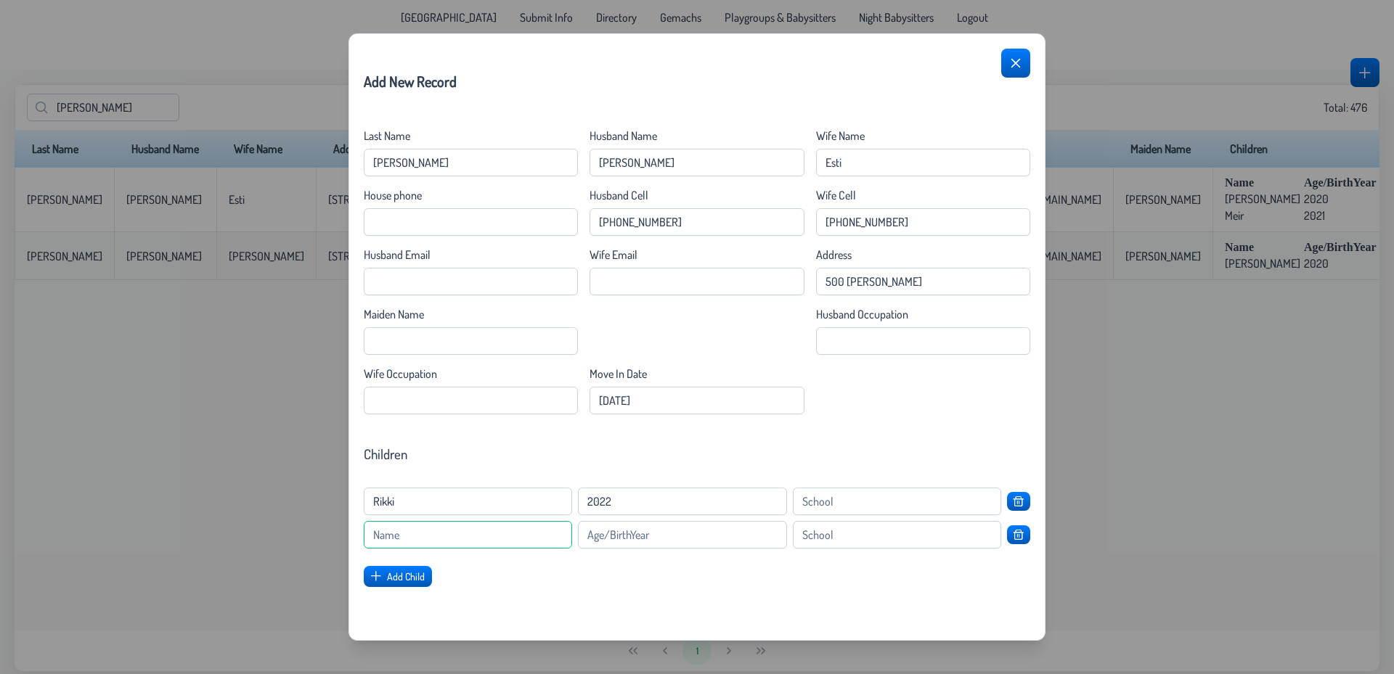
click at [417, 527] on input at bounding box center [468, 535] width 208 height 28
type input "[PERSON_NAME]"
click at [662, 537] on input at bounding box center [682, 535] width 208 height 28
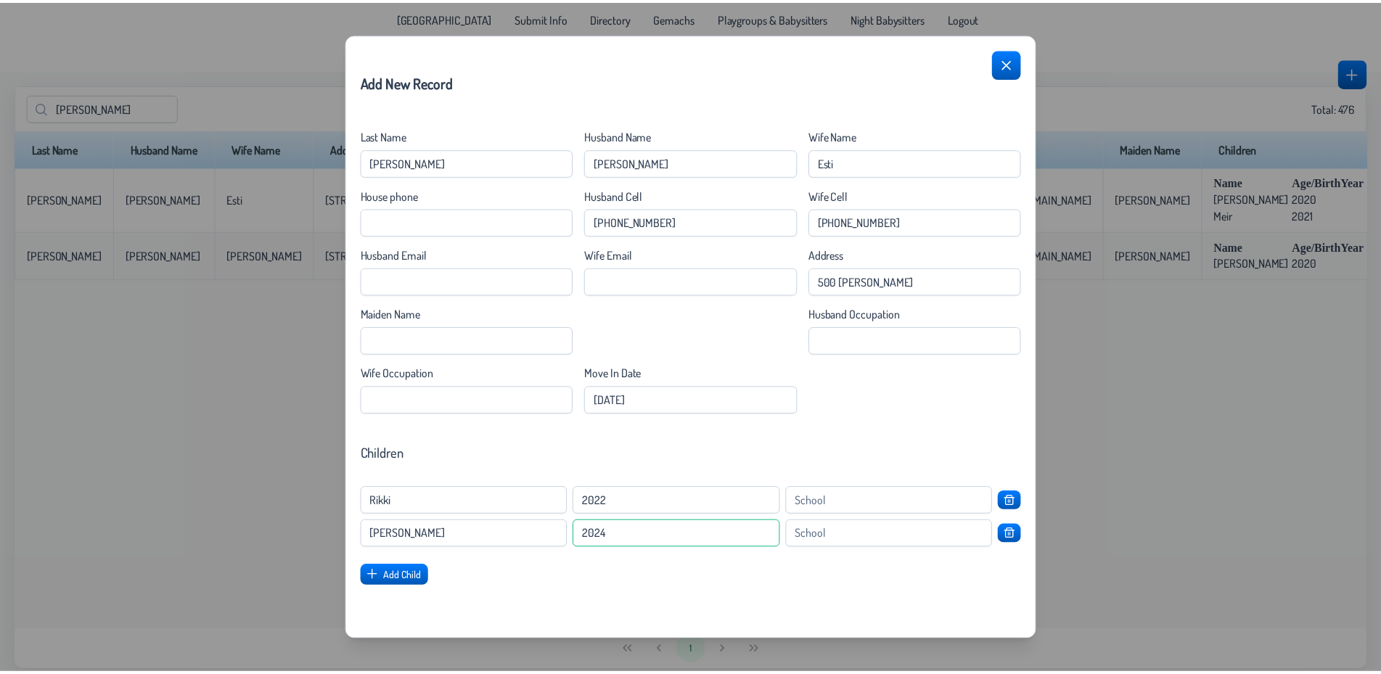
scroll to position [100, 0]
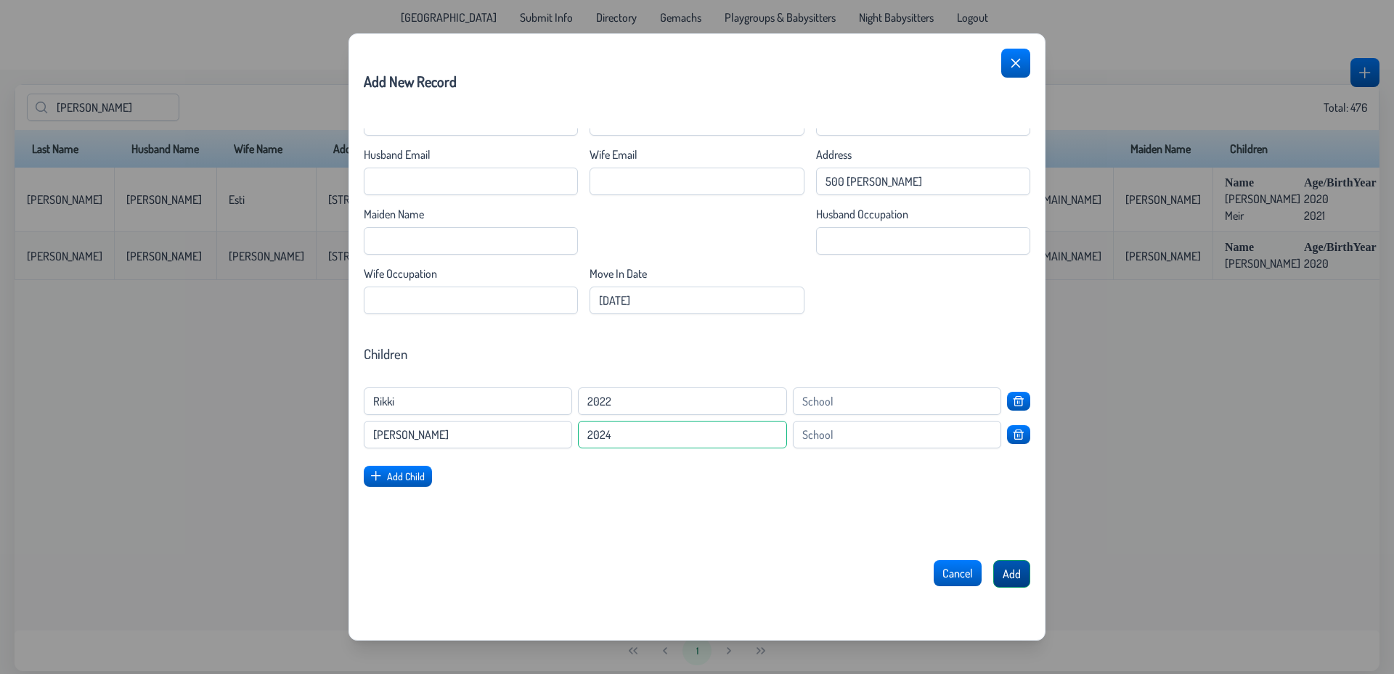
type input "2024"
click at [1006, 576] on span "Add" at bounding box center [1011, 574] width 18 height 15
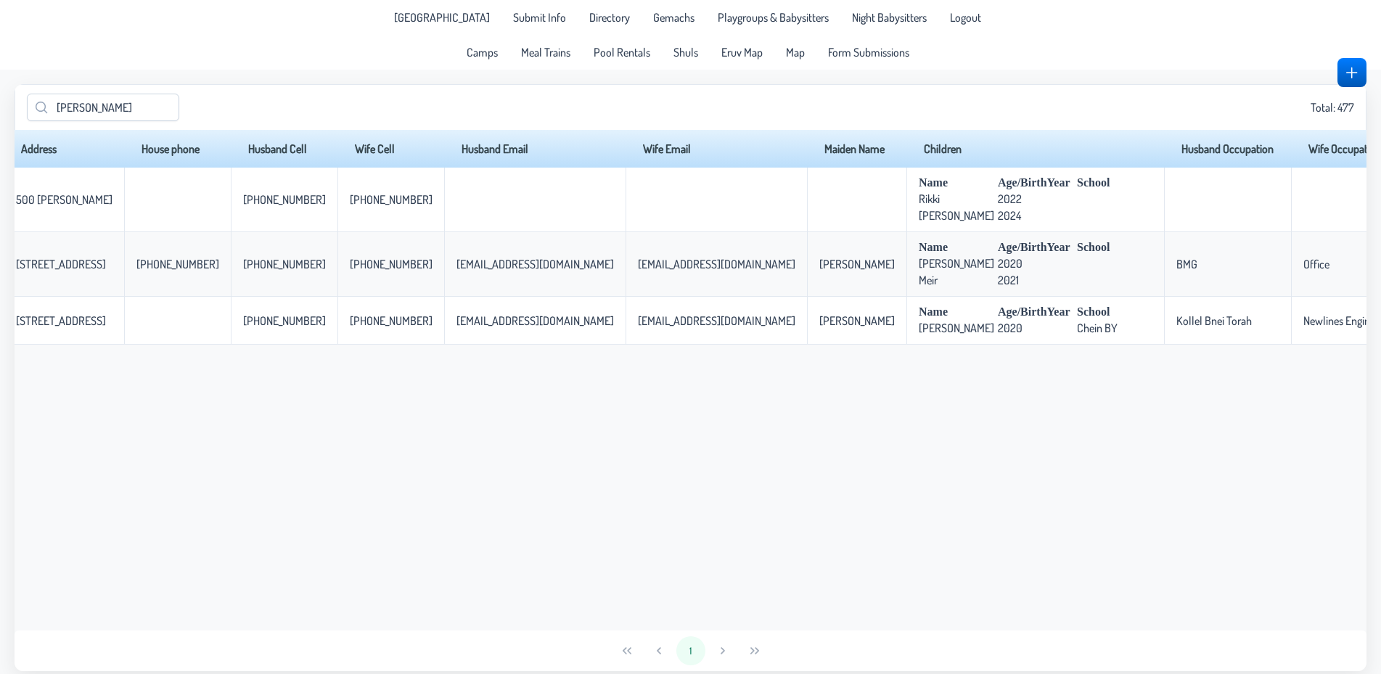
scroll to position [0, 311]
click at [125, 85] on div "bakst Total: 477" at bounding box center [691, 107] width 1352 height 46
drag, startPoint x: 122, startPoint y: 92, endPoint x: 0, endPoint y: 131, distance: 128.1
click at [15, 131] on div "bakst Total: 477 Last Name Husband Name Wife Name Address House phone Husband C…" at bounding box center [691, 377] width 1352 height 587
drag, startPoint x: 91, startPoint y: 103, endPoint x: 0, endPoint y: 111, distance: 91.8
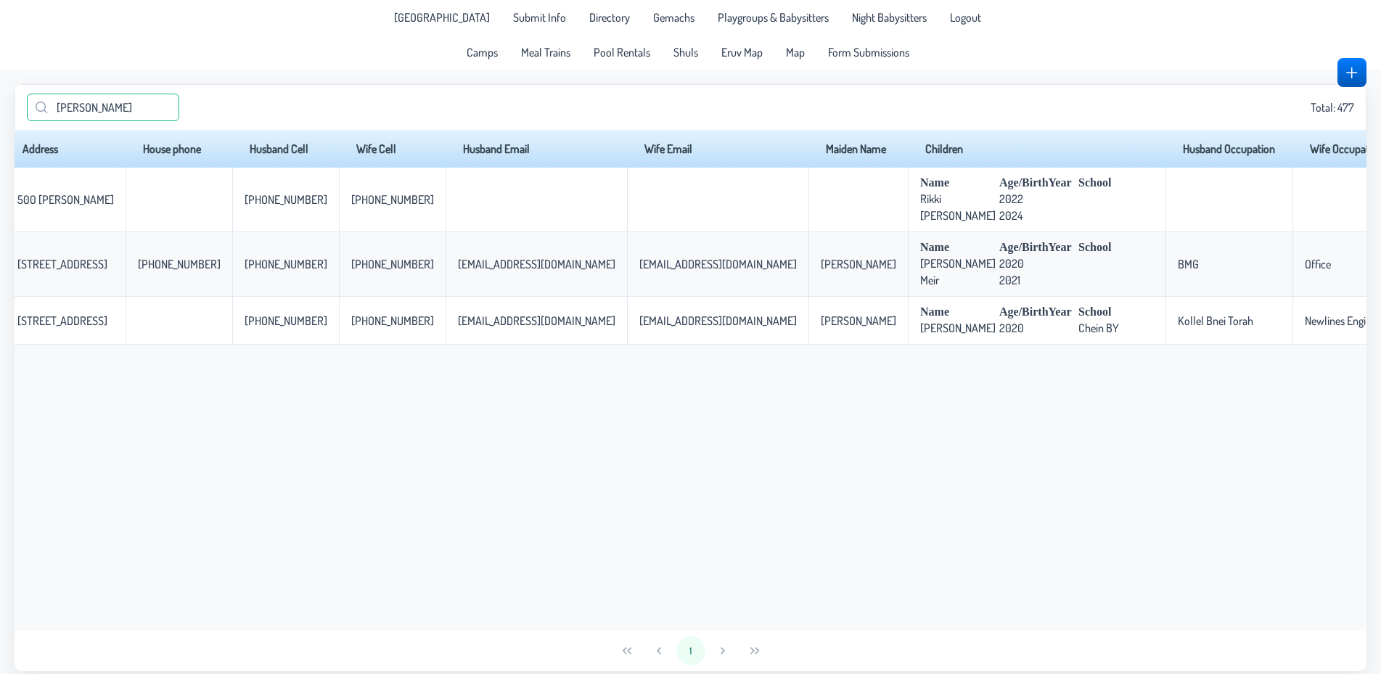
click at [27, 111] on input "[PERSON_NAME]" at bounding box center [103, 108] width 152 height 28
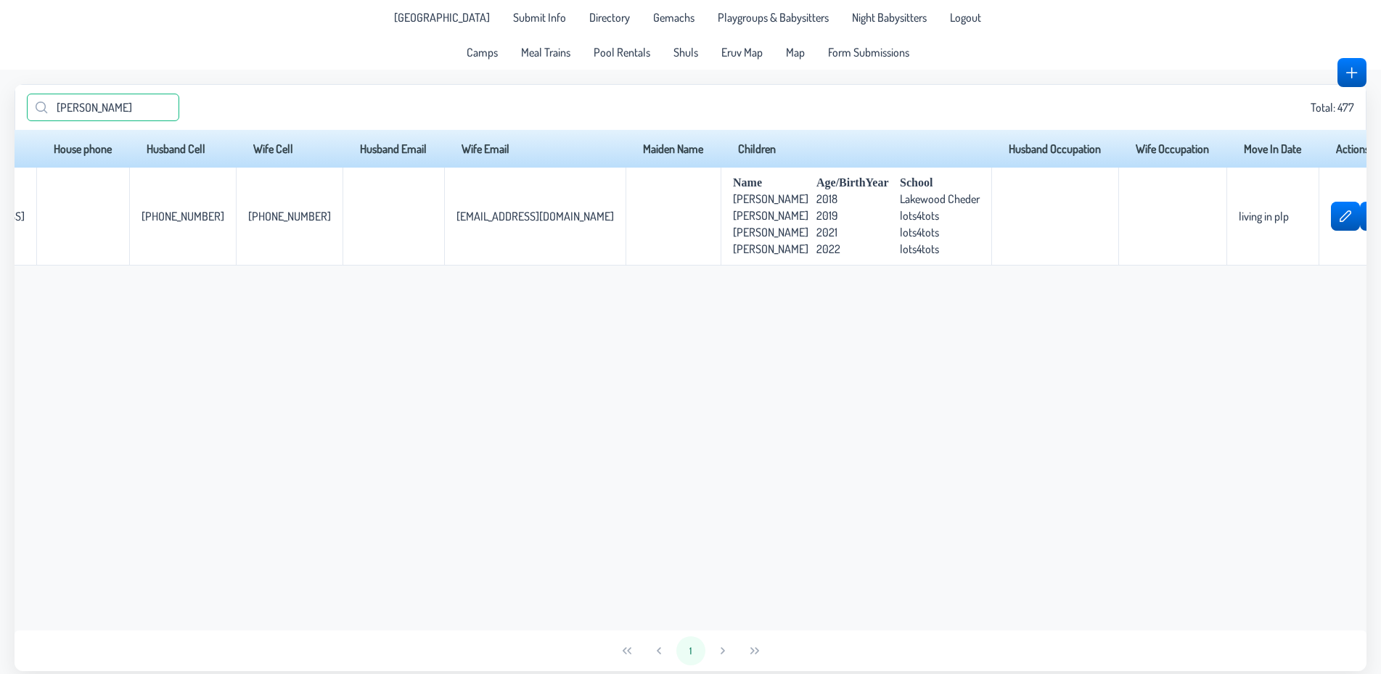
scroll to position [0, 411]
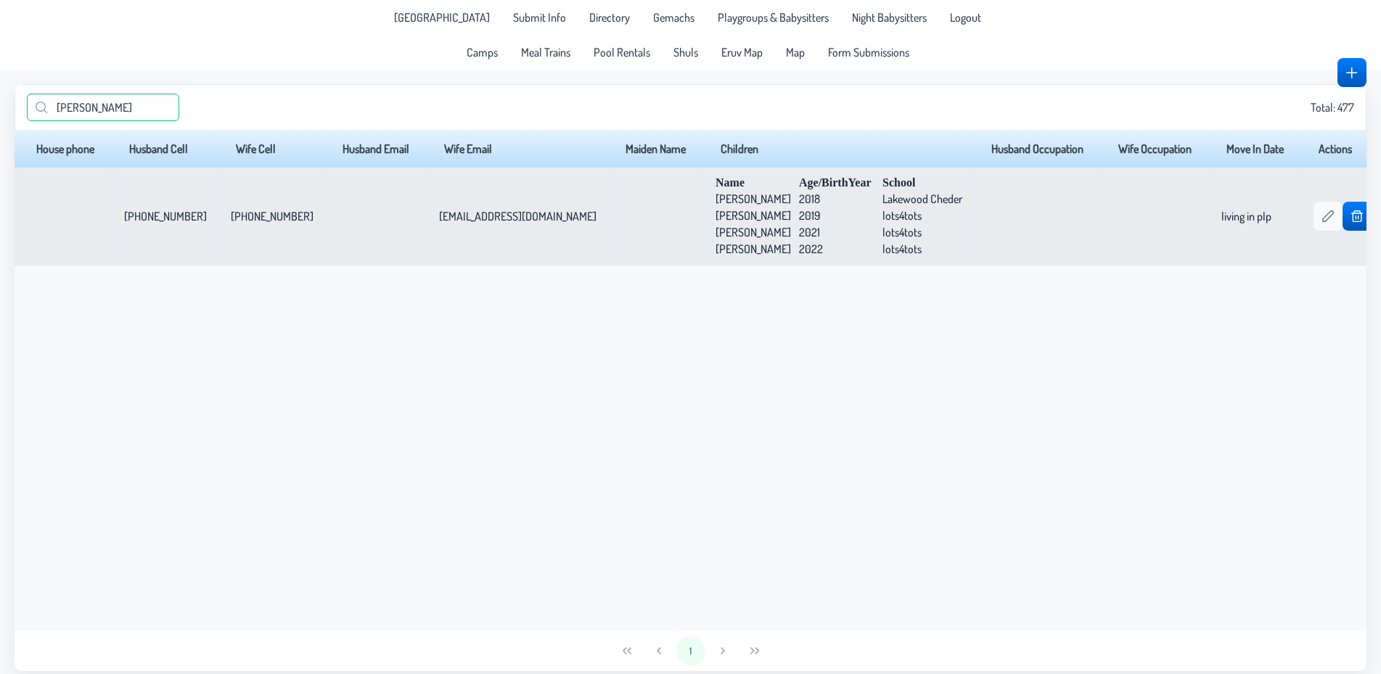
type input "anton"
click at [1322, 221] on span "button" at bounding box center [1328, 216] width 12 height 12
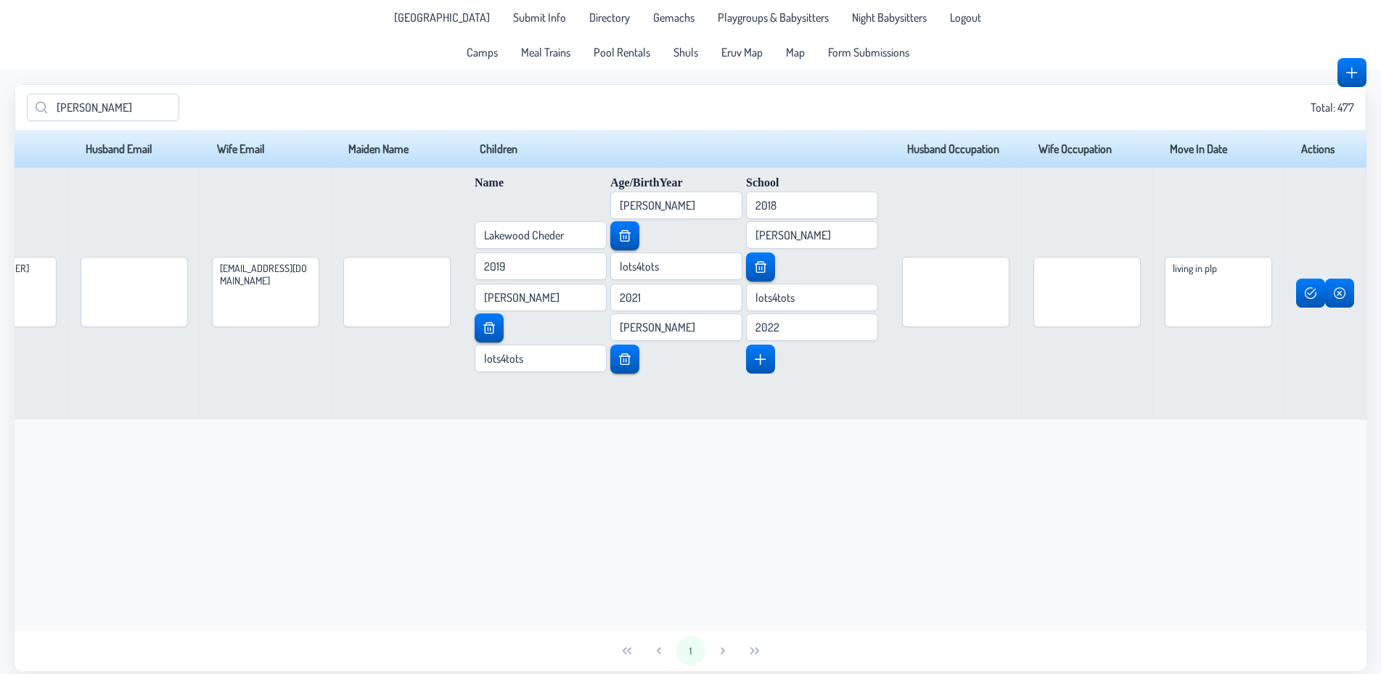
scroll to position [0, 1274]
drag, startPoint x: 560, startPoint y: 265, endPoint x: 490, endPoint y: 257, distance: 70.1
click at [610, 257] on input "lots4tots" at bounding box center [676, 267] width 132 height 28
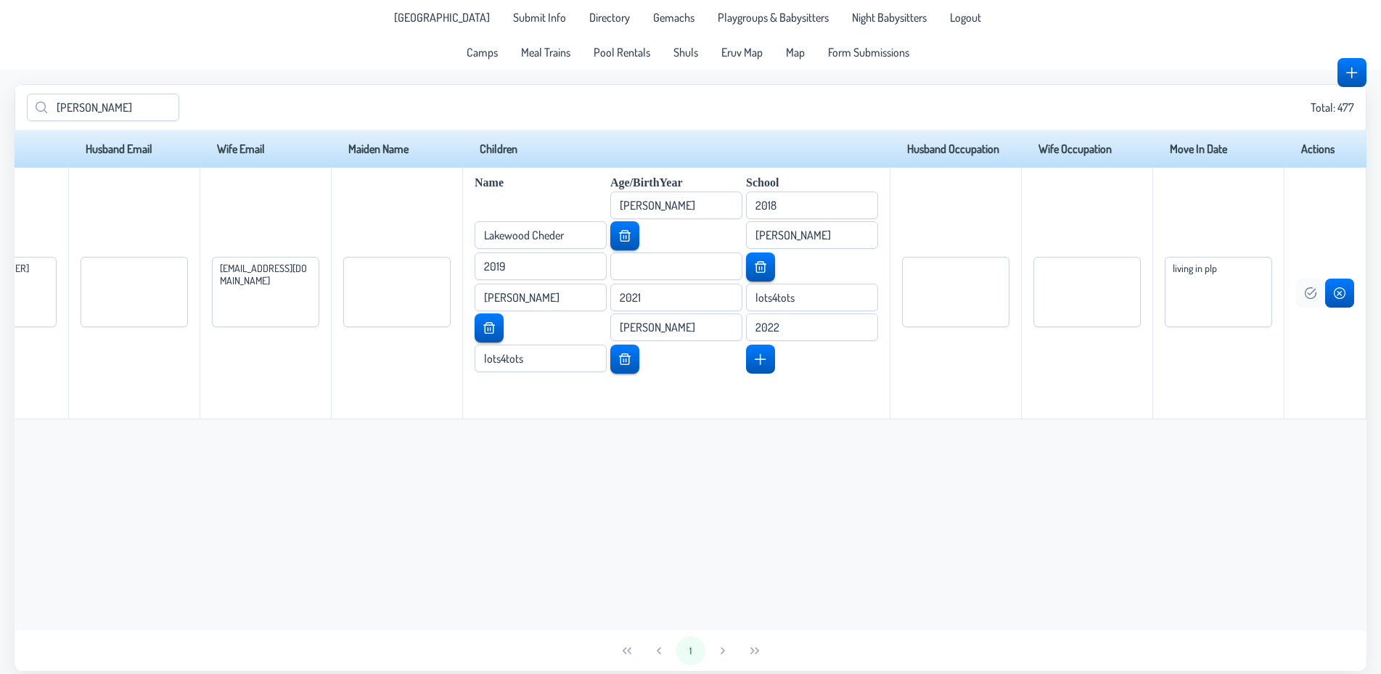
click at [1307, 298] on span "button" at bounding box center [1311, 293] width 12 height 12
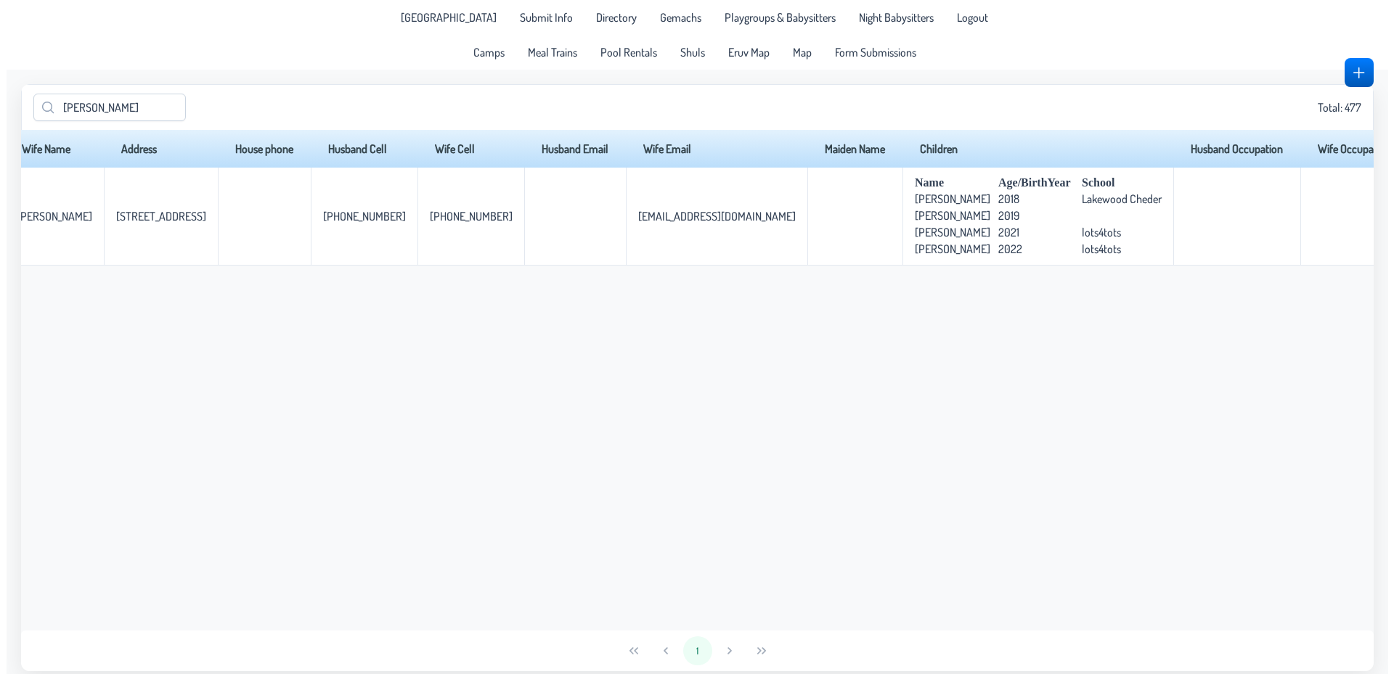
scroll to position [0, 0]
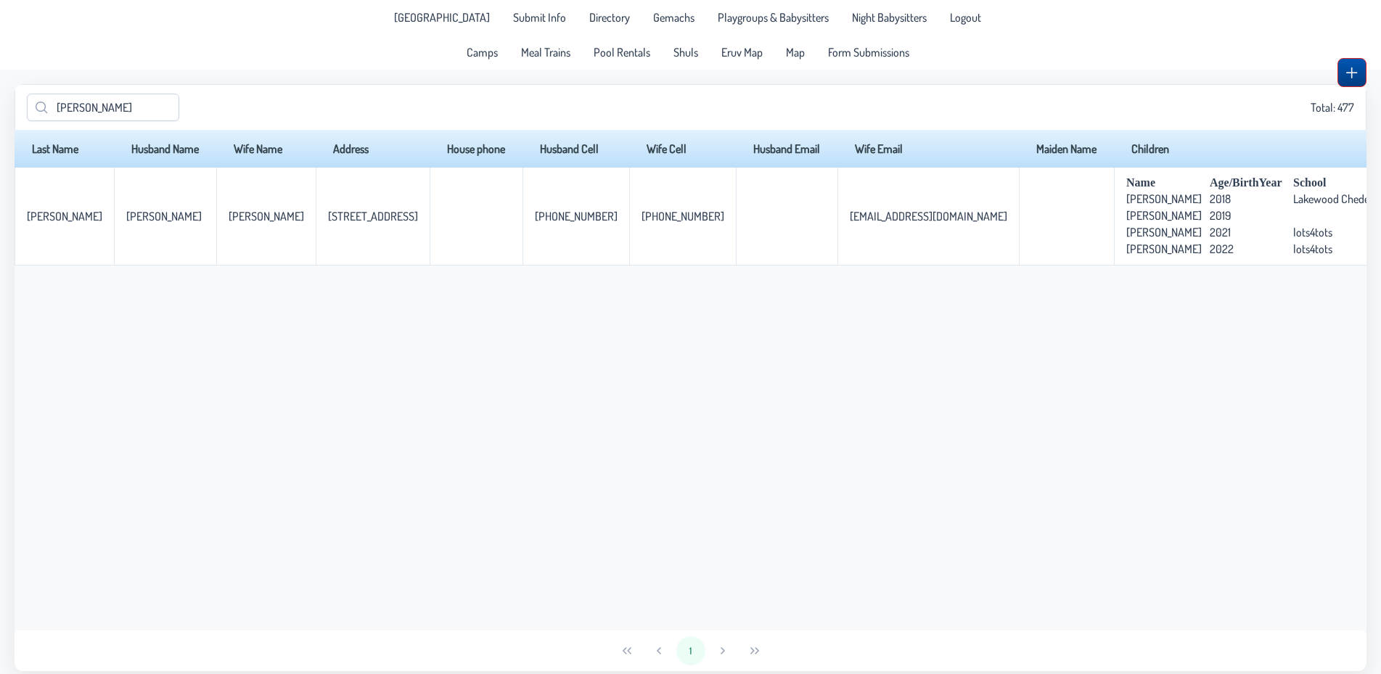
click at [1342, 65] on button "button" at bounding box center [1352, 72] width 29 height 29
click at [1360, 62] on button "button" at bounding box center [1352, 72] width 29 height 29
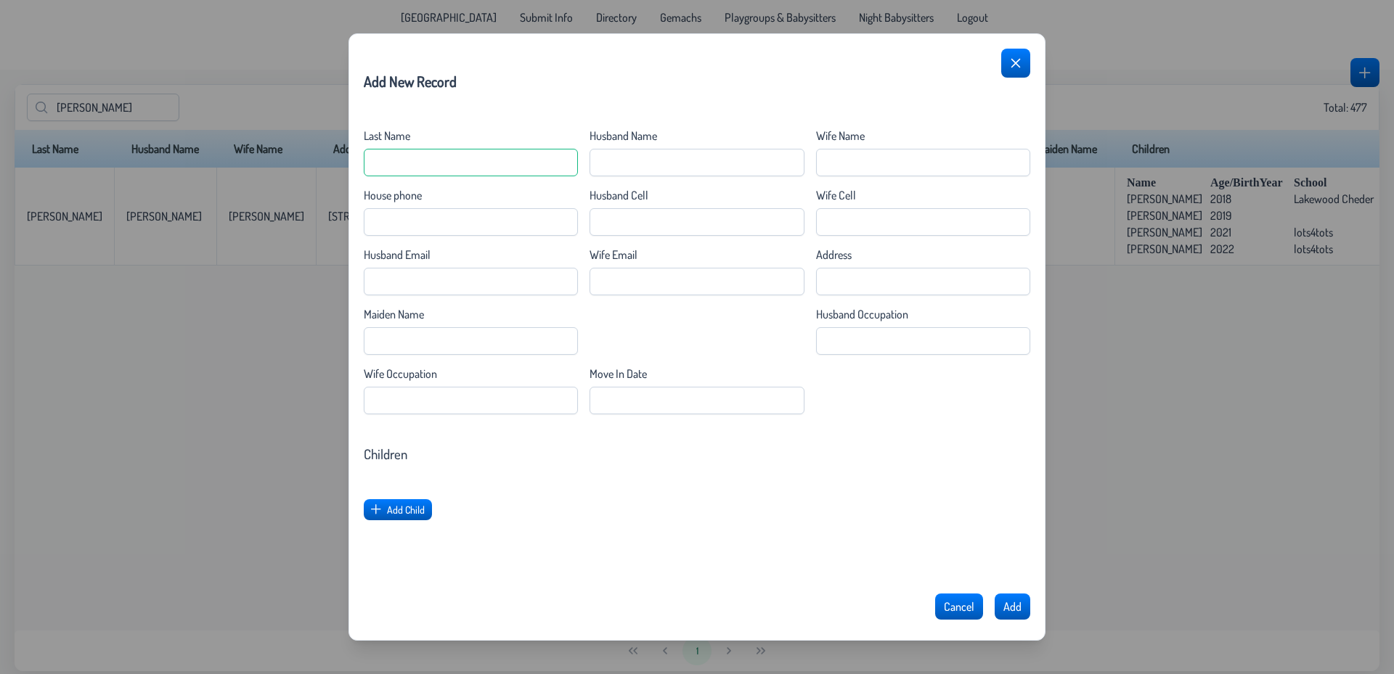
click at [464, 149] on div "Last Name" at bounding box center [471, 152] width 214 height 48
type Name "S"
type Name "[PERSON_NAME]"
click at [716, 168] on Name "Husband Name" at bounding box center [696, 163] width 214 height 28
type Name "[PERSON_NAME]"
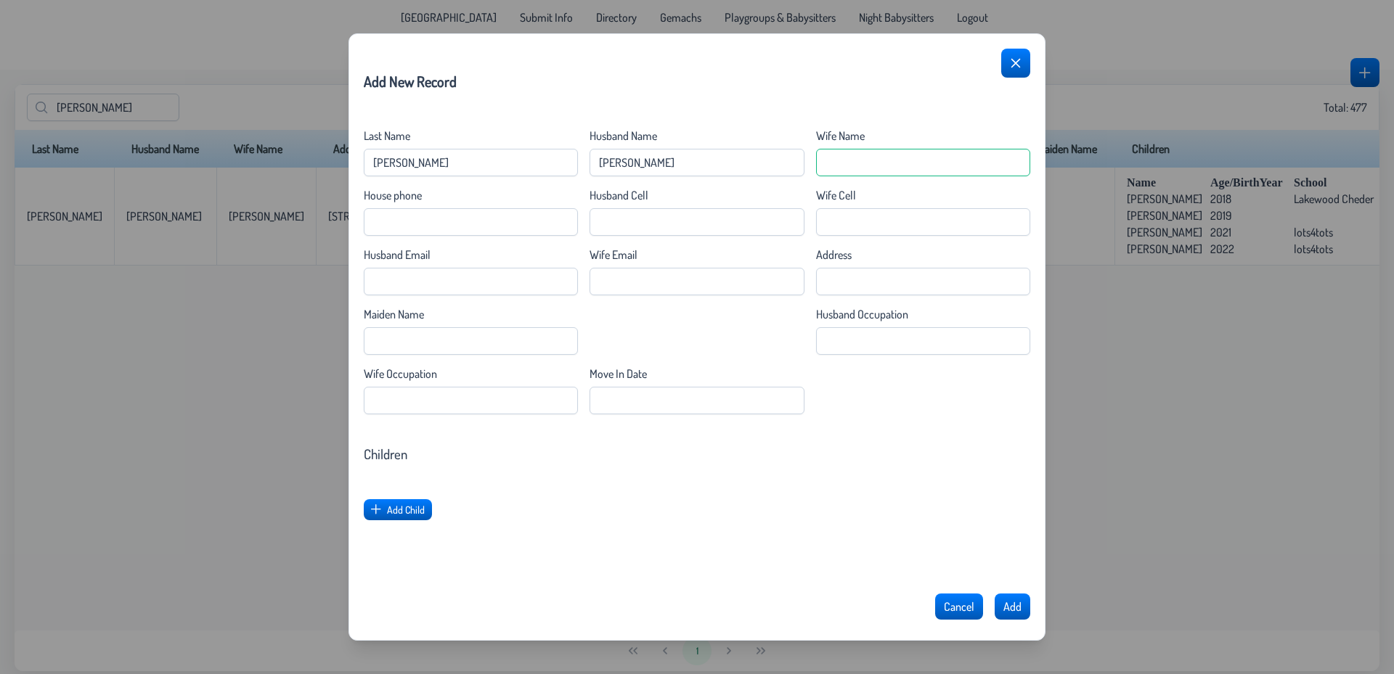
click at [944, 165] on Name "Wife Name" at bounding box center [923, 163] width 214 height 28
type Name "Shira"
click at [851, 222] on Cell "Wife Cell" at bounding box center [923, 222] width 214 height 28
type Cell "973-934-2319"
click at [845, 285] on input "Address" at bounding box center [923, 282] width 214 height 28
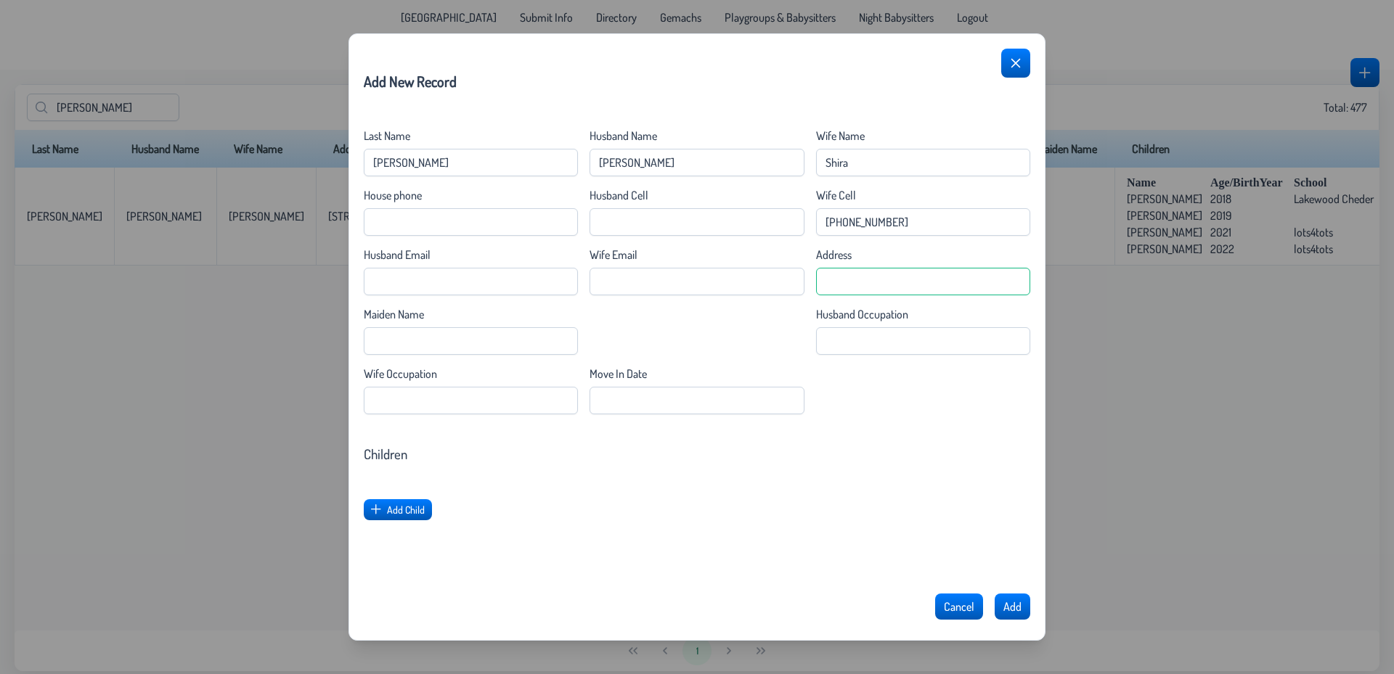
type input "2"
type input "1113 Pemberton Street"
click at [642, 404] on Date "Move In Date" at bounding box center [696, 401] width 214 height 28
type Date "[DATE]"
click at [398, 507] on span "Add Child" at bounding box center [407, 510] width 38 height 12
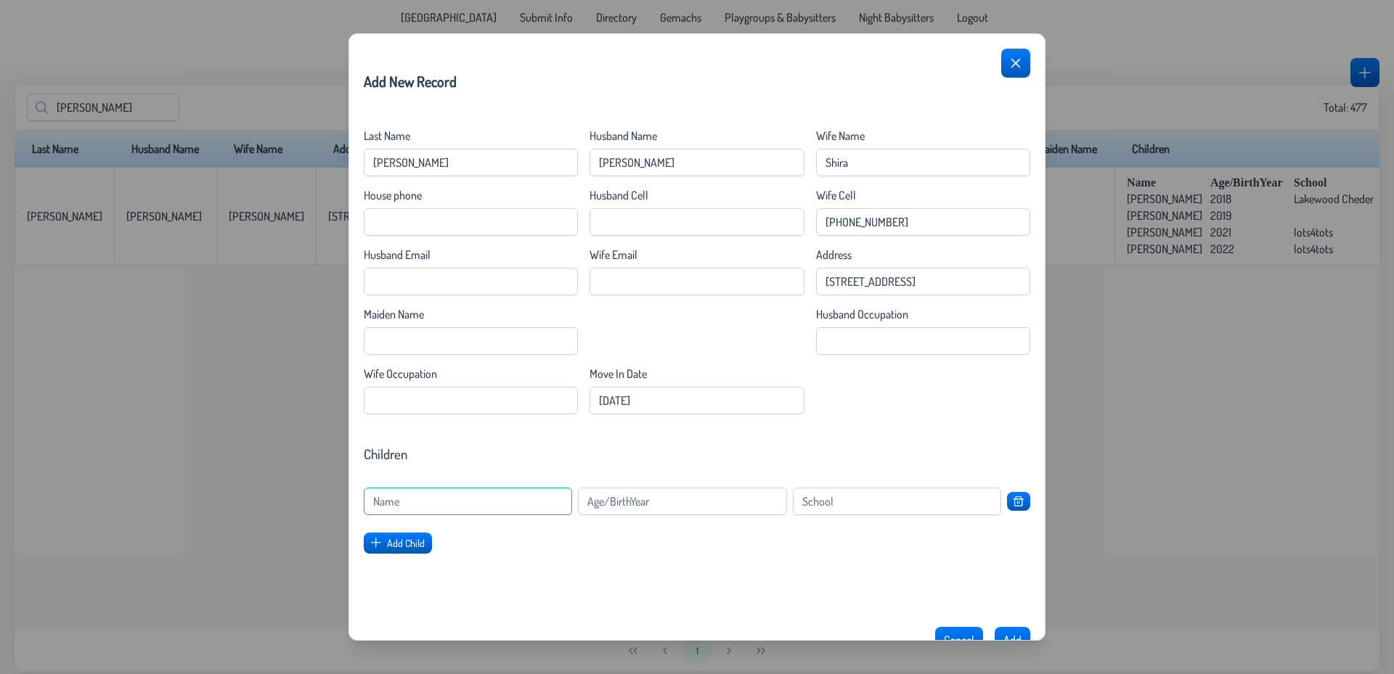
click at [417, 497] on input at bounding box center [468, 502] width 208 height 28
type input "Boy"
click at [634, 505] on input at bounding box center [682, 502] width 208 height 28
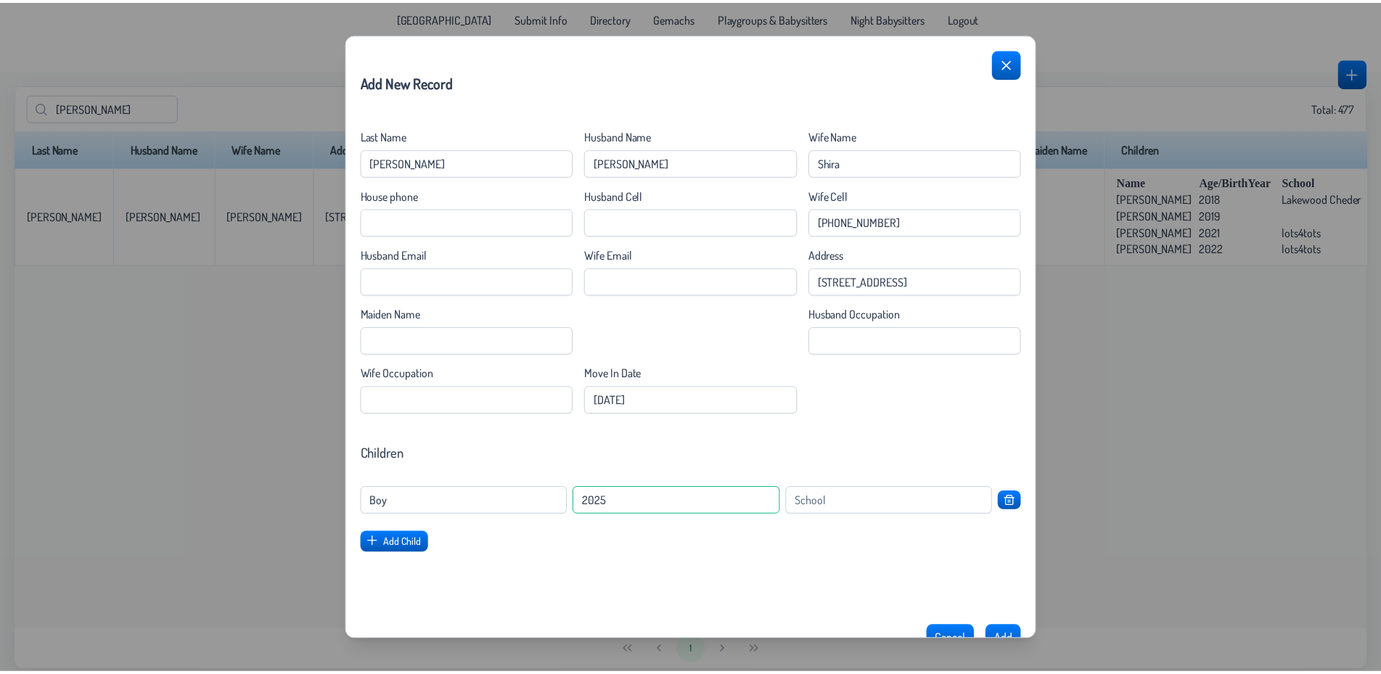
scroll to position [67, 0]
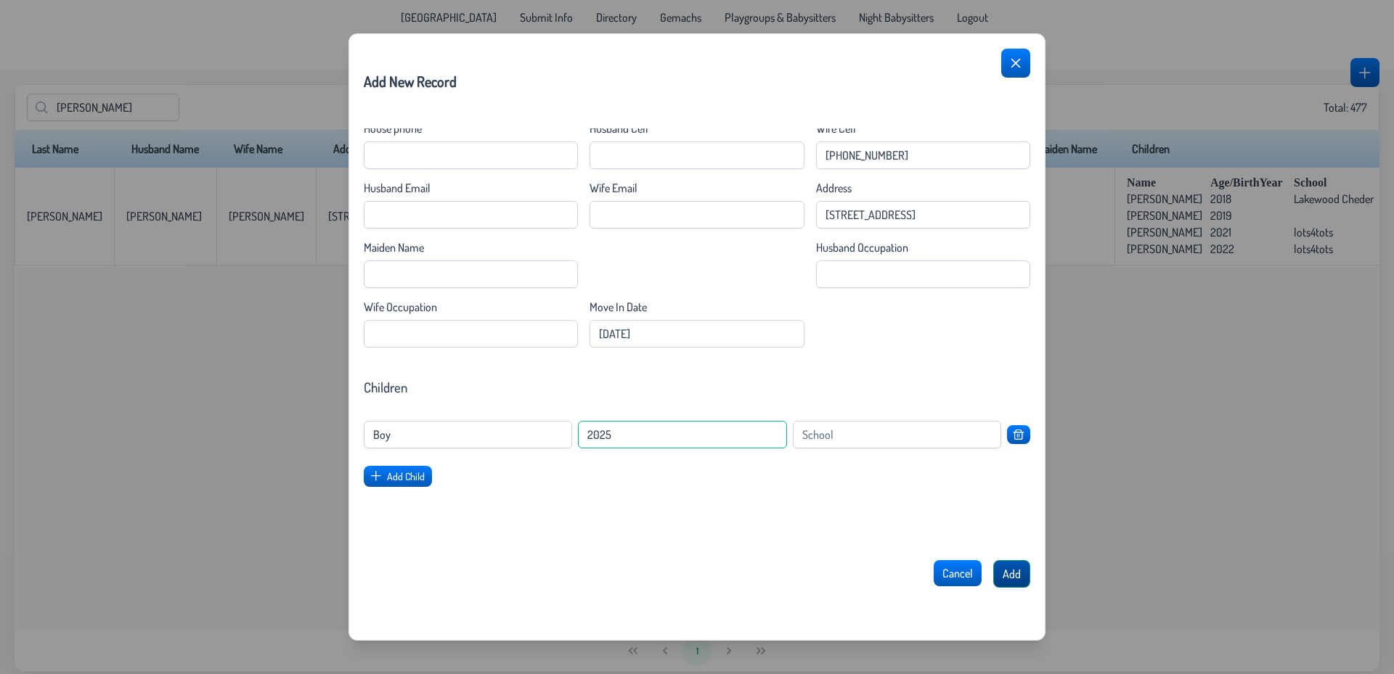
type input "2025"
click at [1007, 576] on span "Add" at bounding box center [1011, 574] width 18 height 15
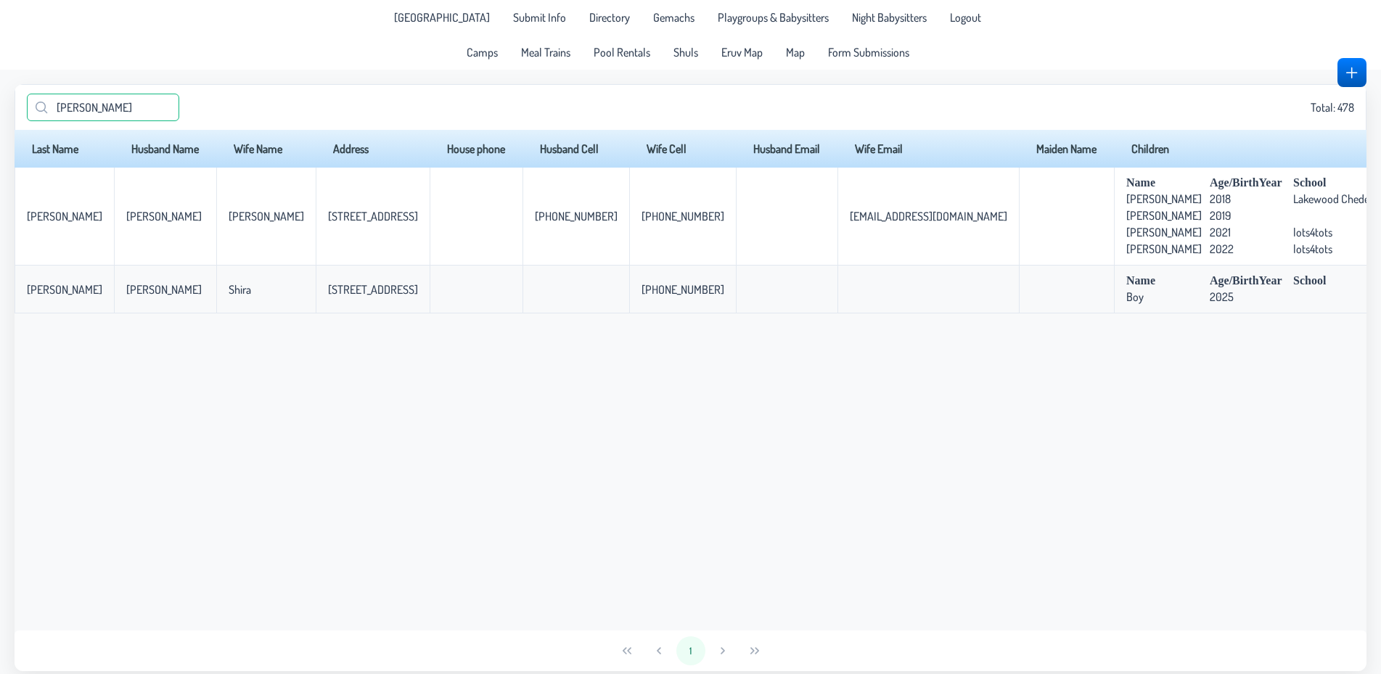
drag, startPoint x: 128, startPoint y: 99, endPoint x: 0, endPoint y: 123, distance: 130.1
click at [27, 121] on input "anton" at bounding box center [103, 108] width 152 height 28
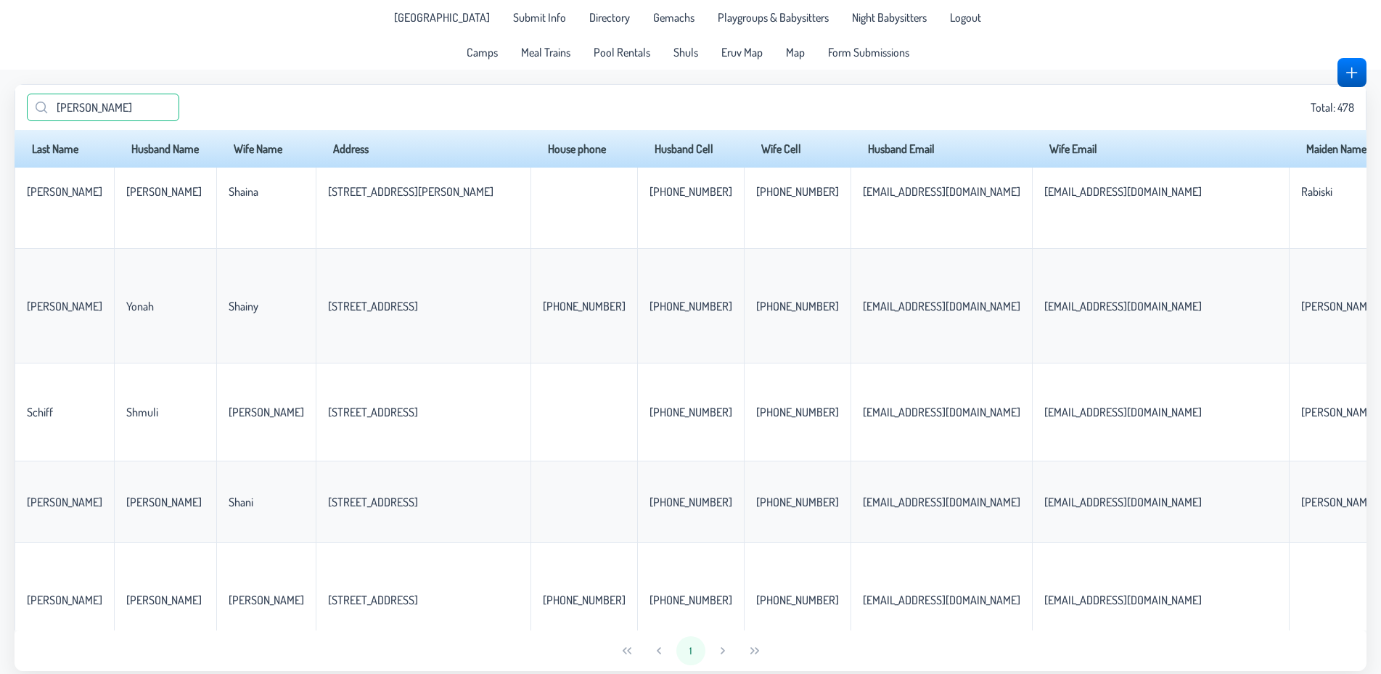
scroll to position [880, 0]
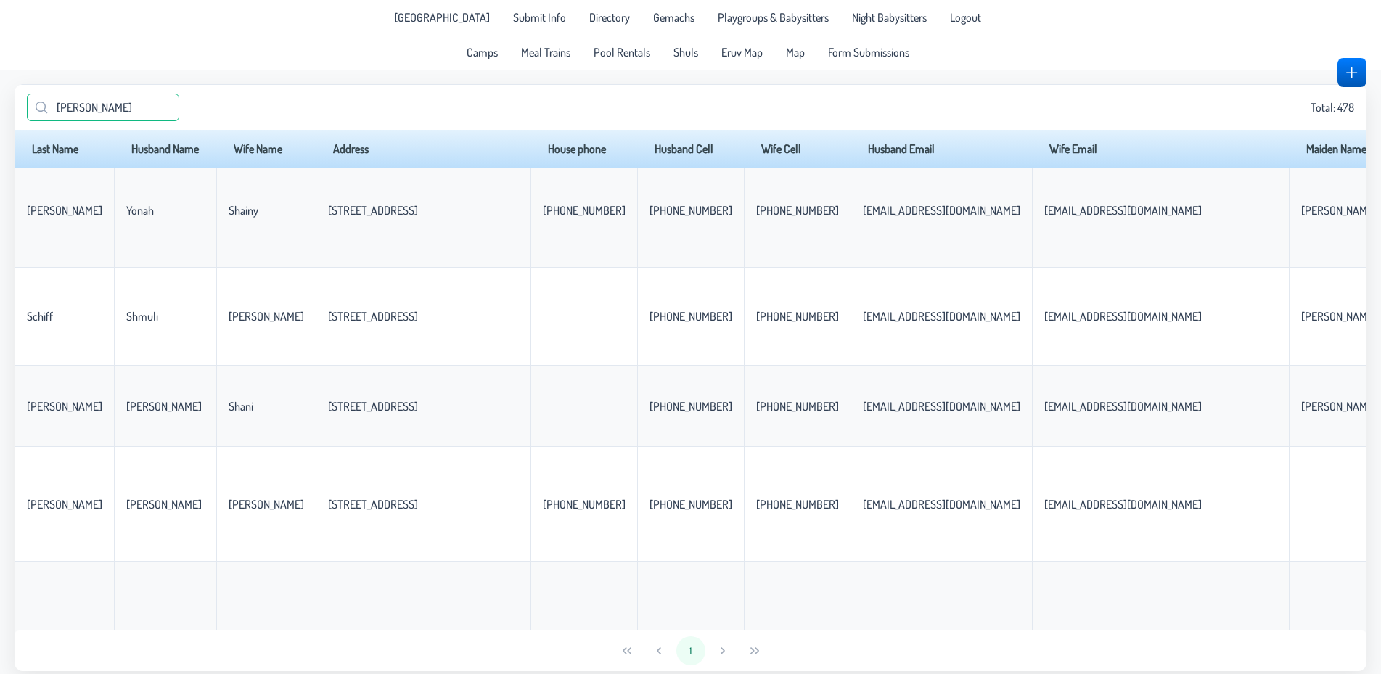
drag, startPoint x: 120, startPoint y: 110, endPoint x: 0, endPoint y: 102, distance: 120.1
click at [27, 102] on input "[PERSON_NAME]" at bounding box center [103, 108] width 152 height 28
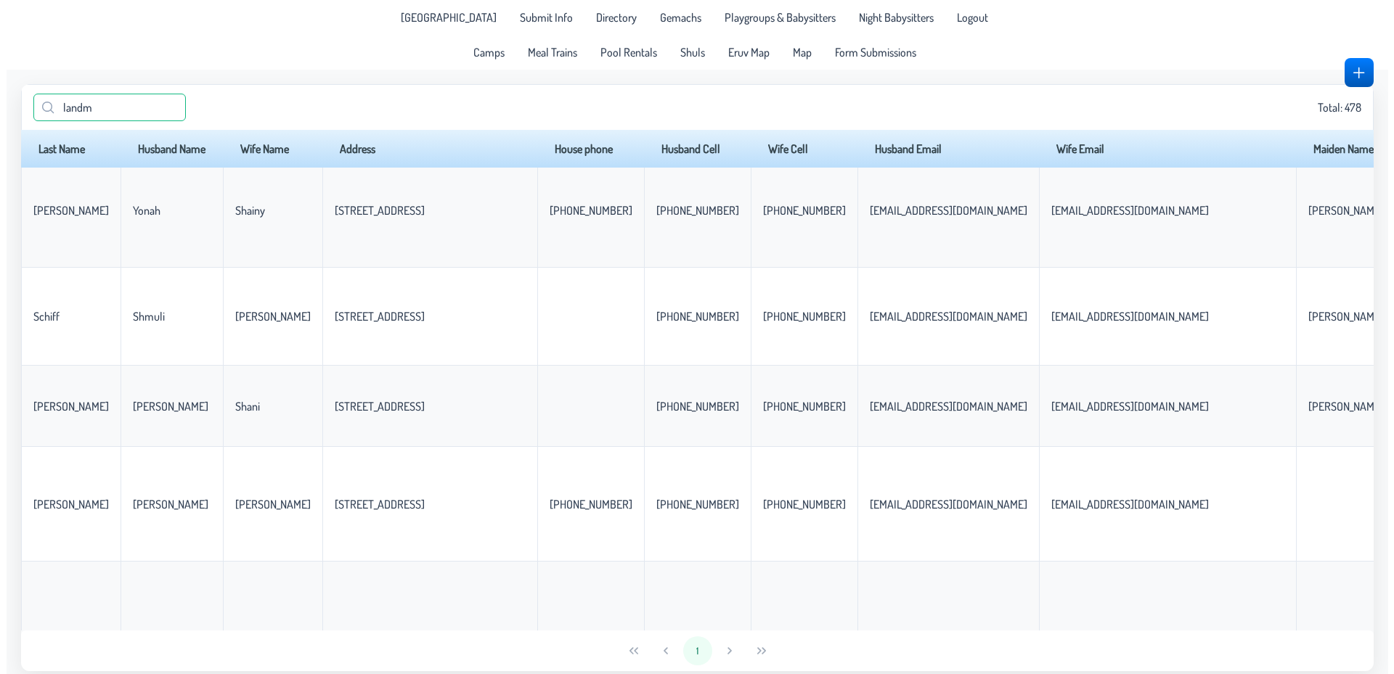
scroll to position [0, 0]
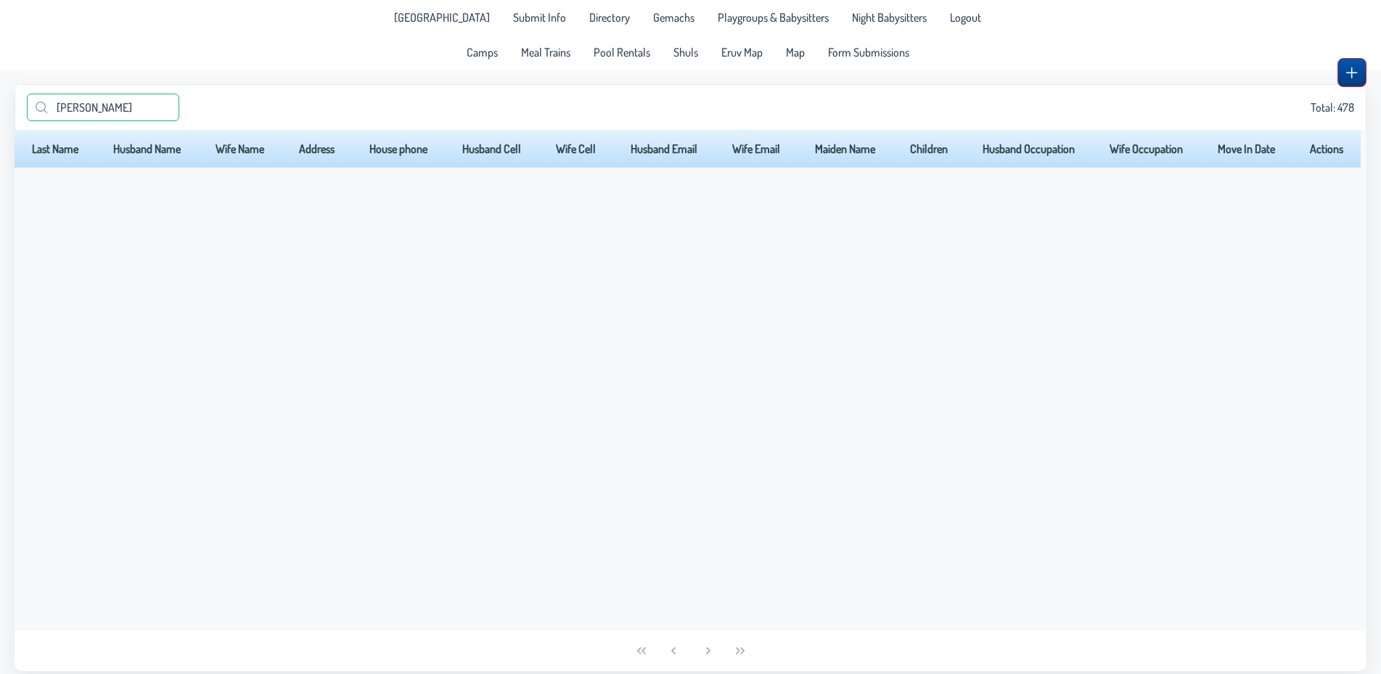
type input "landman"
click at [1362, 70] on button "button" at bounding box center [1352, 72] width 29 height 29
click at [1354, 75] on span "button" at bounding box center [1352, 73] width 12 height 12
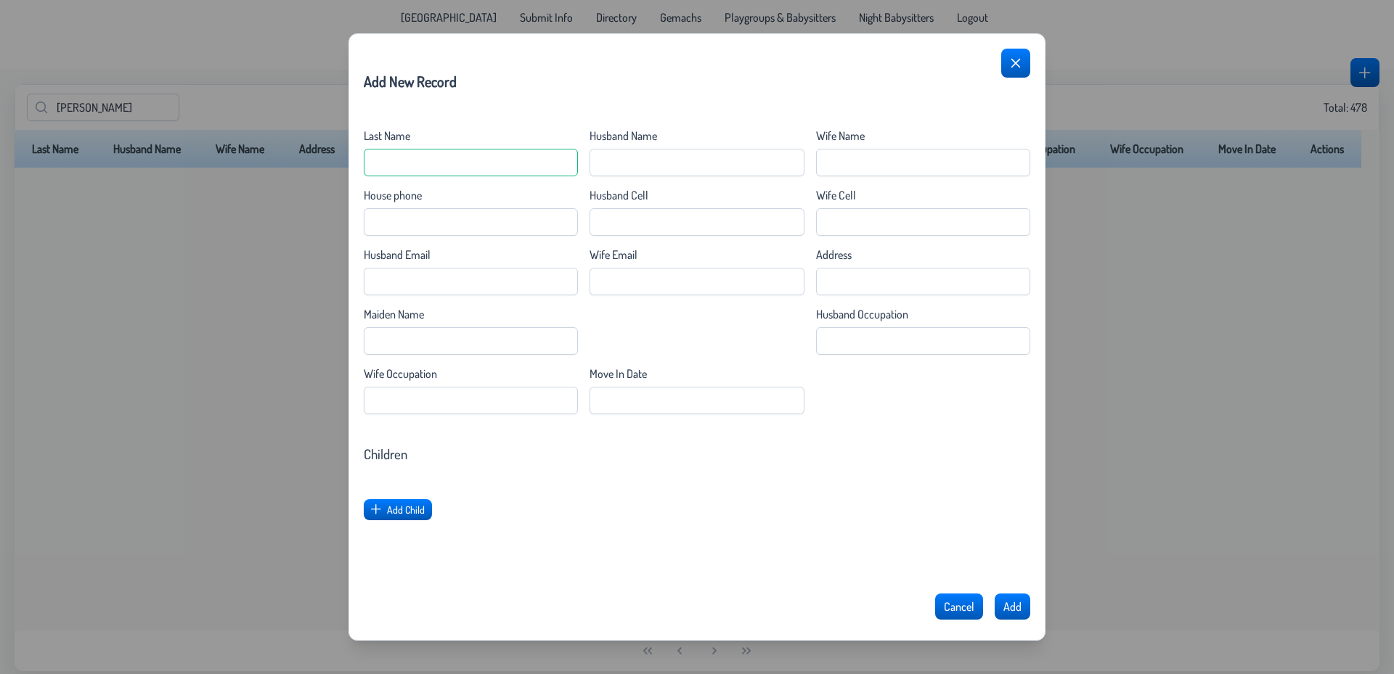
click at [461, 154] on Name "Last Name" at bounding box center [471, 163] width 214 height 28
type Name "O"
type Name "Landman"
click at [691, 163] on Name "Husband Name" at bounding box center [696, 163] width 214 height 28
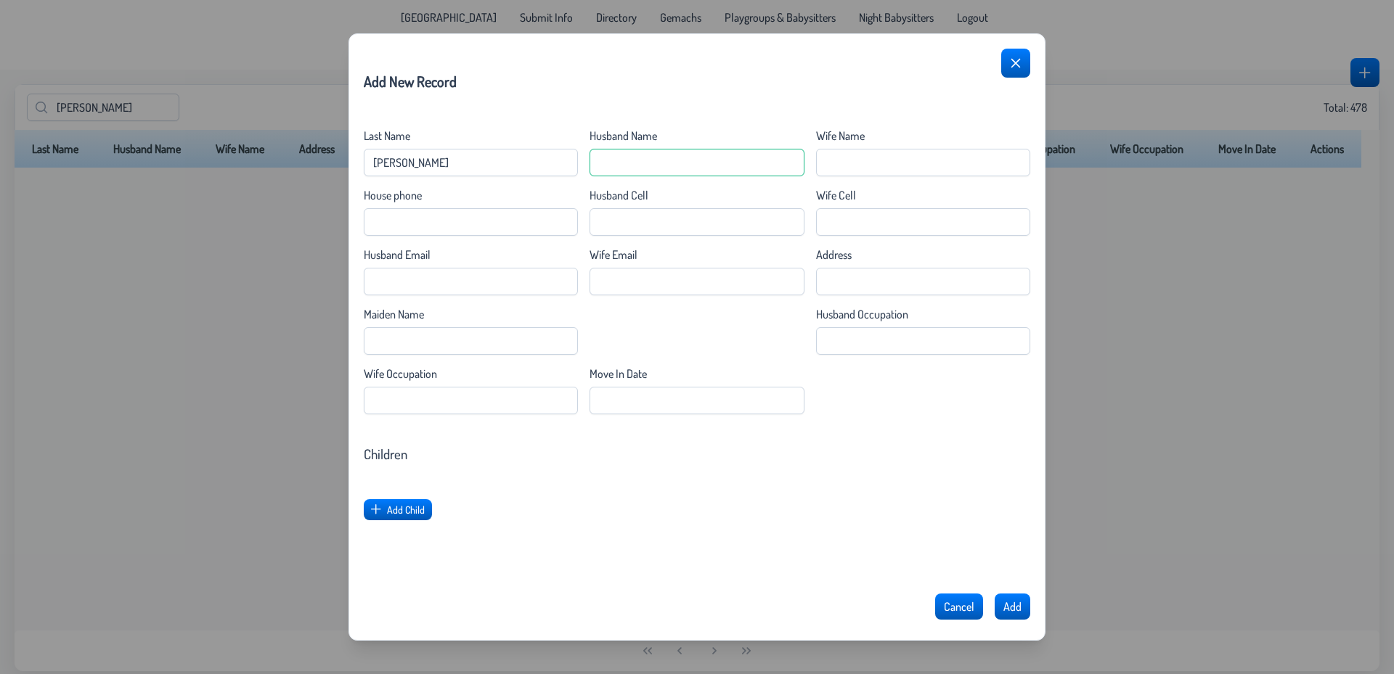
type Name "S"
type Name "Avromi"
click at [903, 152] on Name "Wife Name" at bounding box center [923, 163] width 214 height 28
type Name "Sarah Shaina"
click at [856, 227] on Cell "Wife Cell" at bounding box center [923, 222] width 214 height 28
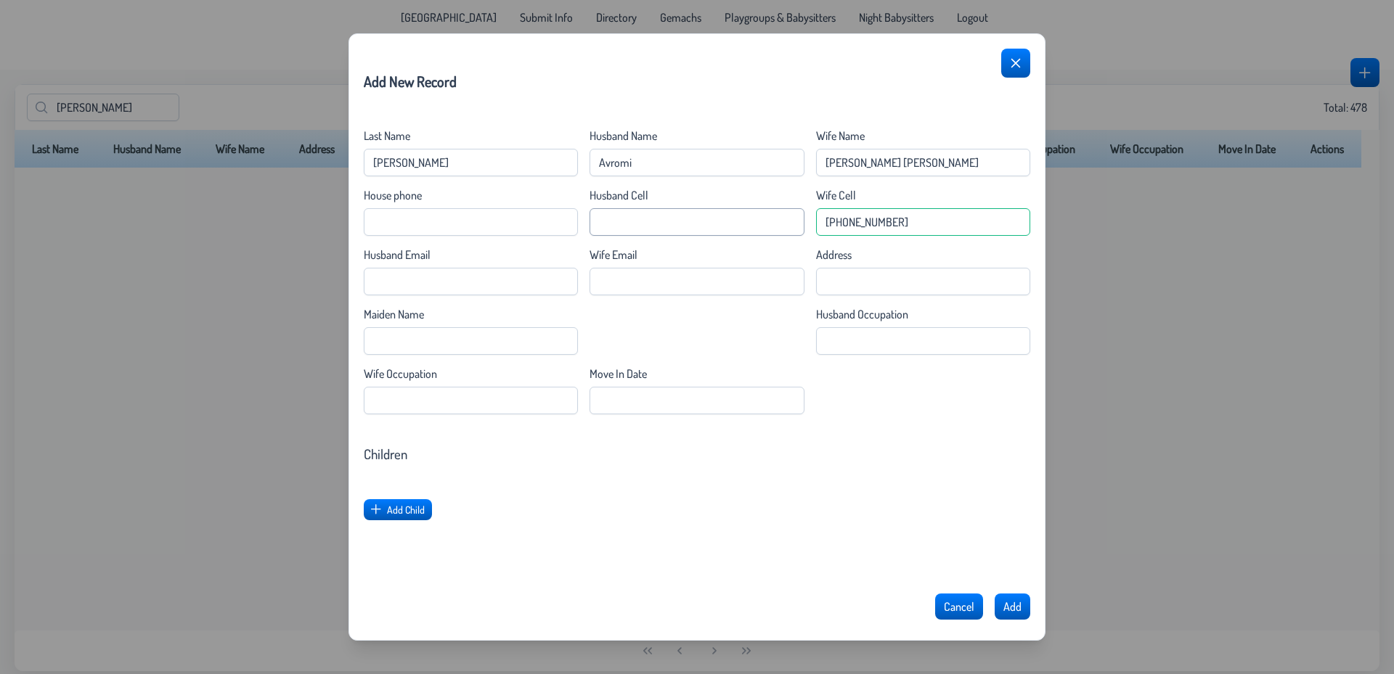
type Cell "609-705-8201"
click at [717, 221] on Cell "Husband Cell" at bounding box center [696, 222] width 214 height 28
type Cell "732-674-6092"
click at [870, 287] on input "Address" at bounding box center [923, 282] width 214 height 28
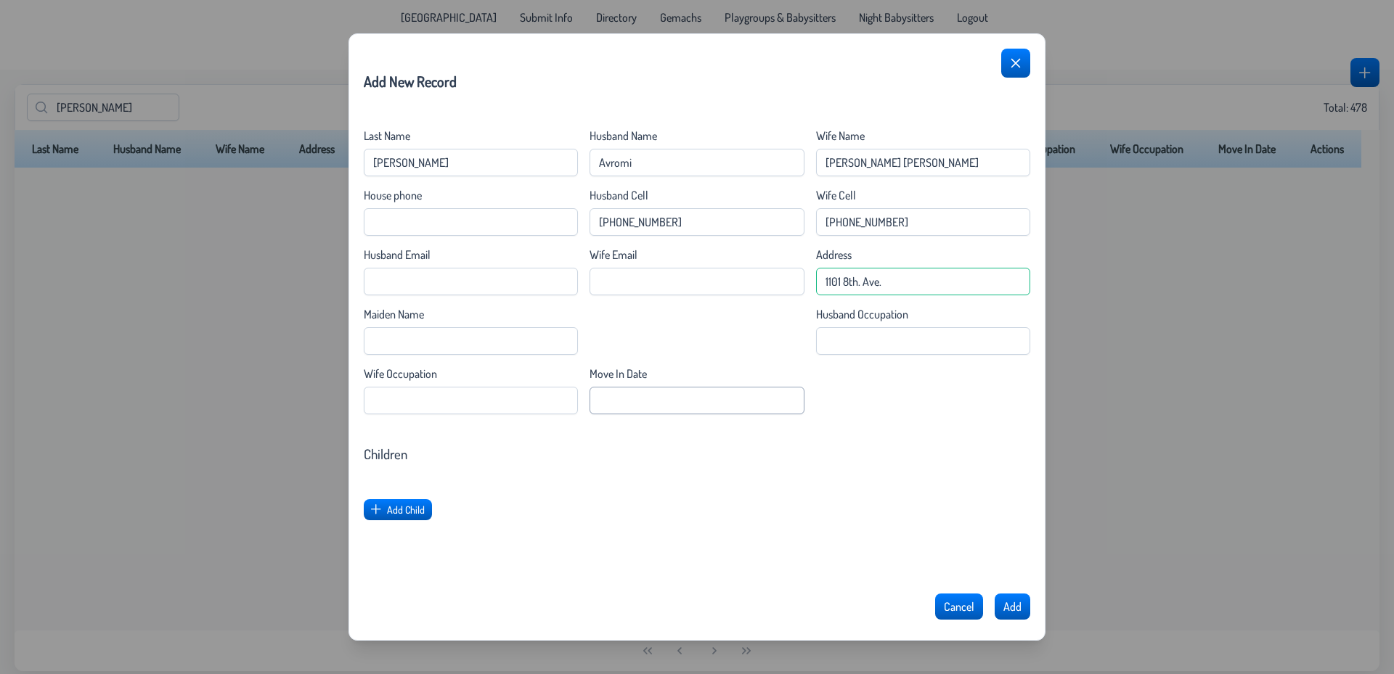
type input "1101 8th. Ave."
click at [644, 395] on Date "Move In Date" at bounding box center [696, 401] width 214 height 28
type Date "[DATE]"
click at [403, 506] on span "Add Child" at bounding box center [407, 510] width 38 height 12
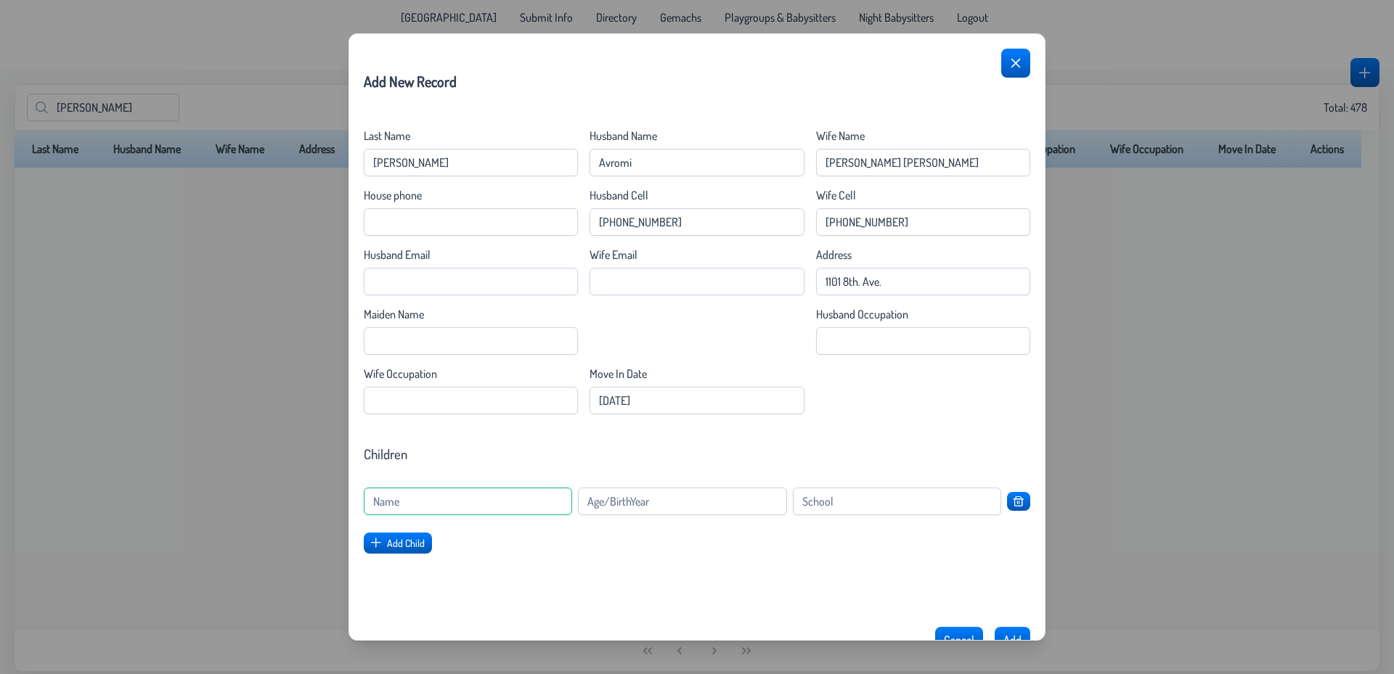
click at [429, 504] on input at bounding box center [468, 502] width 208 height 28
type input "Boy"
click at [610, 505] on input at bounding box center [682, 502] width 208 height 28
type input "2021"
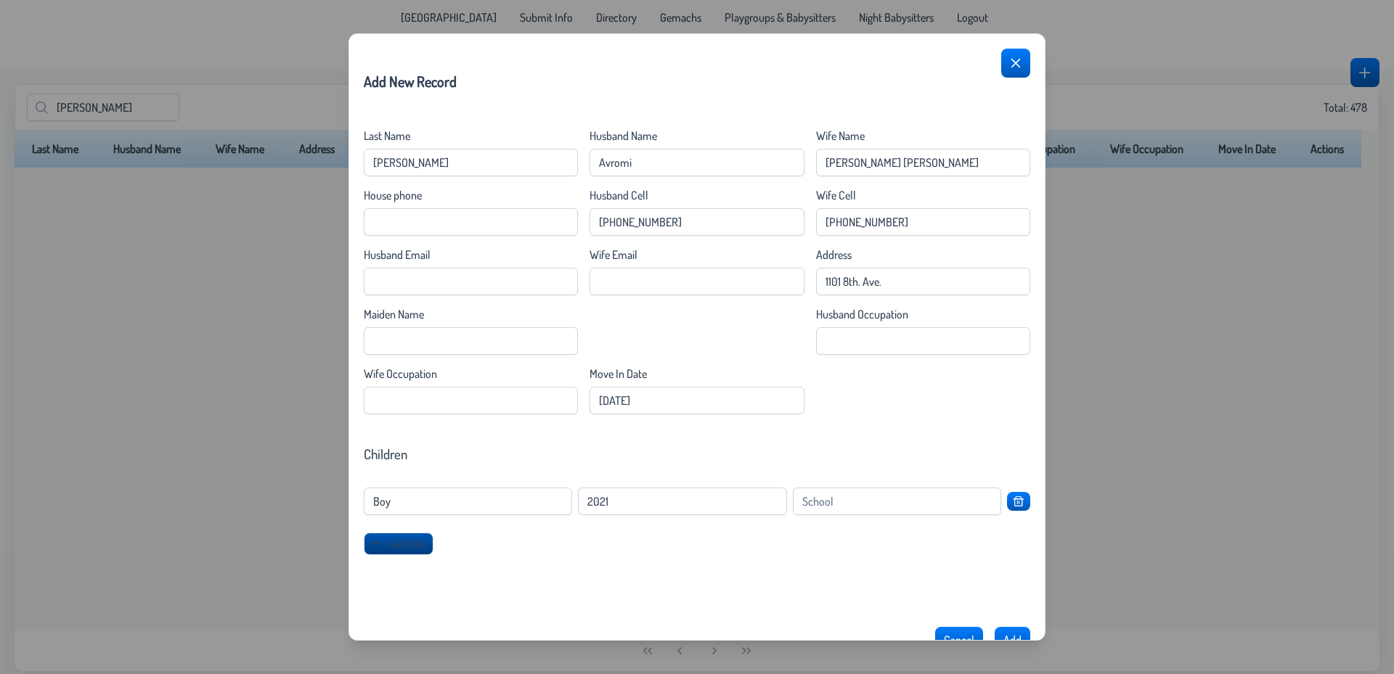
click at [419, 538] on span "Add Child" at bounding box center [407, 544] width 38 height 12
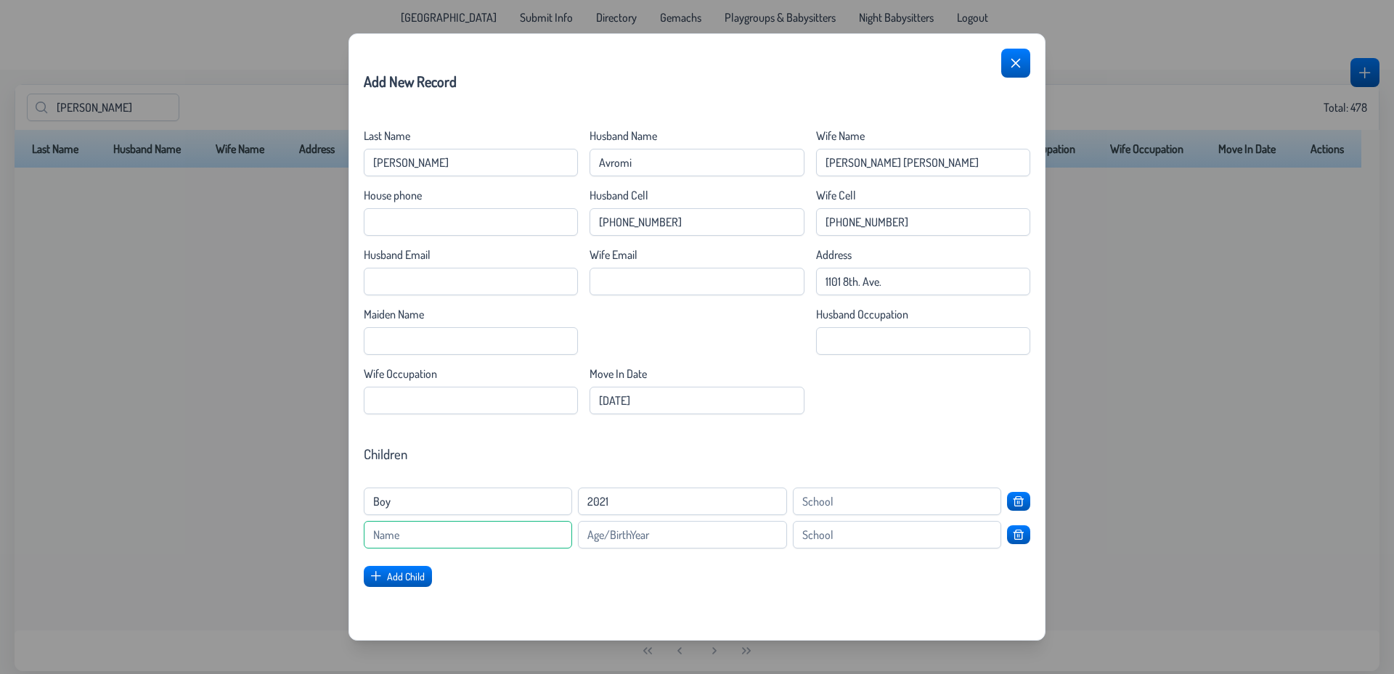
click at [444, 526] on input at bounding box center [468, 535] width 208 height 28
type input "Boy"
click at [613, 539] on input at bounding box center [682, 535] width 208 height 28
type input "2023"
click at [428, 573] on button "Add Child" at bounding box center [399, 577] width 70 height 22
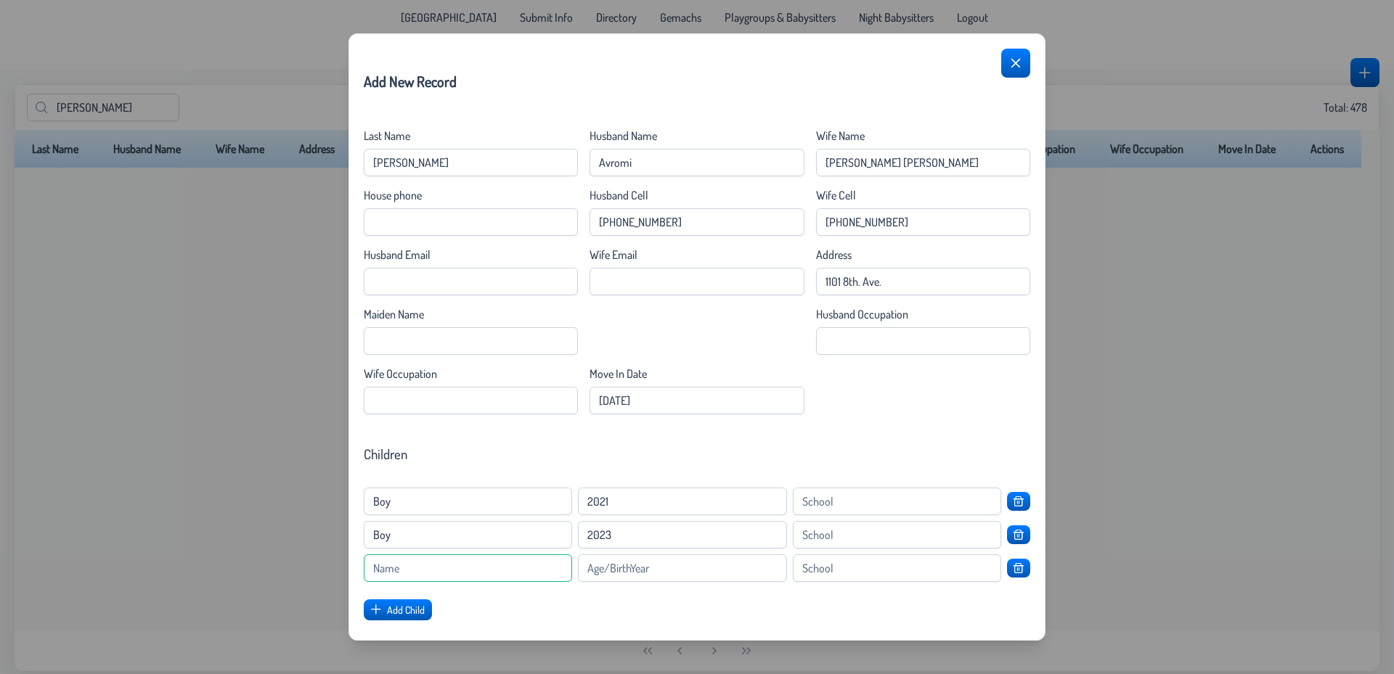
click at [409, 573] on input at bounding box center [468, 569] width 208 height 28
drag, startPoint x: 401, startPoint y: 569, endPoint x: 274, endPoint y: 561, distance: 126.5
click at [364, 561] on input "2025" at bounding box center [468, 569] width 208 height 28
type input "Girl"
click at [630, 574] on input at bounding box center [682, 569] width 208 height 28
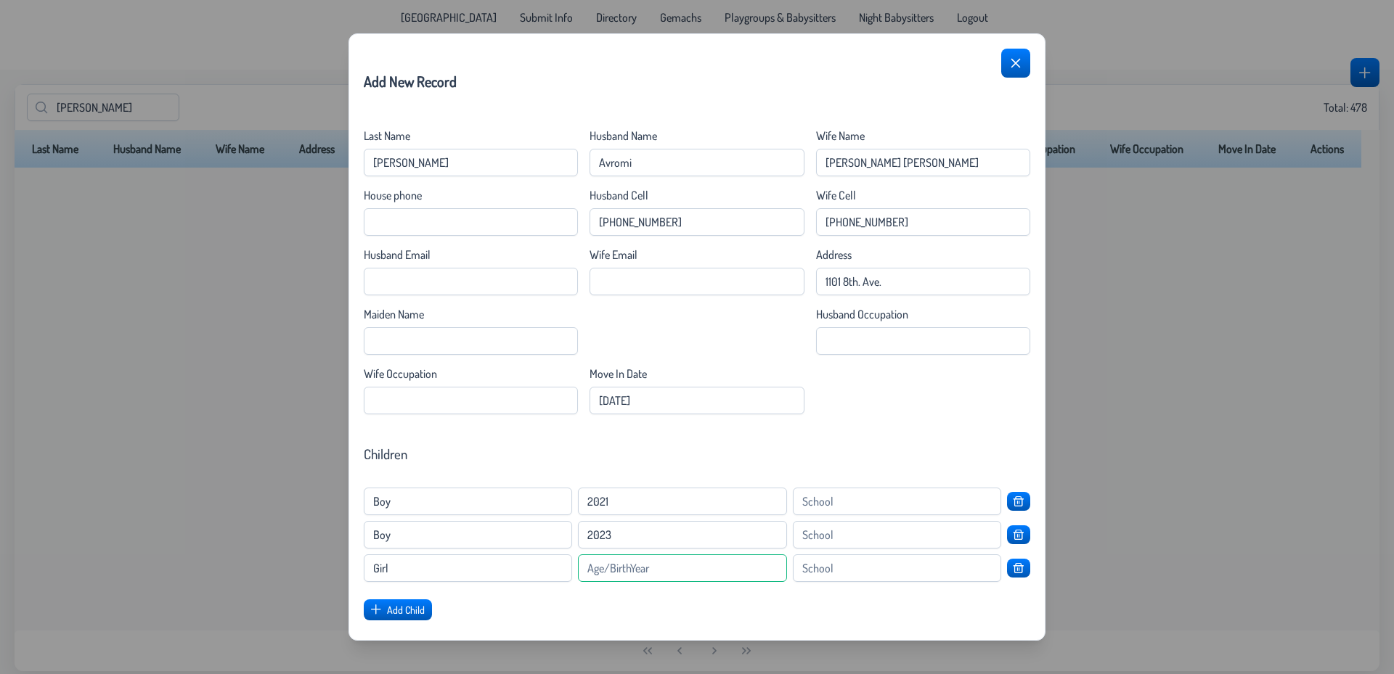
click at [621, 567] on input at bounding box center [682, 569] width 208 height 28
type input "2025"
click at [851, 505] on input at bounding box center [897, 502] width 208 height 28
type input "Scribbles"
click at [858, 546] on input at bounding box center [897, 535] width 208 height 28
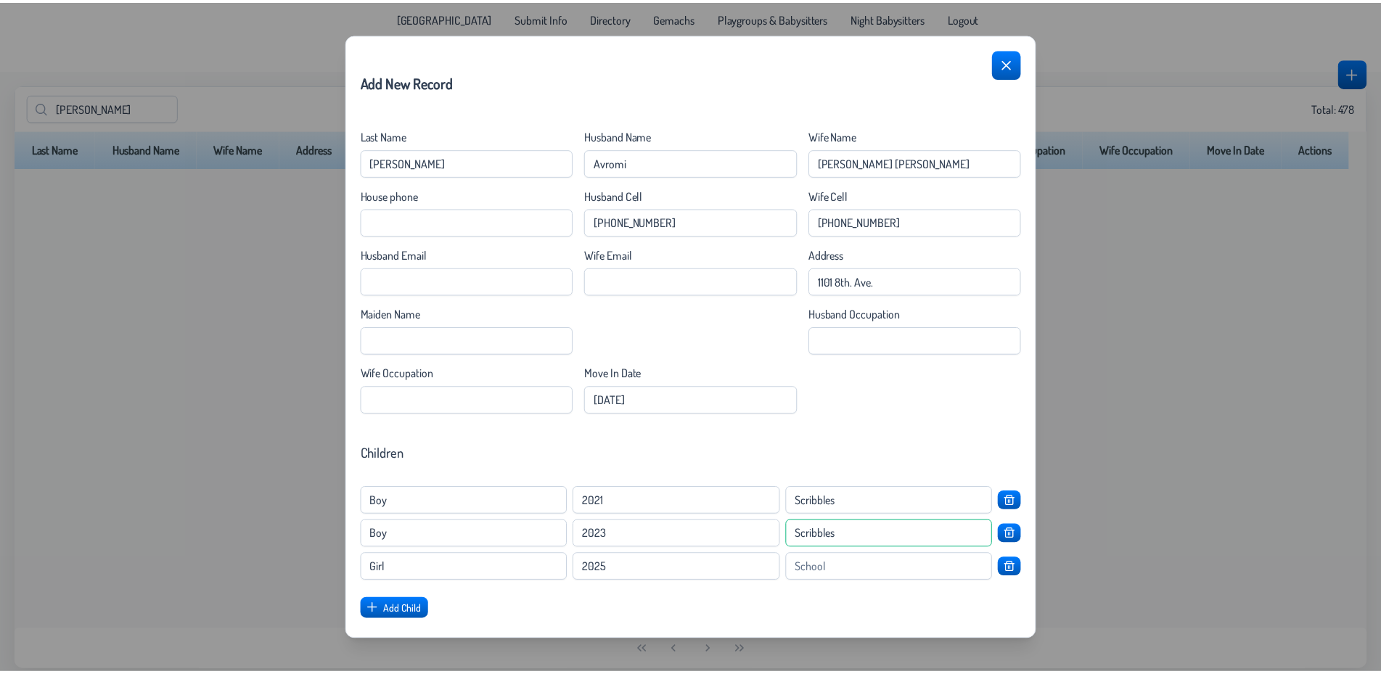
scroll to position [134, 0]
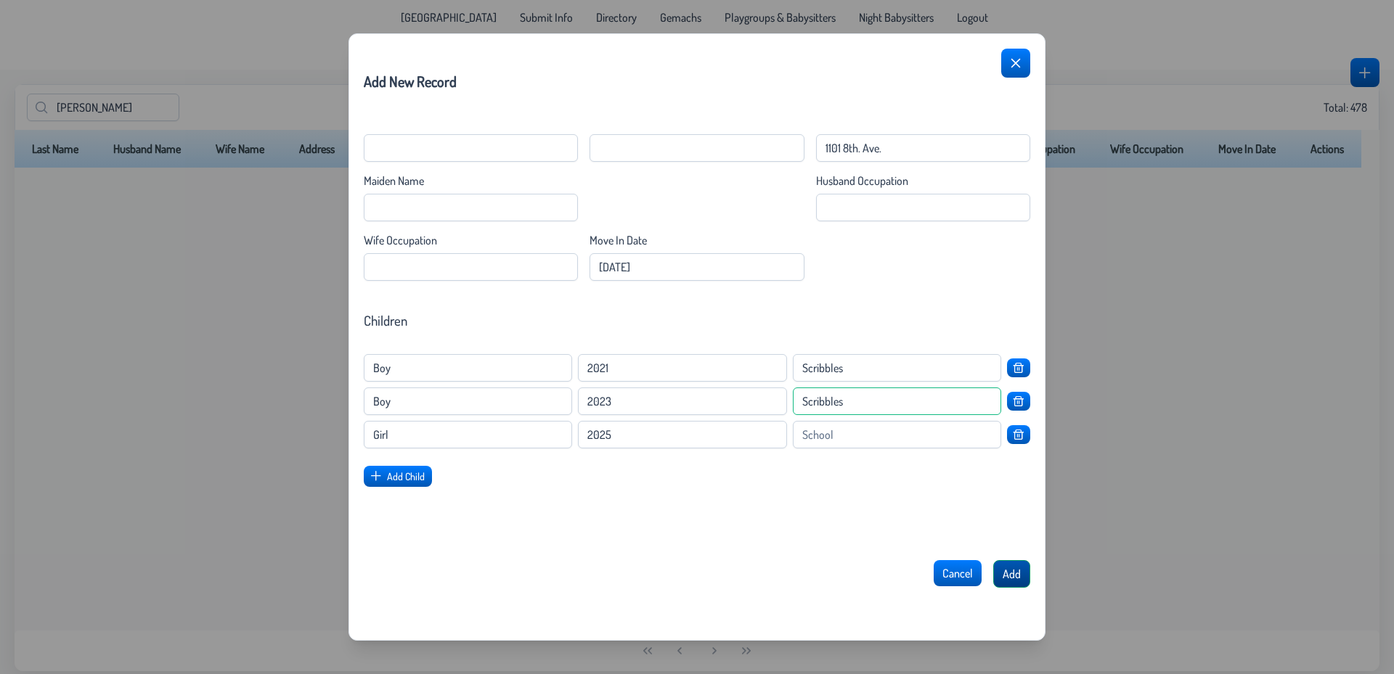
type input "Scribbles"
click at [1003, 576] on span "Add" at bounding box center [1011, 574] width 18 height 15
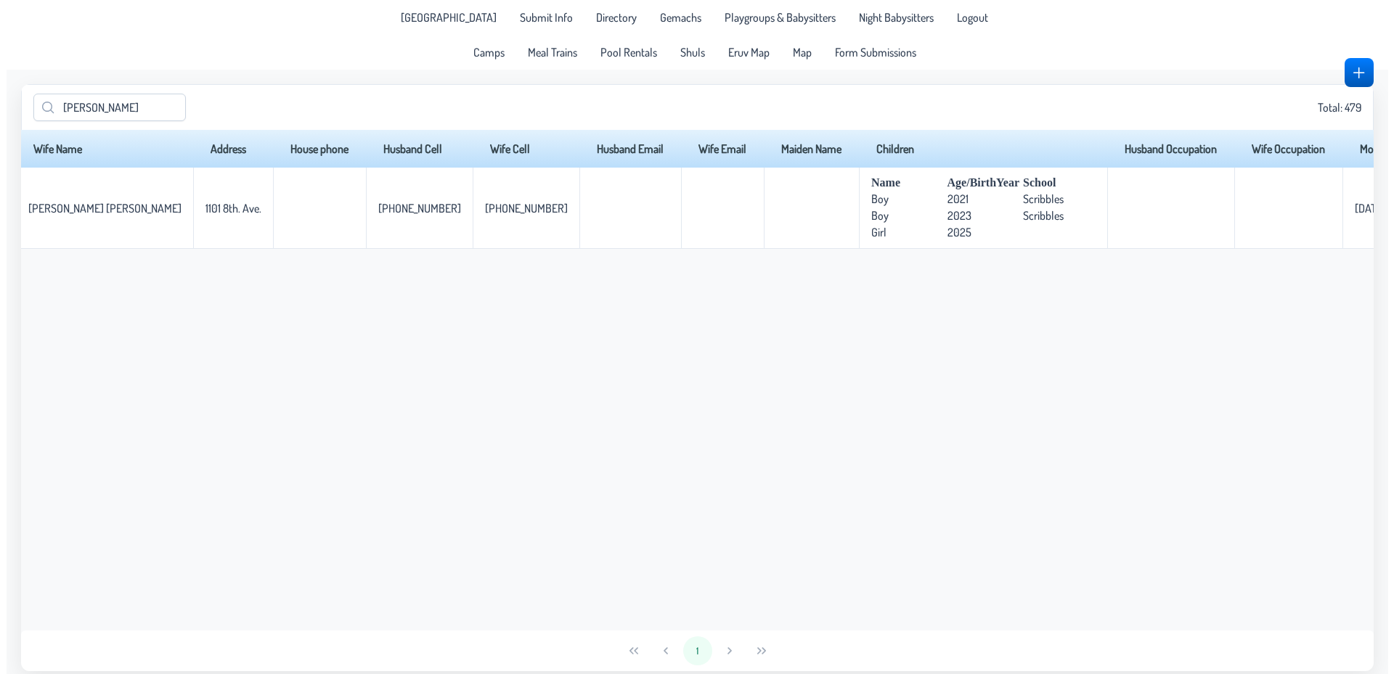
scroll to position [0, 0]
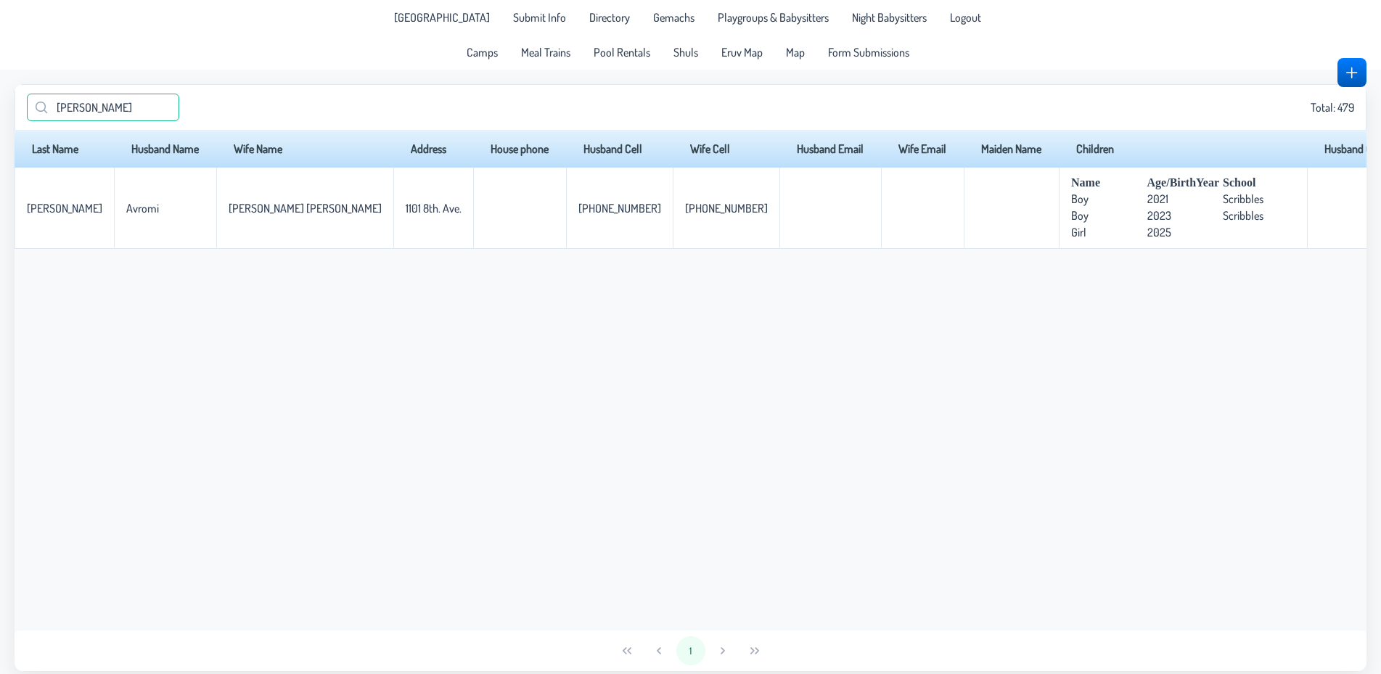
drag, startPoint x: 152, startPoint y: 115, endPoint x: 0, endPoint y: 116, distance: 152.4
click at [27, 116] on input "landman" at bounding box center [103, 108] width 152 height 28
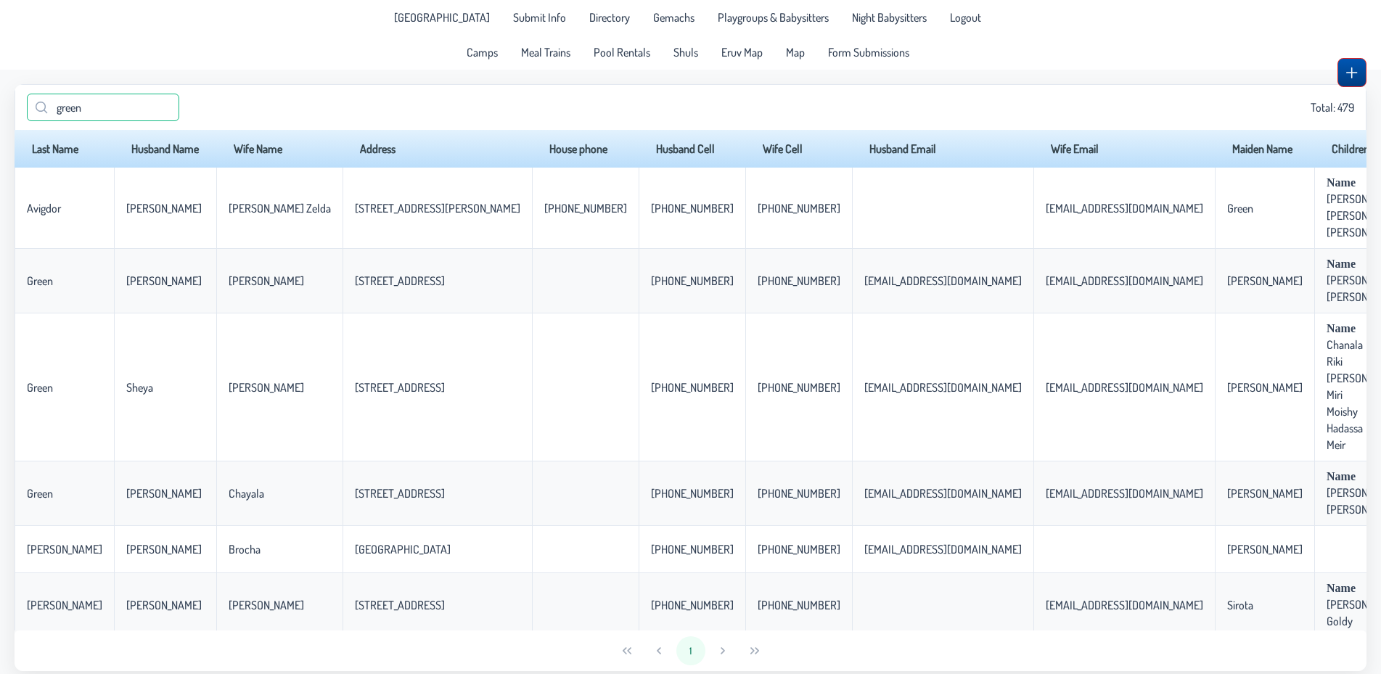
type input "green"
click at [1347, 74] on span "button" at bounding box center [1352, 73] width 12 height 12
click at [1352, 76] on span "button" at bounding box center [1352, 73] width 12 height 12
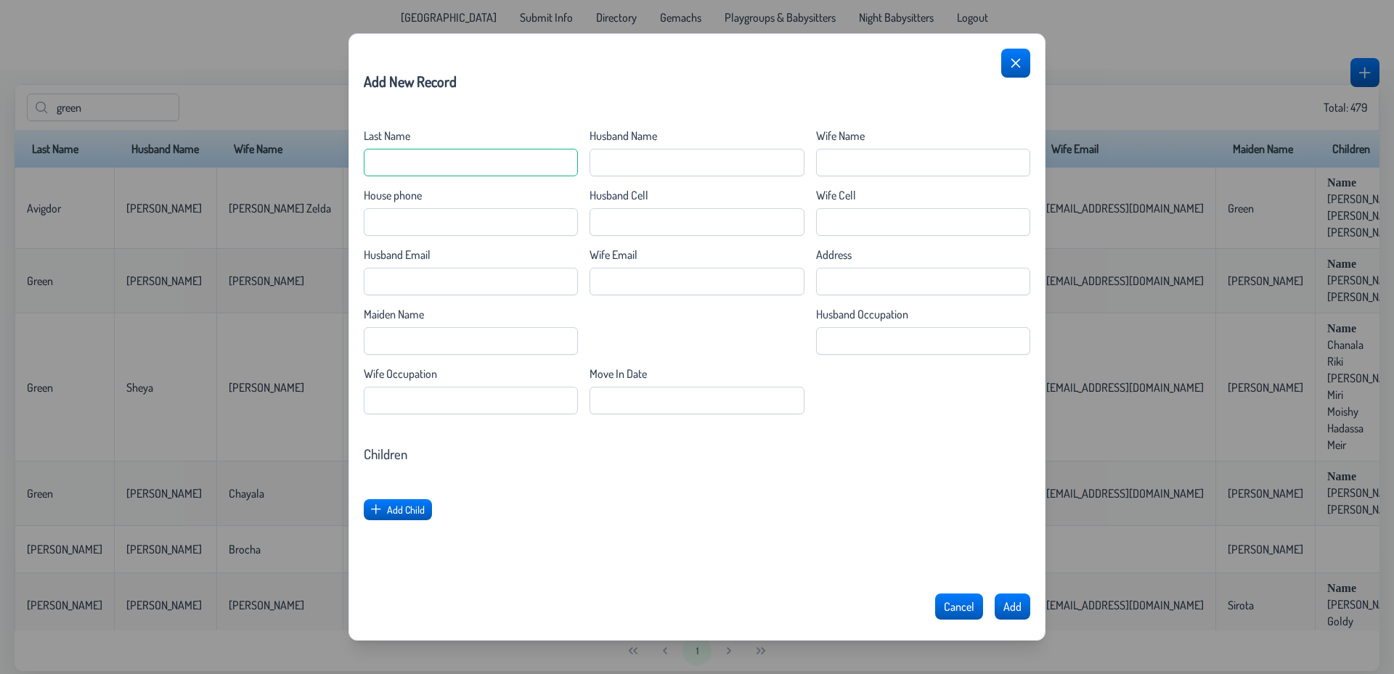
click at [475, 165] on Name "Last Name" at bounding box center [471, 163] width 214 height 28
type Name "Green"
click at [470, 232] on phone "House phone" at bounding box center [471, 222] width 214 height 28
type phone "732-905-1176"
click at [621, 153] on Name "Husband Name" at bounding box center [696, 163] width 214 height 28
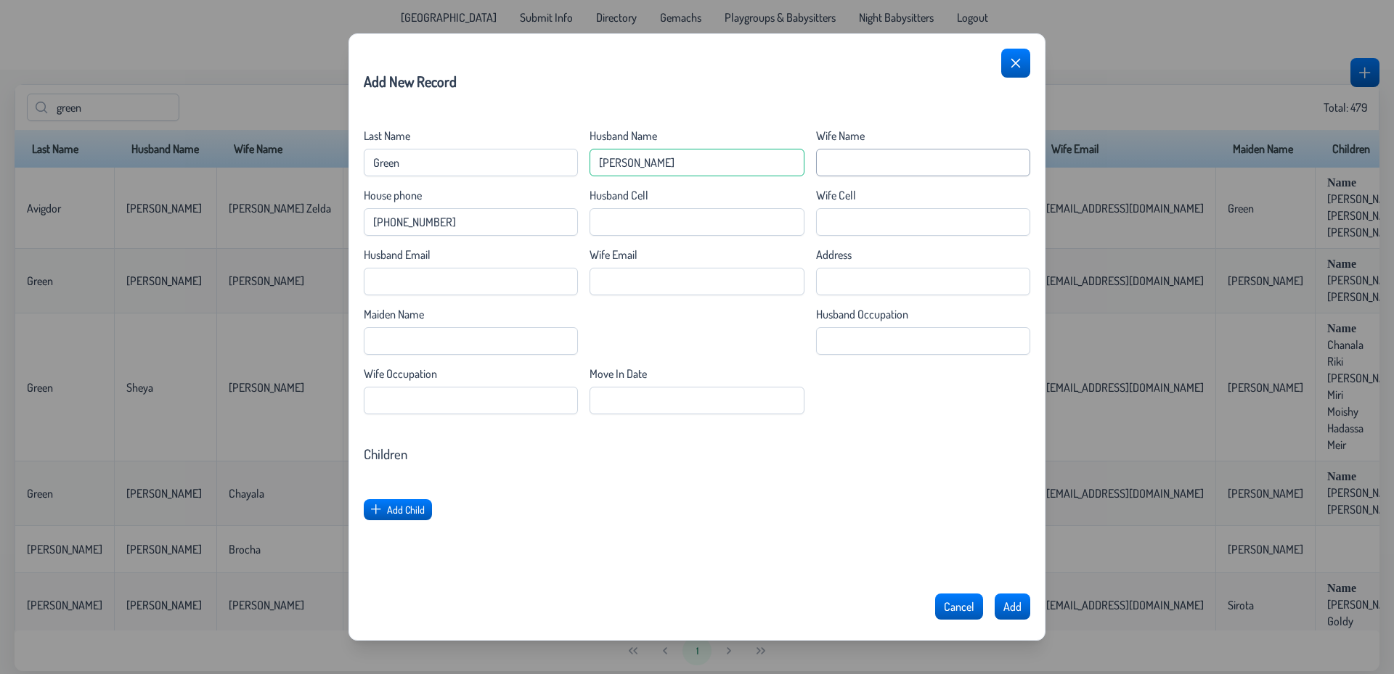
type Name "[PERSON_NAME]"
click at [865, 165] on Name "Wife Name" at bounding box center [923, 163] width 214 height 28
type Name "[PERSON_NAME]"
click at [619, 406] on Date "Move In Date" at bounding box center [696, 401] width 214 height 28
type Date "[DATE]"
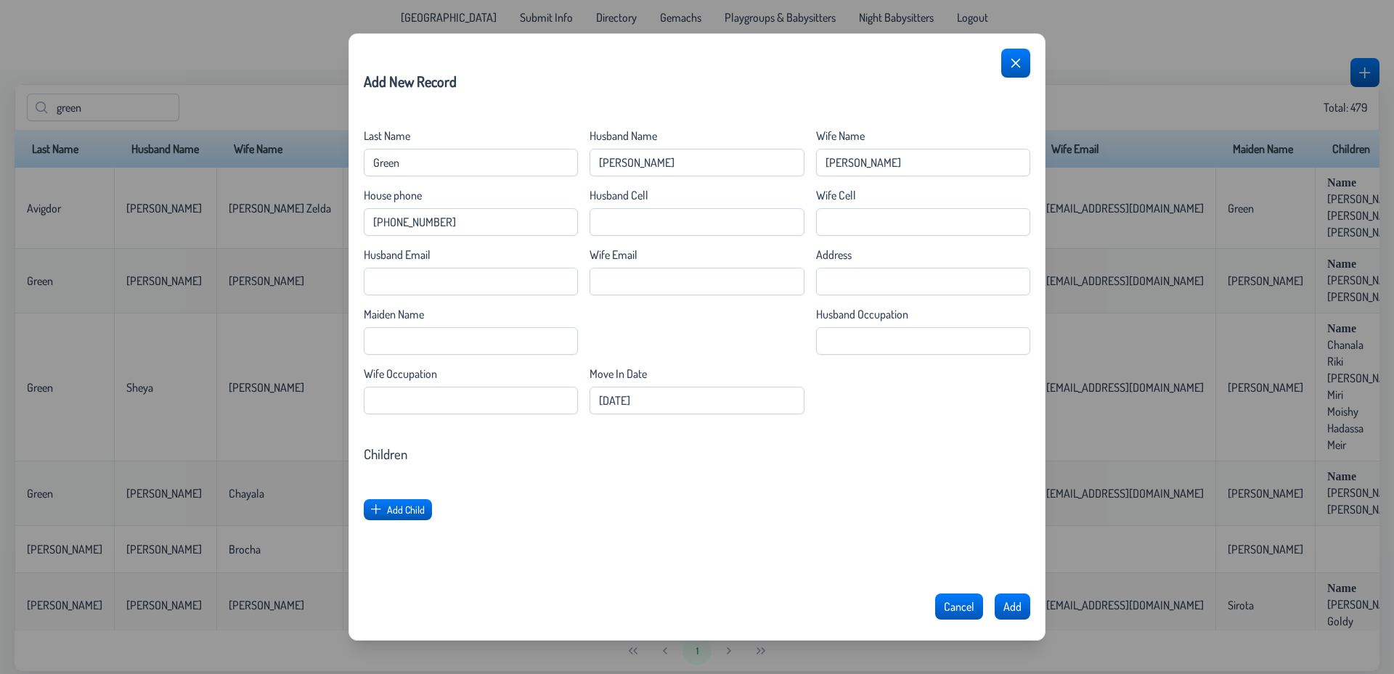
click at [844, 266] on div "Address" at bounding box center [923, 271] width 214 height 48
click at [847, 280] on input "Address" at bounding box center [923, 282] width 214 height 28
type input "1808 2nd Ave."
click at [394, 520] on button "Add Child" at bounding box center [399, 510] width 70 height 22
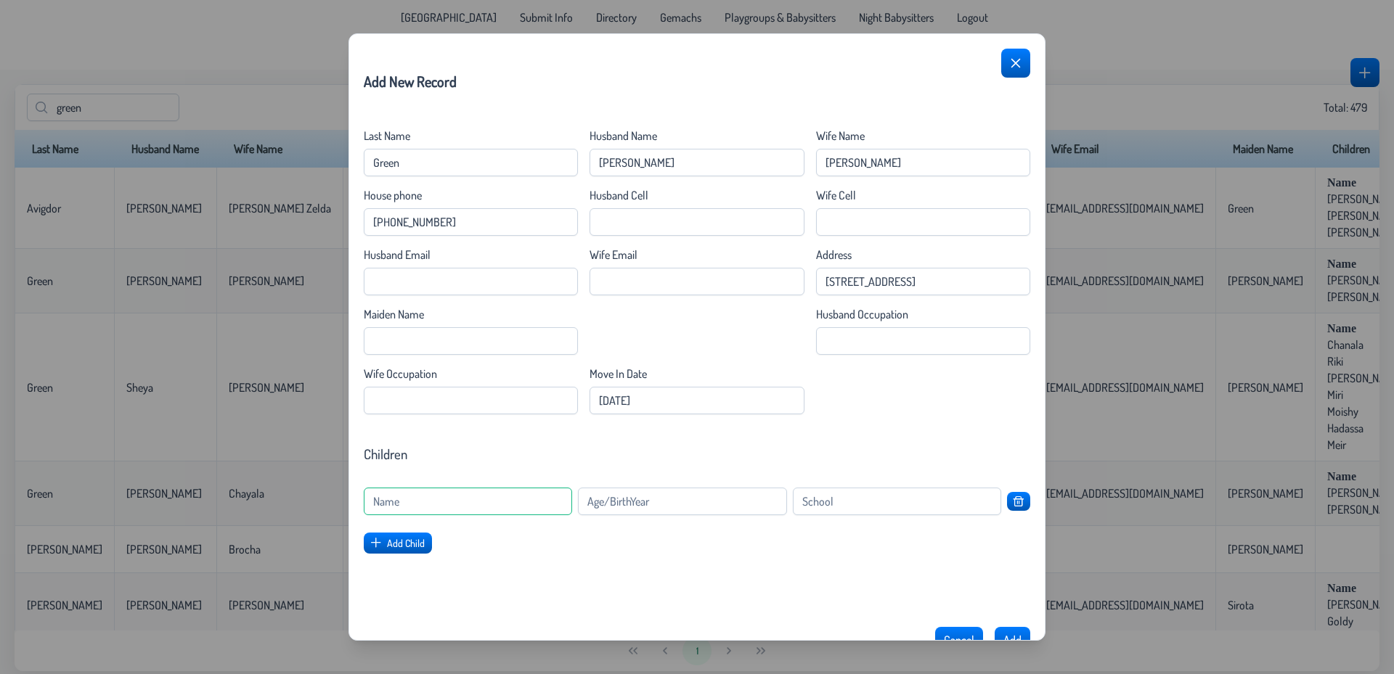
click at [422, 498] on input at bounding box center [468, 502] width 208 height 28
type input "Esti"
click at [629, 504] on input at bounding box center [682, 502] width 208 height 28
click at [385, 536] on button "Add Child" at bounding box center [399, 544] width 70 height 22
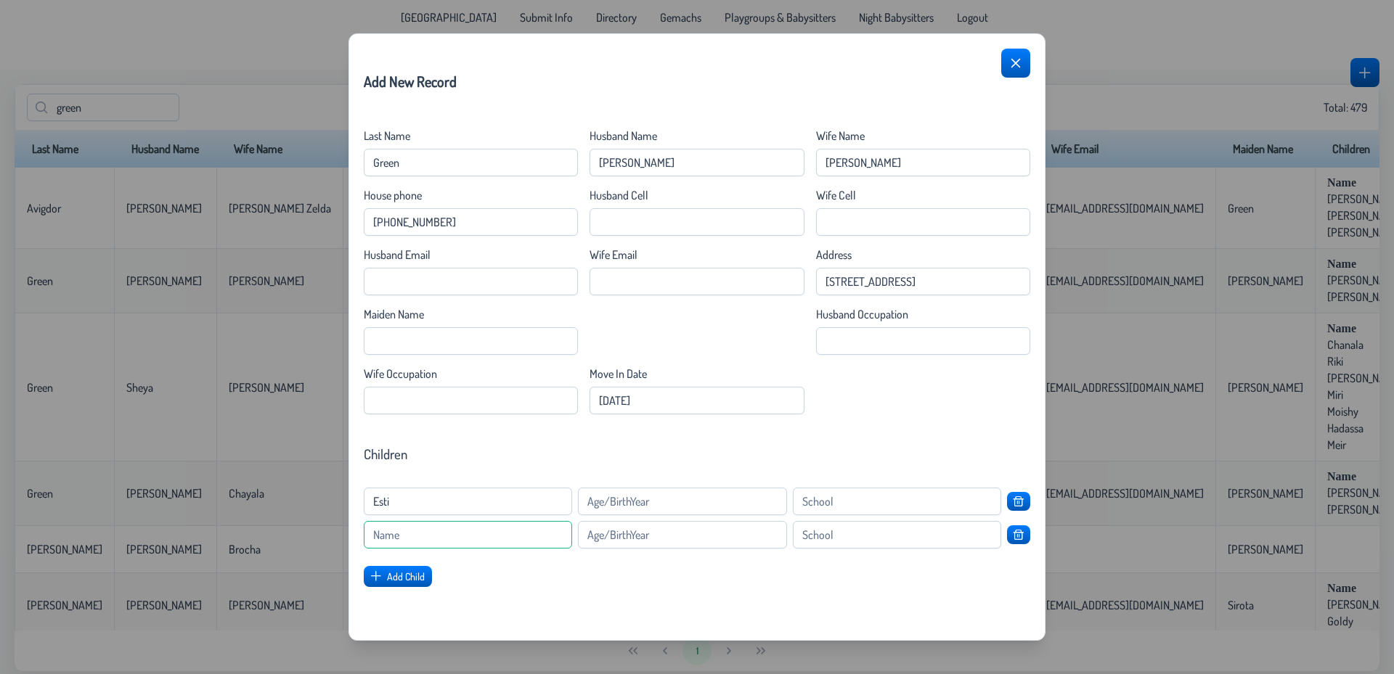
click at [391, 529] on input at bounding box center [468, 535] width 208 height 28
type input "Chaim Meir"
click at [639, 536] on input at bounding box center [682, 535] width 208 height 28
type input "2020"
click at [606, 505] on input at bounding box center [682, 502] width 208 height 28
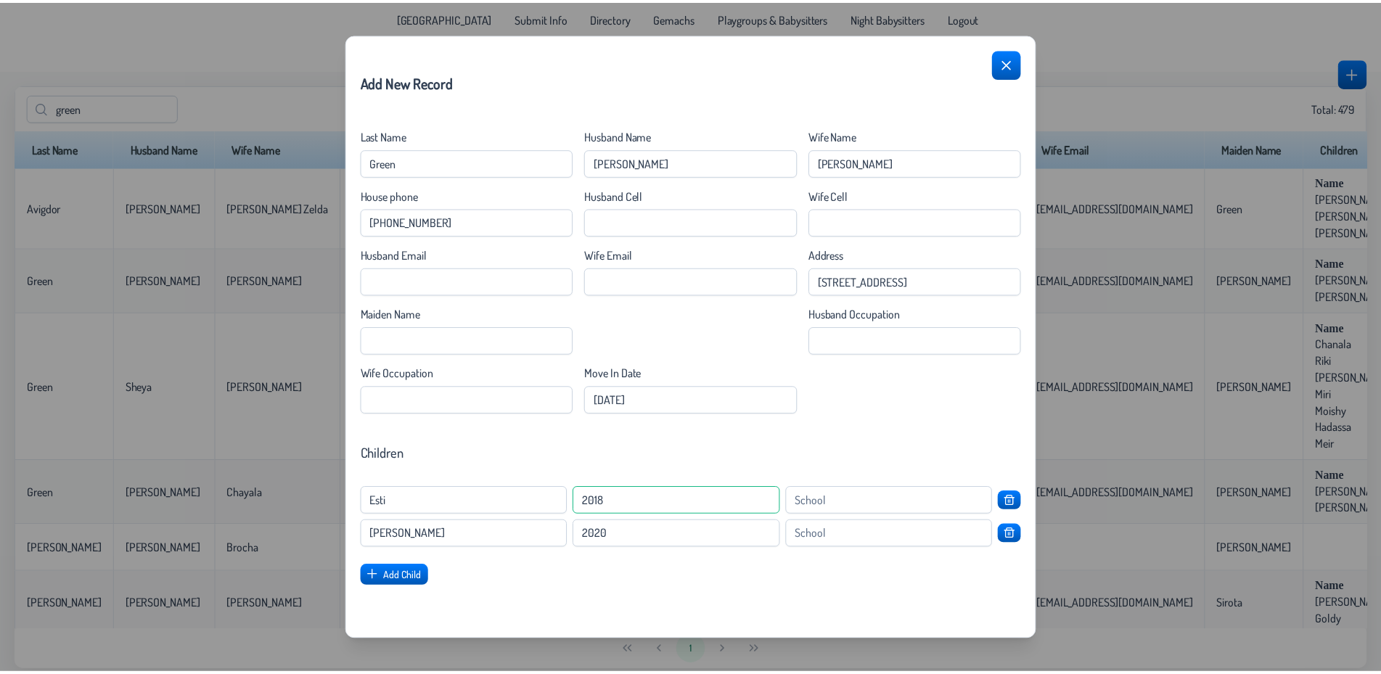
scroll to position [100, 0]
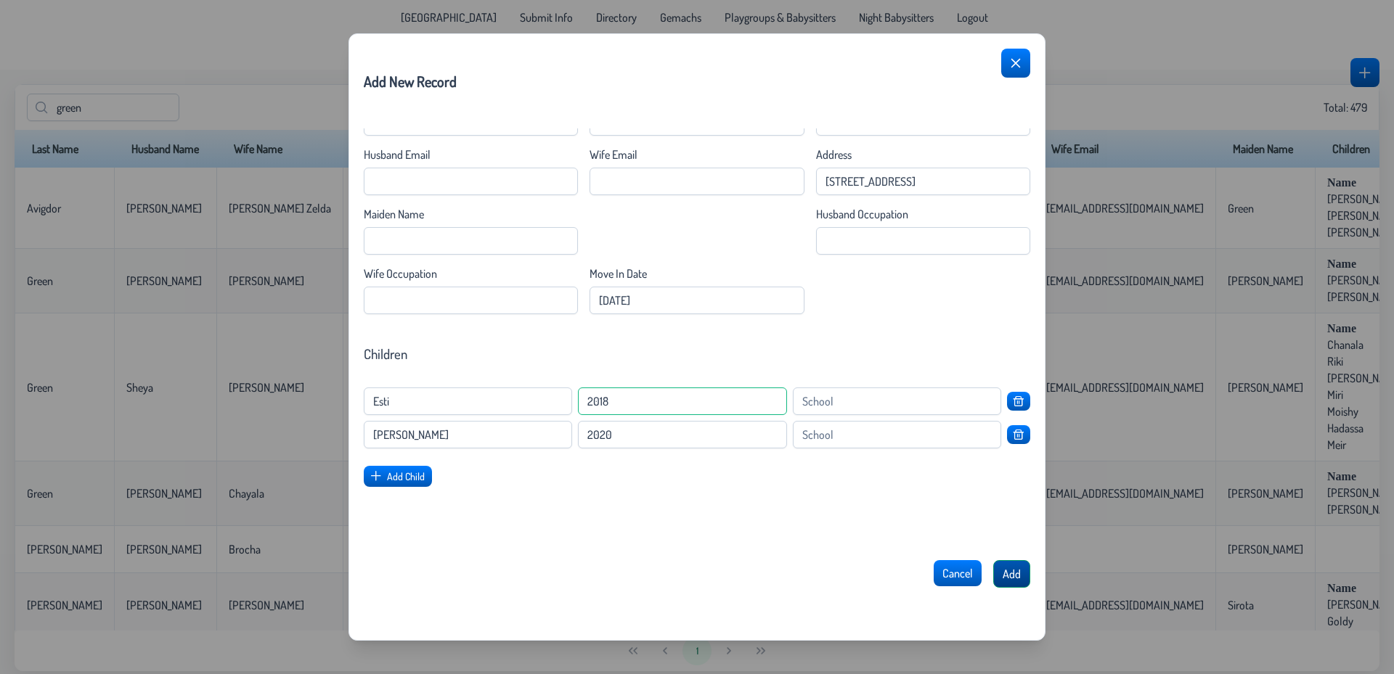
type input "2018"
click at [1005, 573] on span "Add" at bounding box center [1011, 574] width 18 height 15
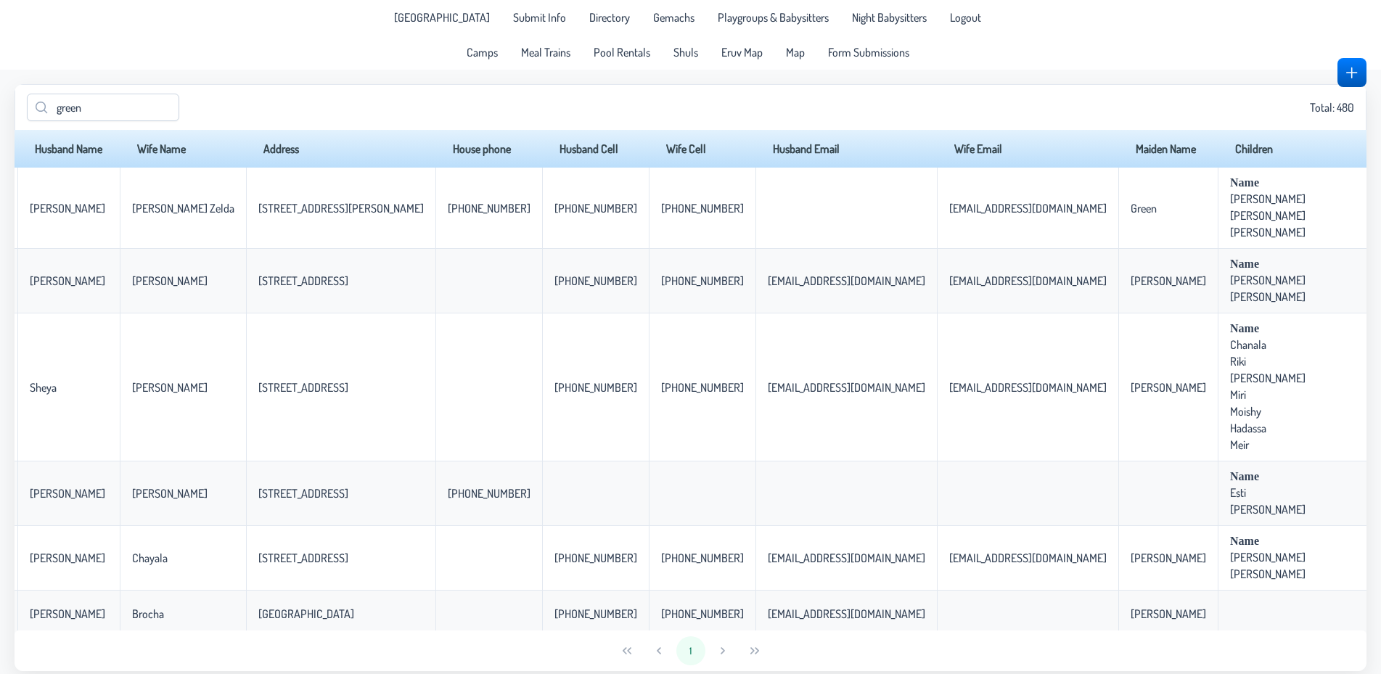
scroll to position [0, 0]
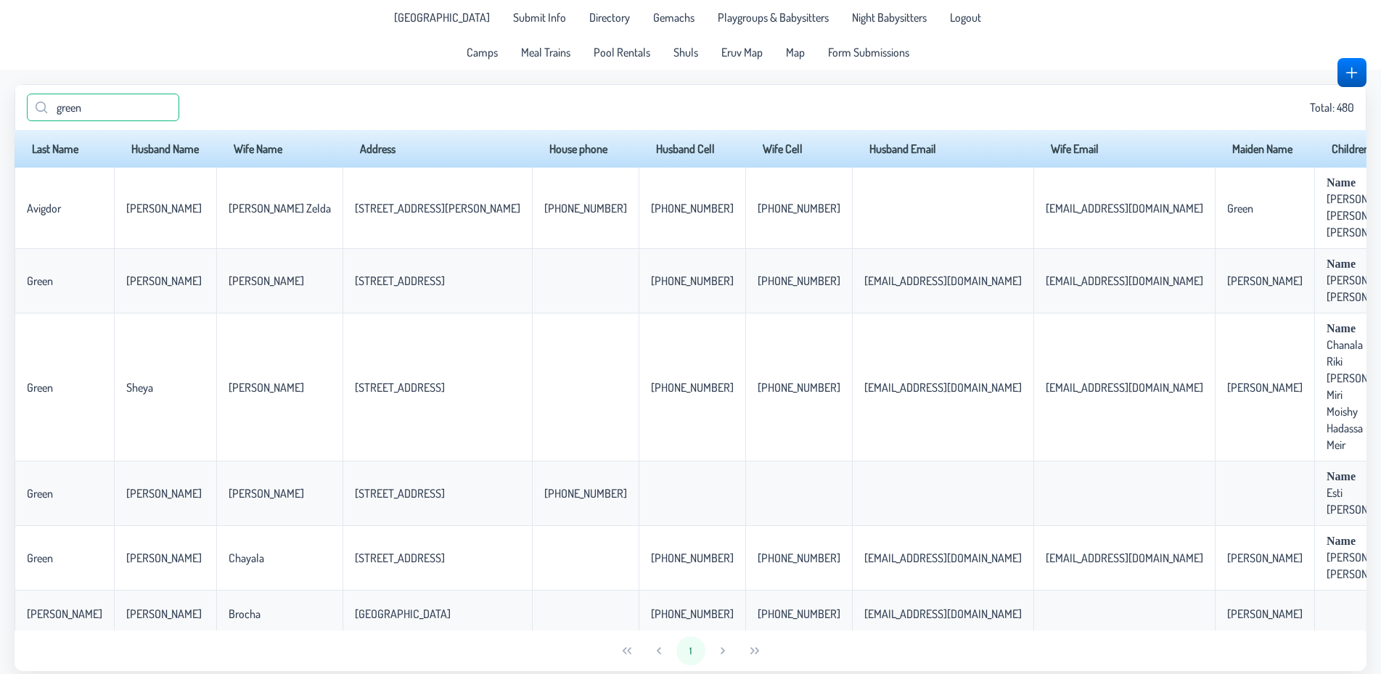
drag, startPoint x: 106, startPoint y: 110, endPoint x: 0, endPoint y: 126, distance: 107.3
click at [27, 121] on input "green" at bounding box center [103, 108] width 152 height 28
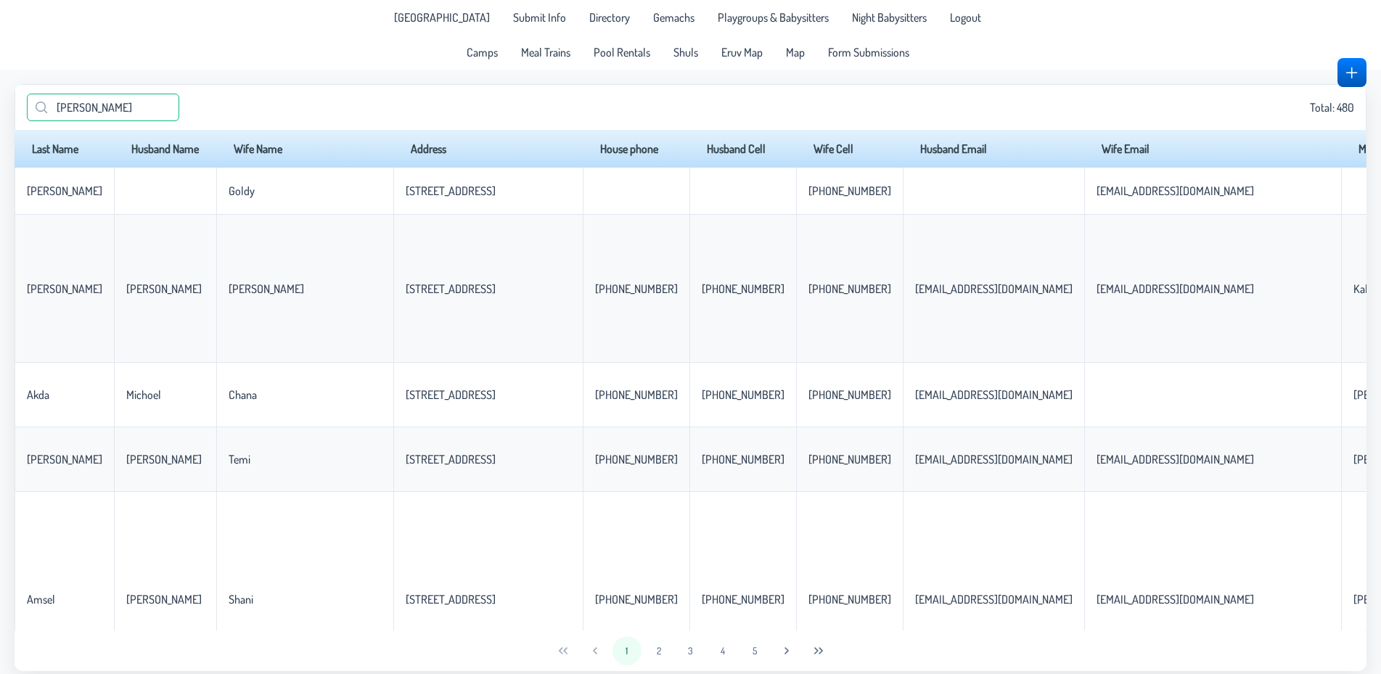
type input "teper"
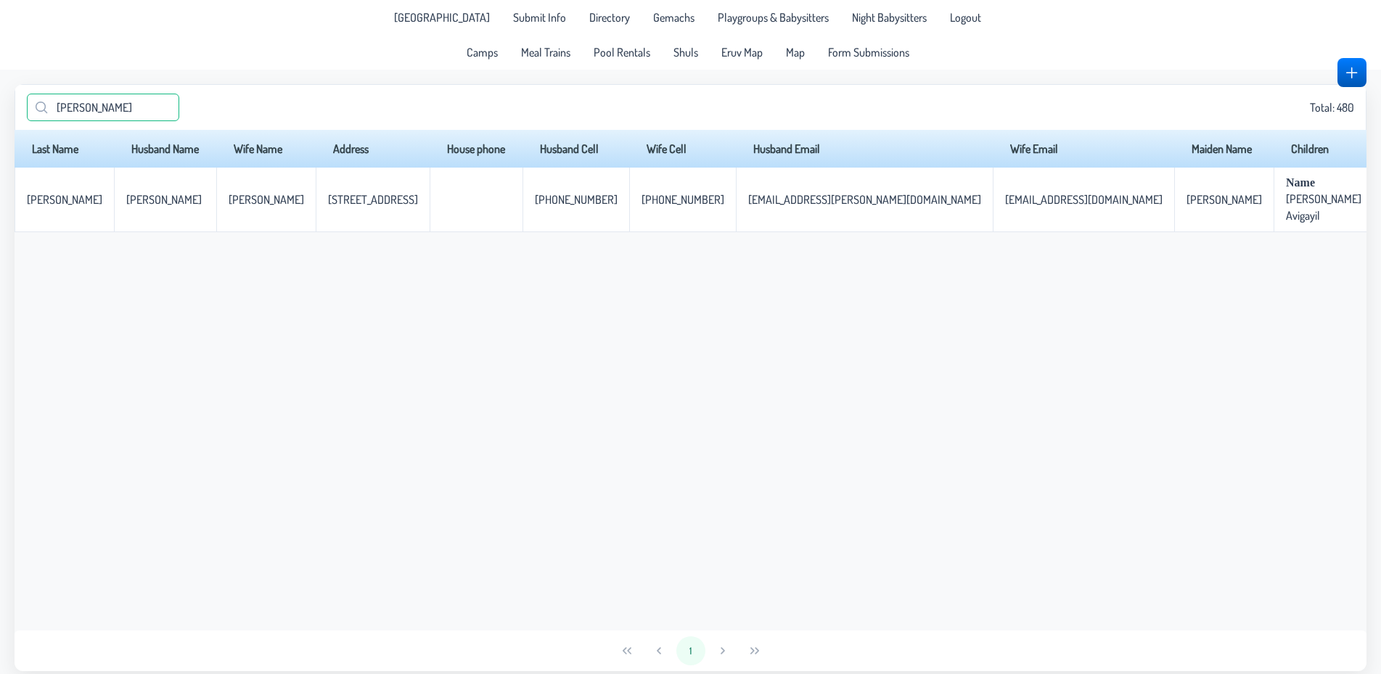
drag, startPoint x: 115, startPoint y: 106, endPoint x: 0, endPoint y: 110, distance: 115.5
click at [27, 110] on input "teper" at bounding box center [103, 108] width 152 height 28
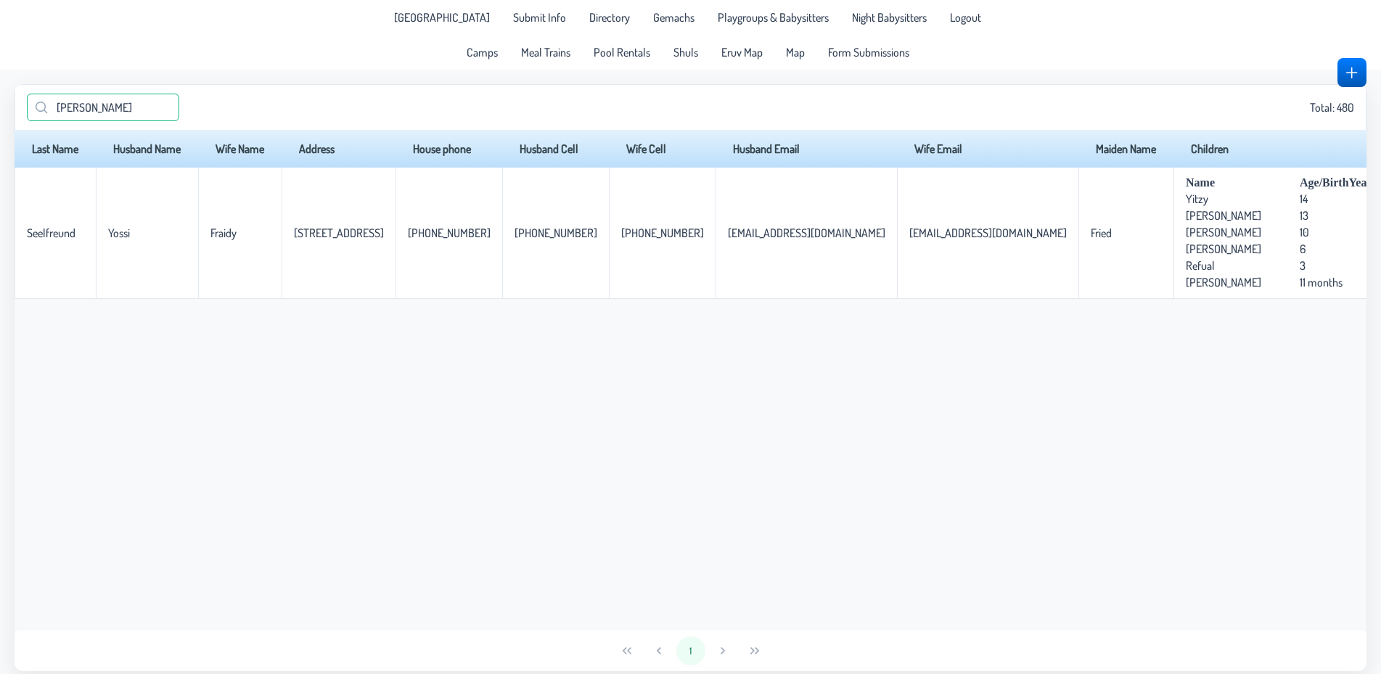
drag, startPoint x: 53, startPoint y: 109, endPoint x: 0, endPoint y: 123, distance: 54.9
click at [27, 121] on input "seel" at bounding box center [103, 108] width 152 height 28
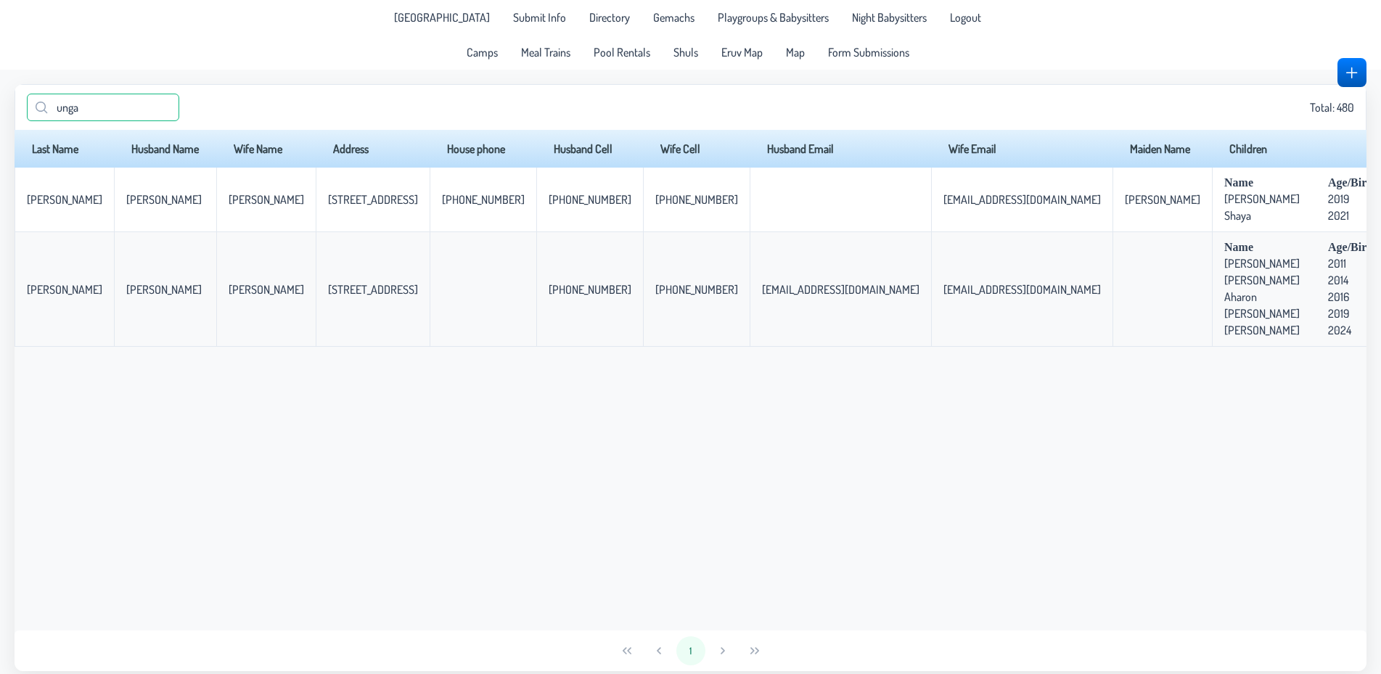
type input "ungar"
drag, startPoint x: 91, startPoint y: 110, endPoint x: 4, endPoint y: 124, distance: 88.3
click at [27, 121] on input "ungar" at bounding box center [103, 108] width 152 height 28
